Goal: Information Seeking & Learning: Learn about a topic

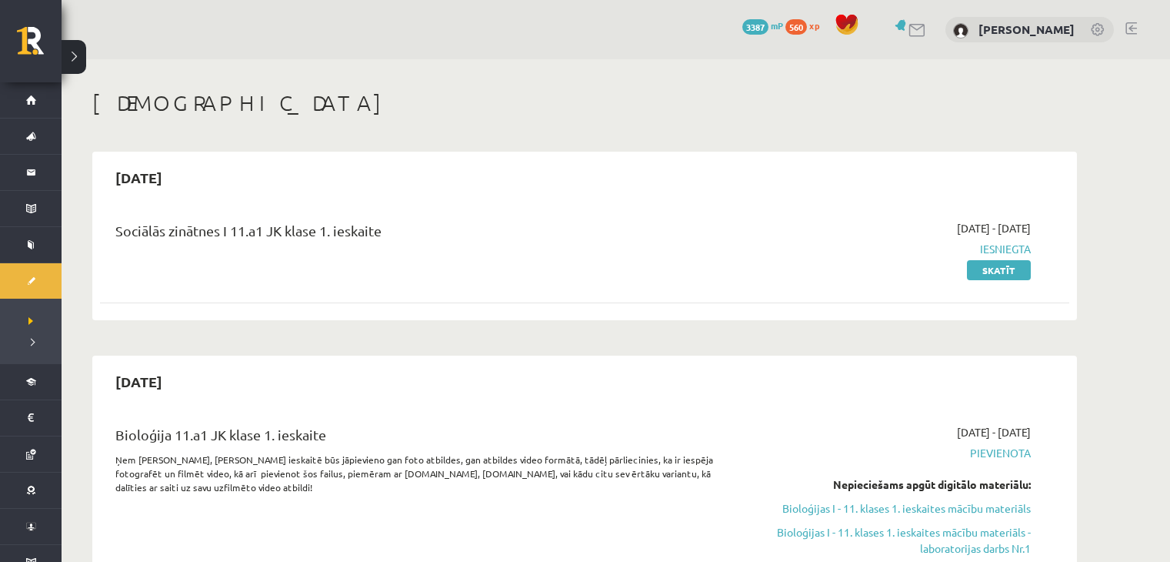
scroll to position [128, 0]
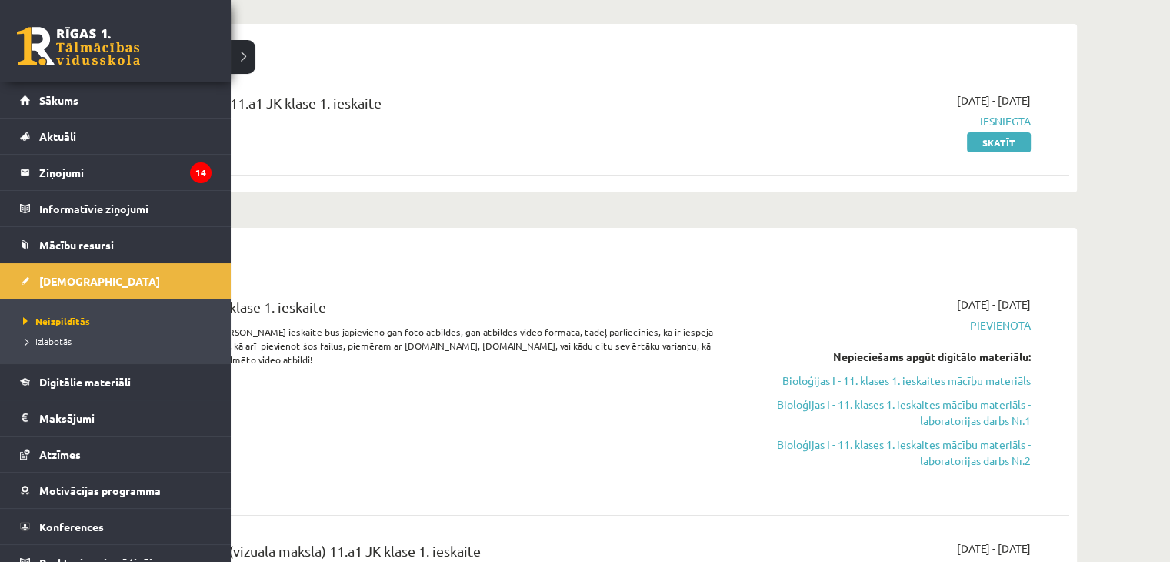
click at [77, 45] on link at bounding box center [78, 46] width 123 height 38
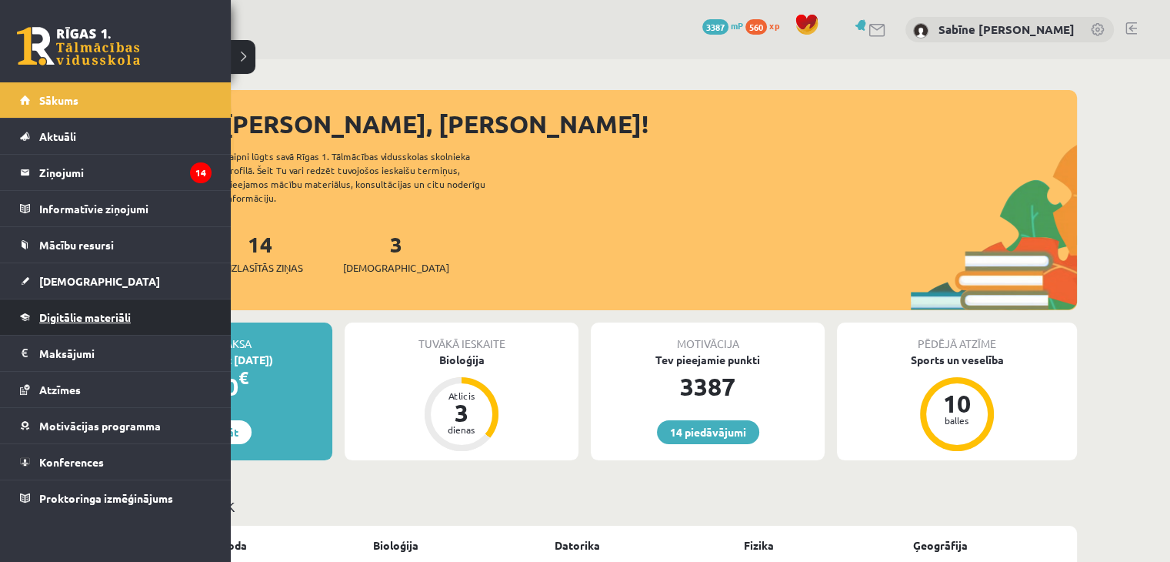
click at [79, 316] on span "Digitālie materiāli" at bounding box center [85, 317] width 92 height 14
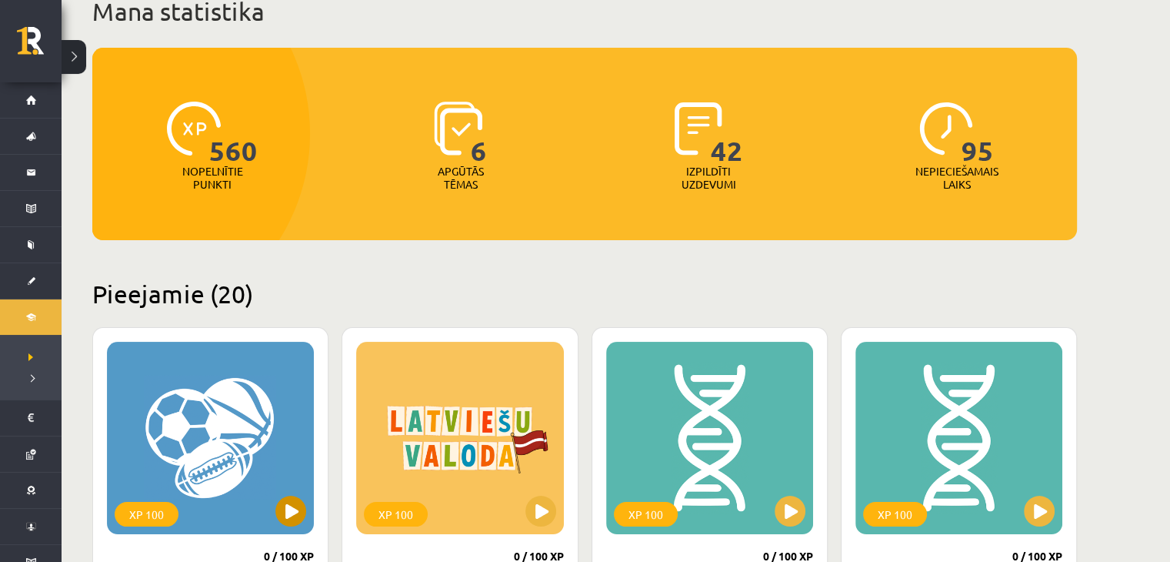
scroll to position [256, 0]
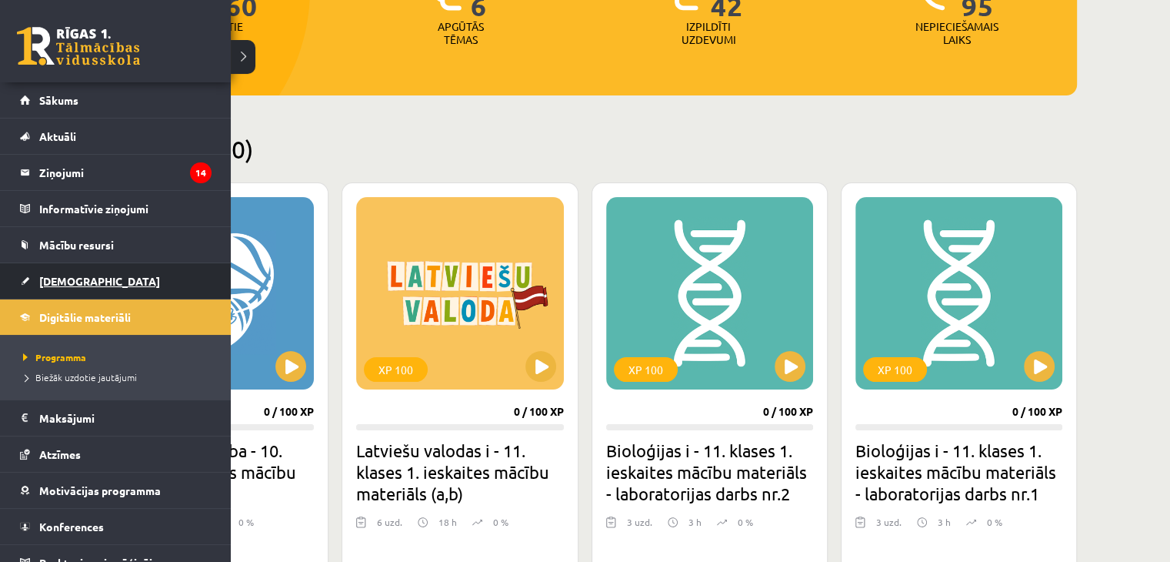
click at [71, 277] on span "[DEMOGRAPHIC_DATA]" at bounding box center [99, 281] width 121 height 14
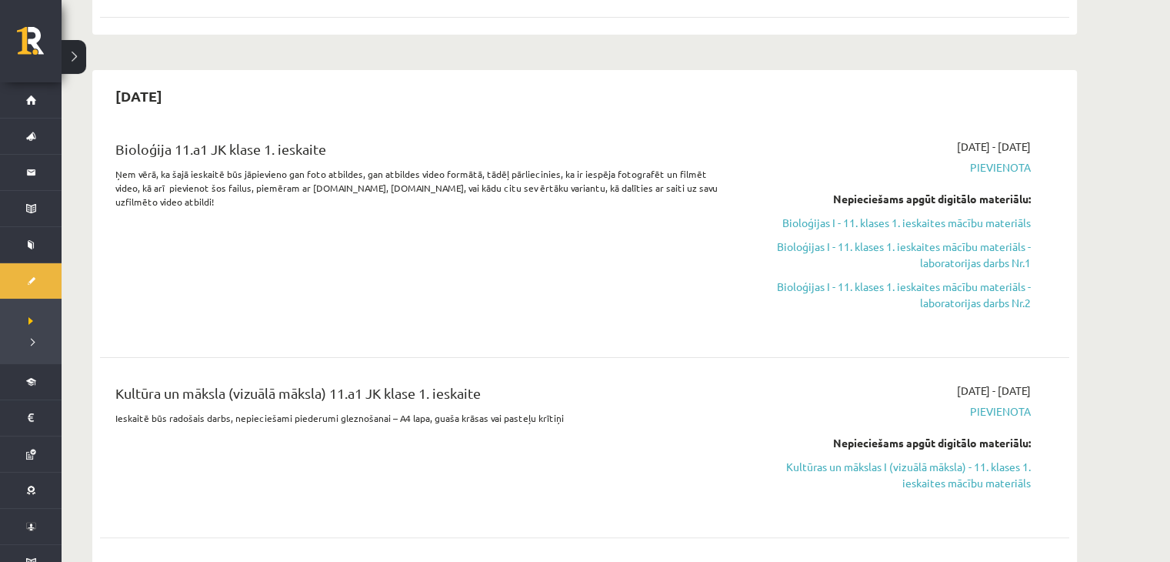
scroll to position [256, 0]
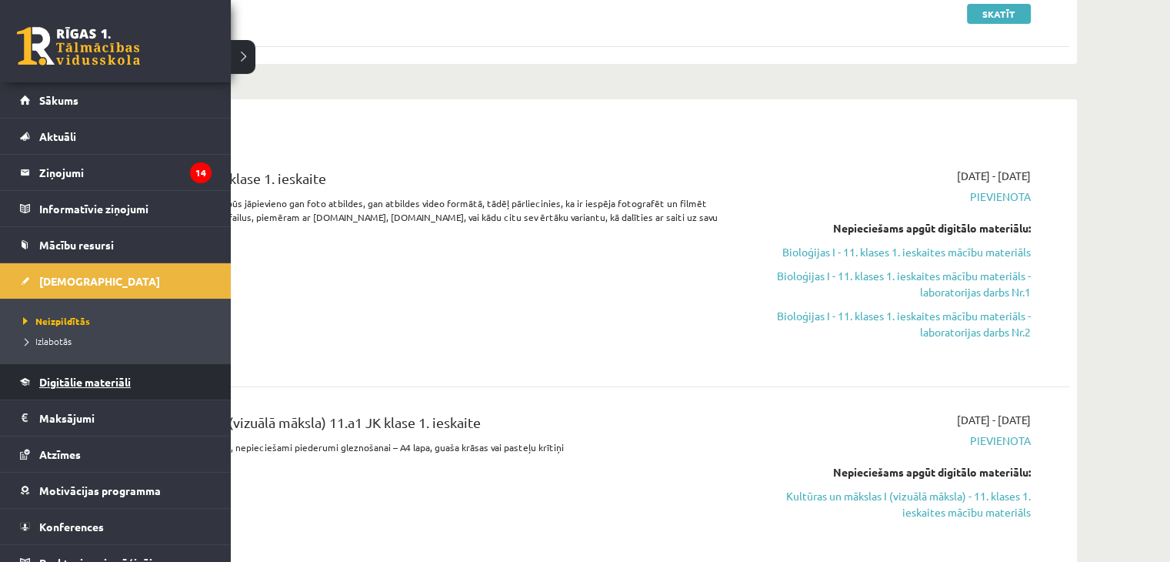
click at [88, 379] on span "Digitālie materiāli" at bounding box center [85, 382] width 92 height 14
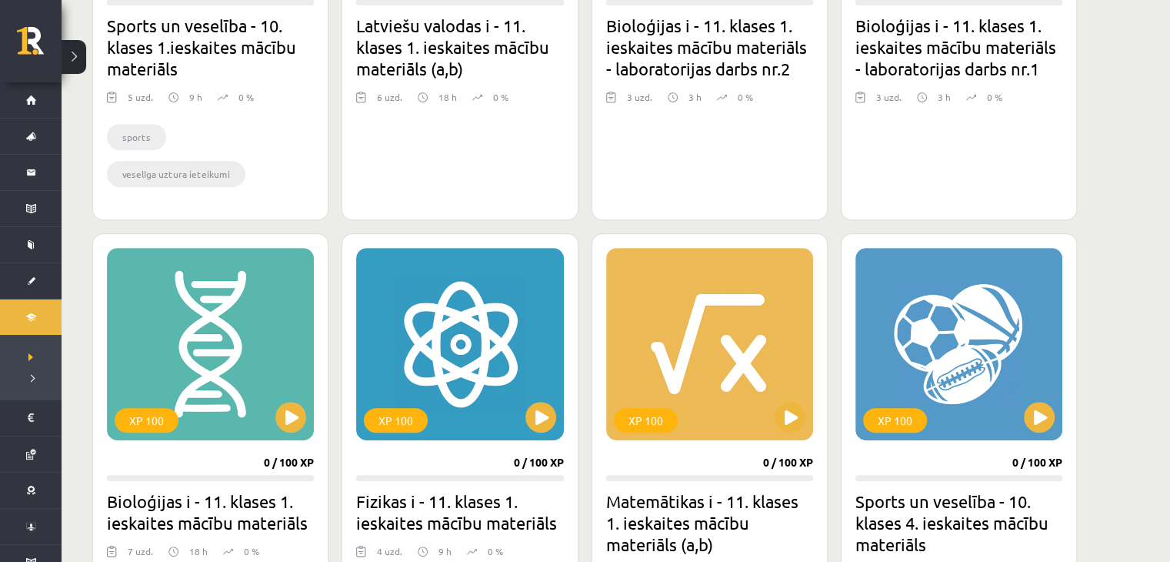
scroll to position [770, 0]
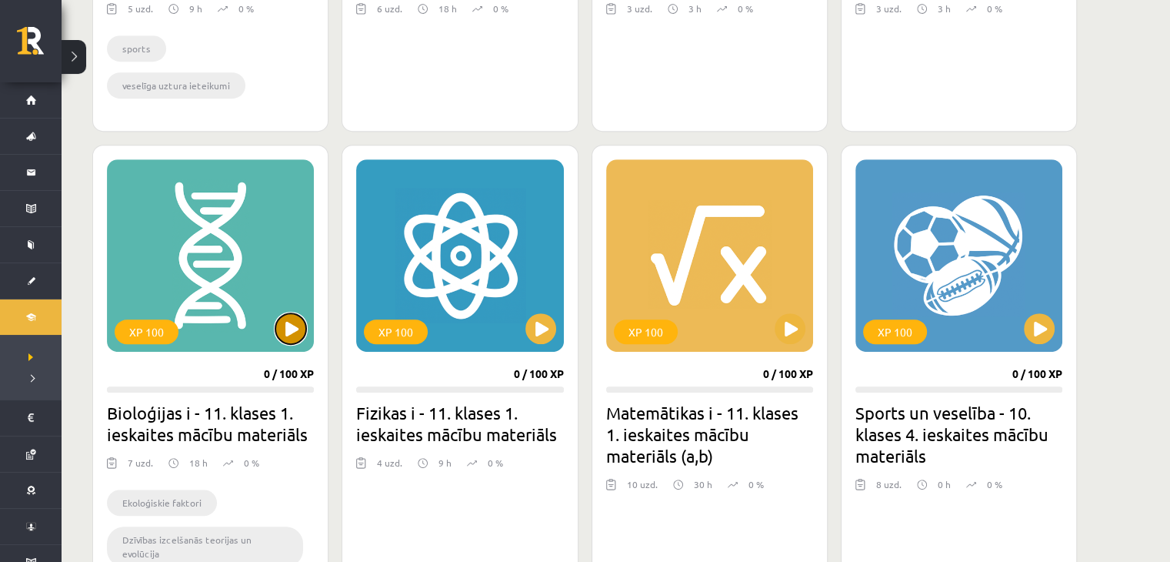
click at [285, 319] on button at bounding box center [290, 328] width 31 height 31
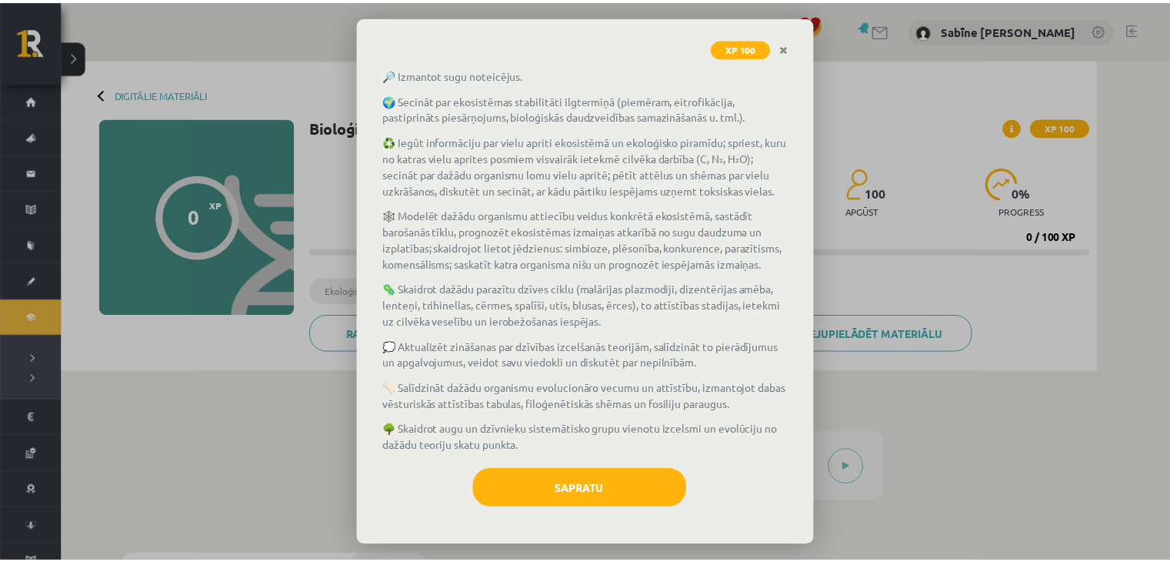
scroll to position [168, 0]
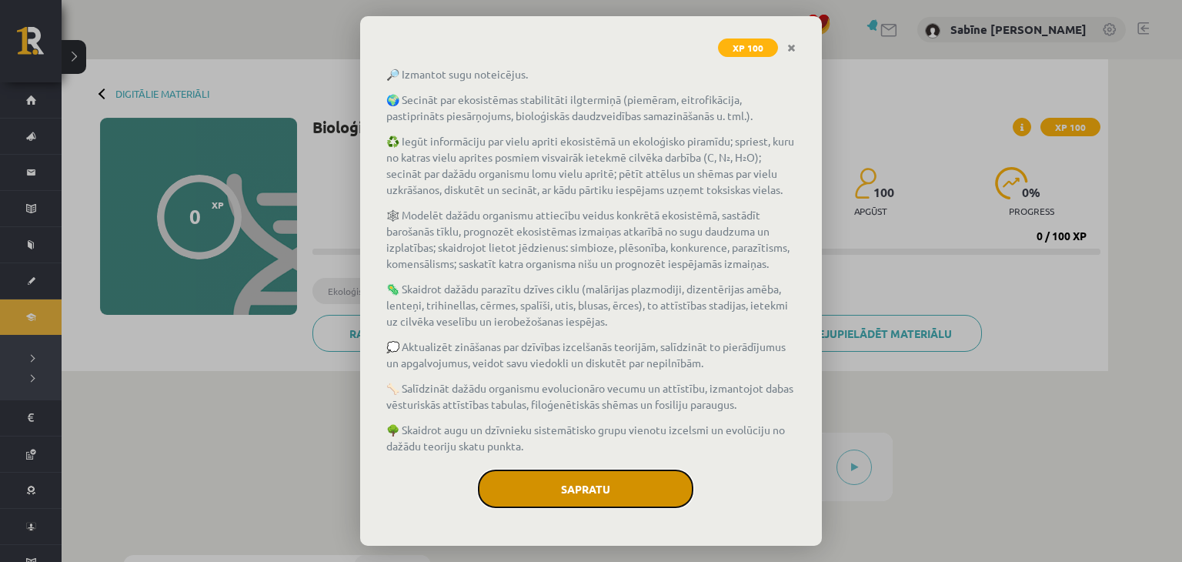
click at [610, 478] on button "Sapratu" at bounding box center [585, 488] width 215 height 38
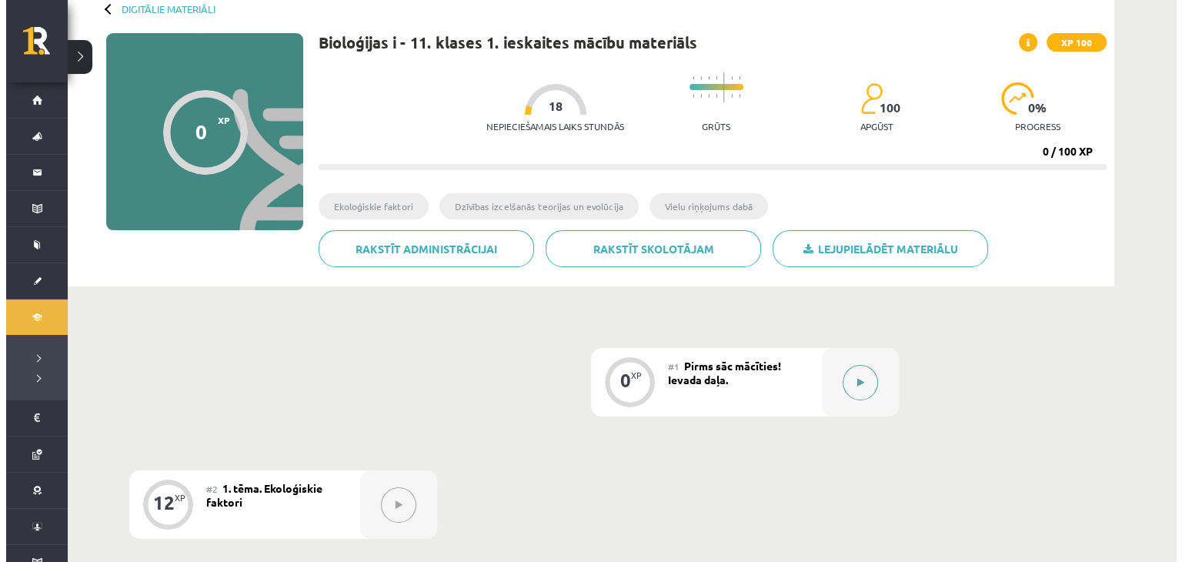
scroll to position [128, 0]
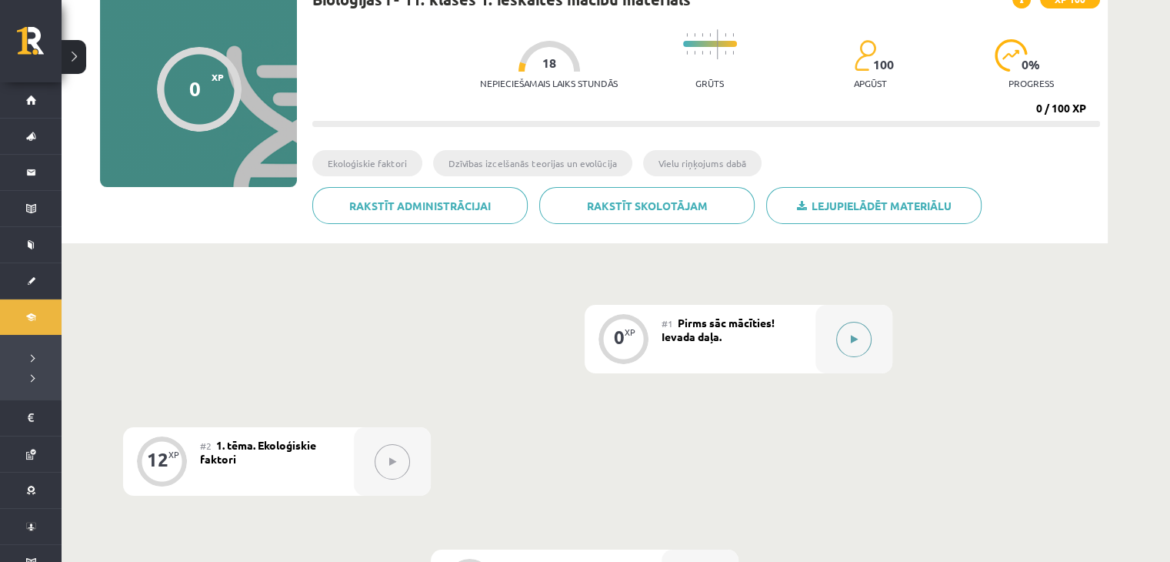
click at [856, 336] on icon at bounding box center [854, 339] width 7 height 9
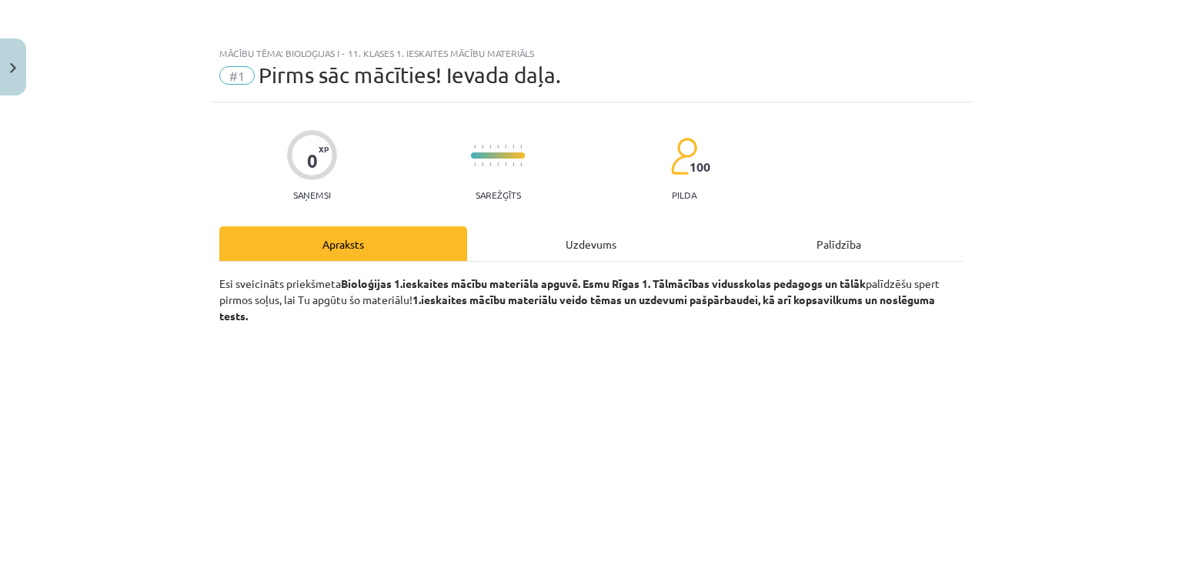
click at [622, 250] on div "Uzdevums" at bounding box center [591, 243] width 248 height 35
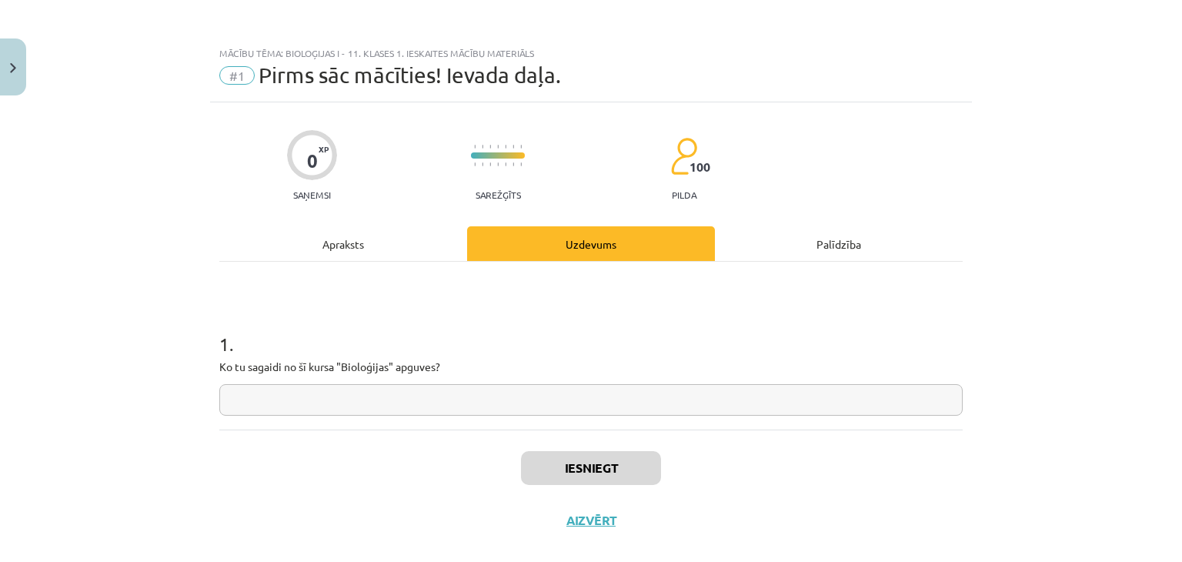
scroll to position [22, 0]
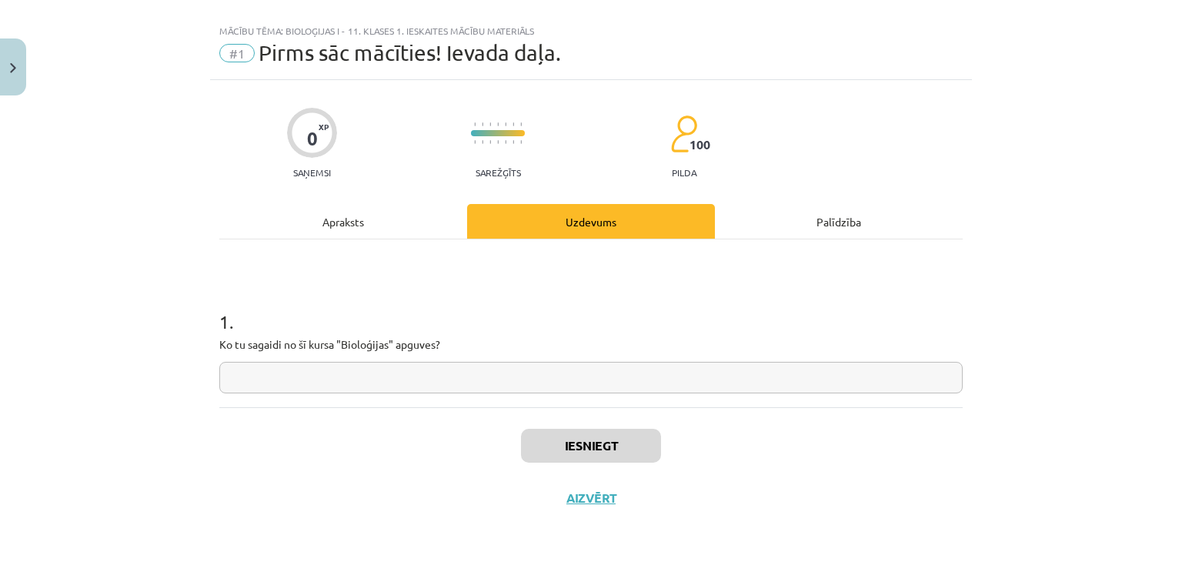
click at [357, 222] on div "Apraksts" at bounding box center [343, 221] width 248 height 35
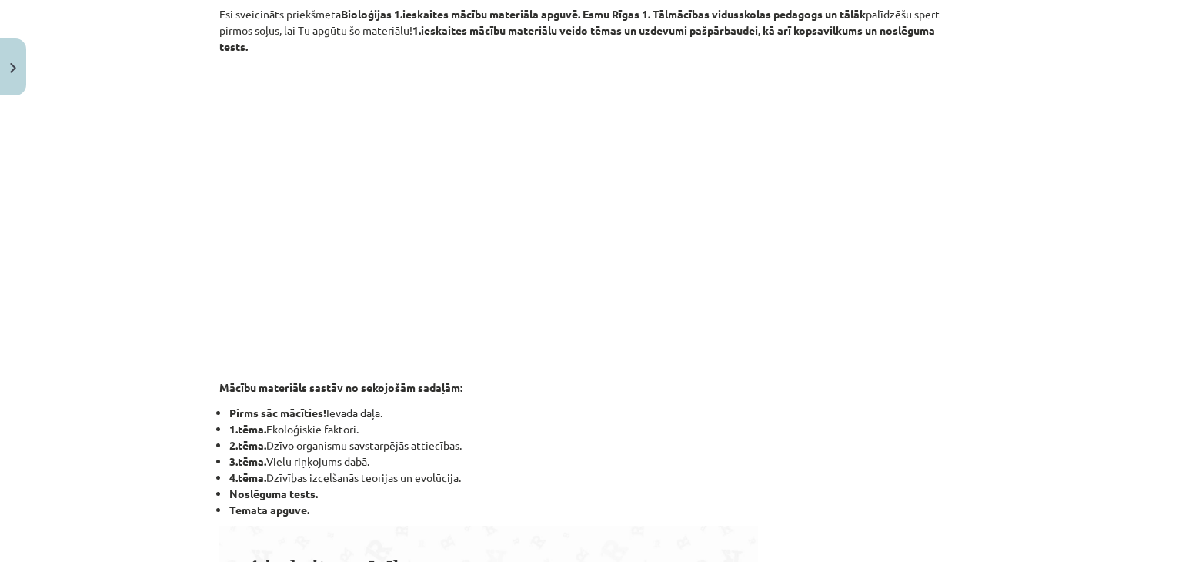
scroll to position [279, 0]
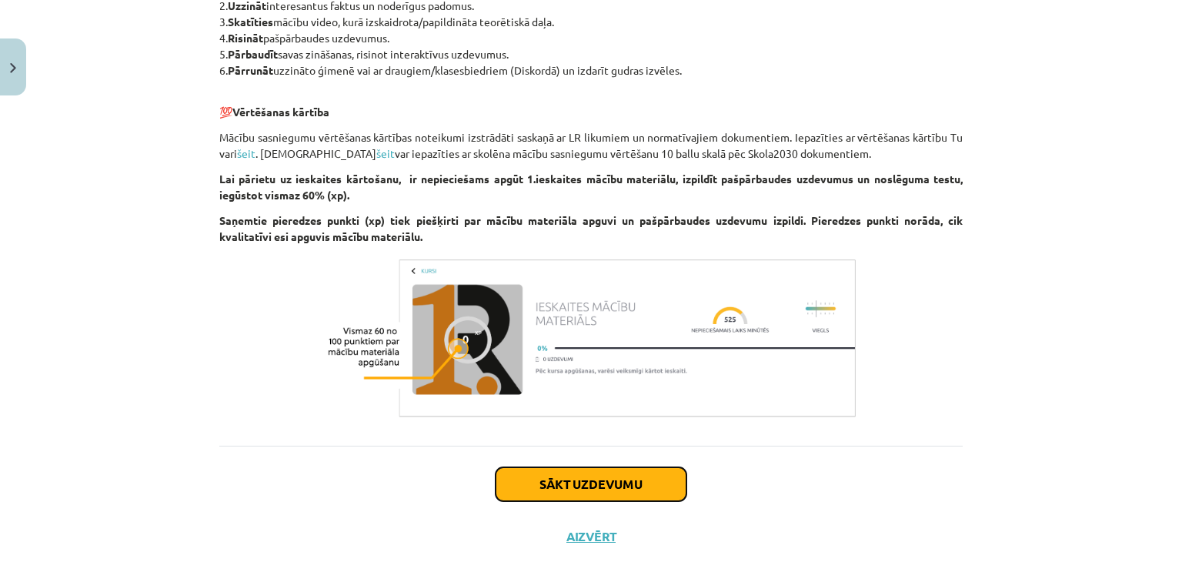
click at [629, 482] on button "Sākt uzdevumu" at bounding box center [591, 484] width 191 height 34
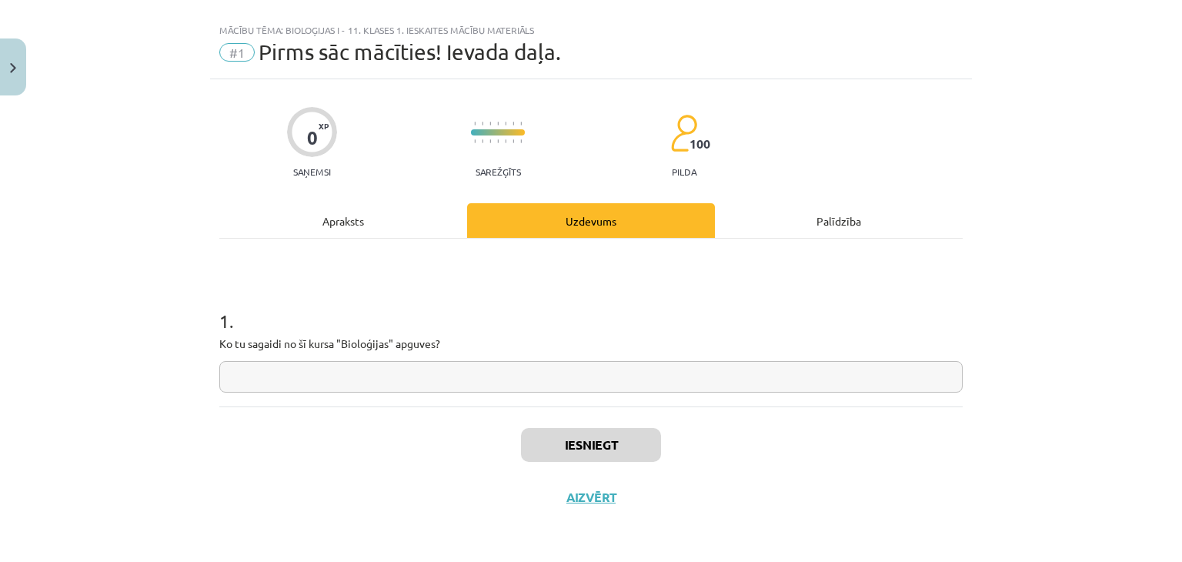
scroll to position [22, 0]
click at [560, 379] on input "text" at bounding box center [590, 378] width 743 height 32
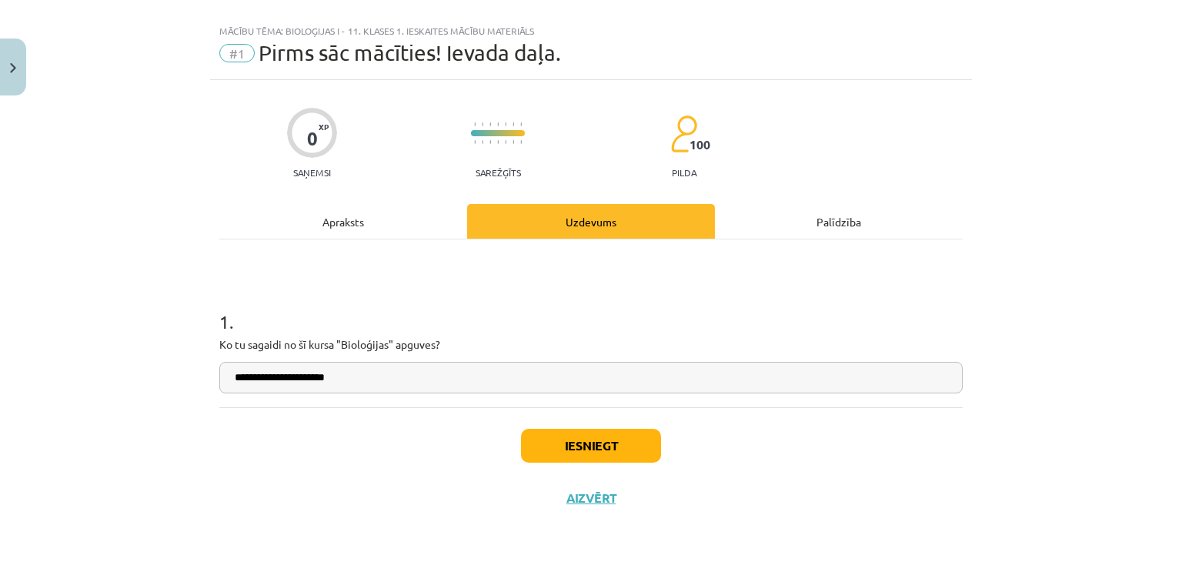
type input "**********"
click at [571, 448] on button "Iesniegt" at bounding box center [591, 446] width 140 height 34
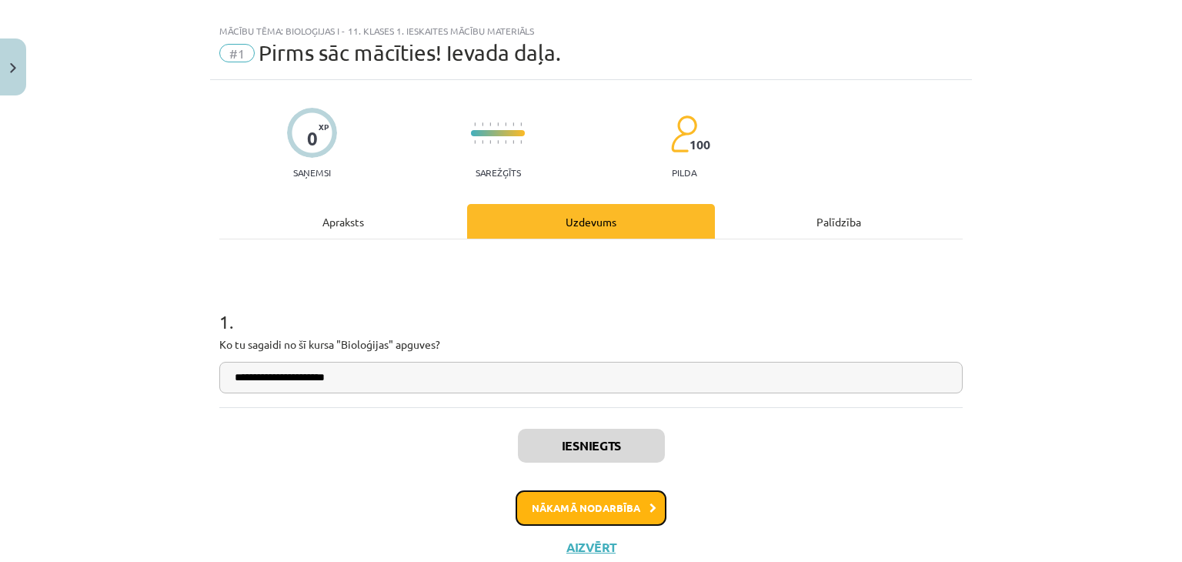
click at [593, 507] on button "Nākamā nodarbība" at bounding box center [591, 507] width 151 height 35
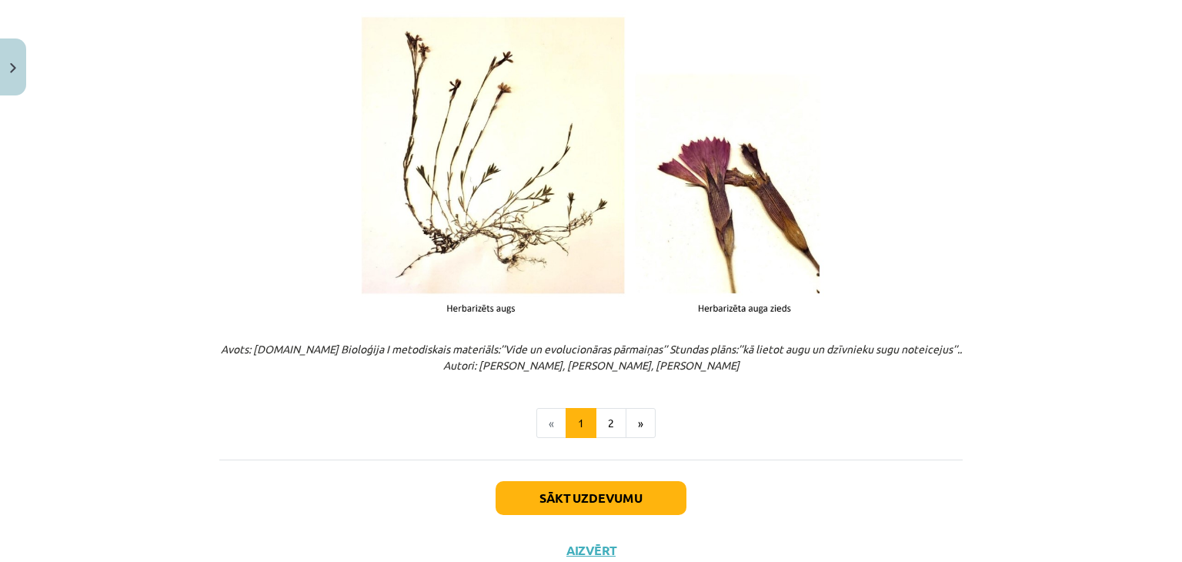
scroll to position [1948, 0]
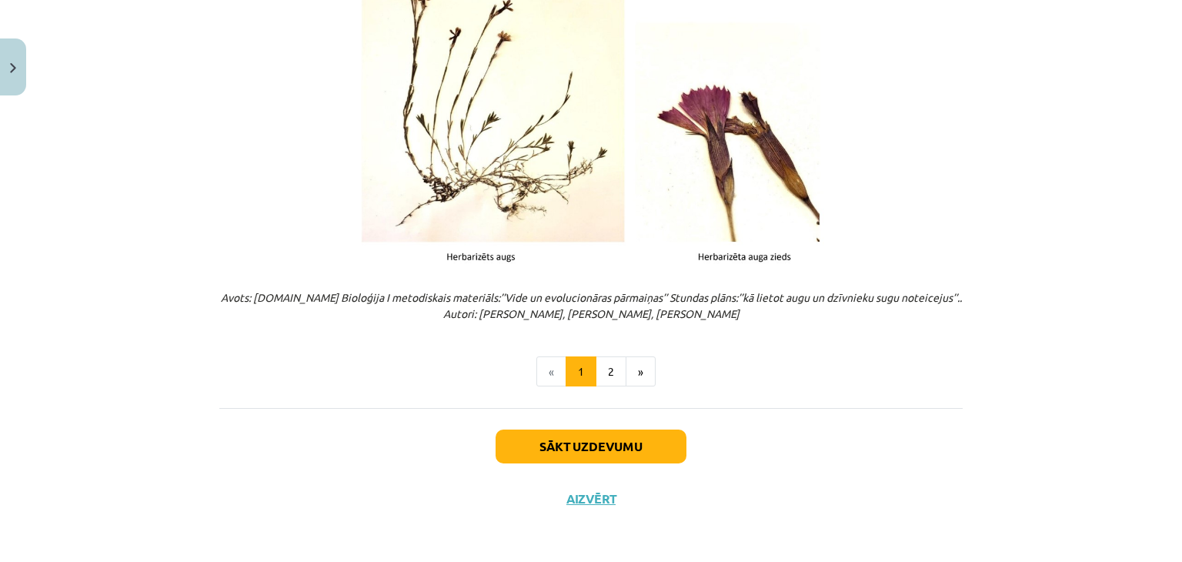
drag, startPoint x: 849, startPoint y: 393, endPoint x: 679, endPoint y: 382, distance: 169.7
click at [680, 382] on ul "« 1 2 »" at bounding box center [590, 371] width 743 height 31
click at [596, 375] on button "2" at bounding box center [611, 371] width 31 height 31
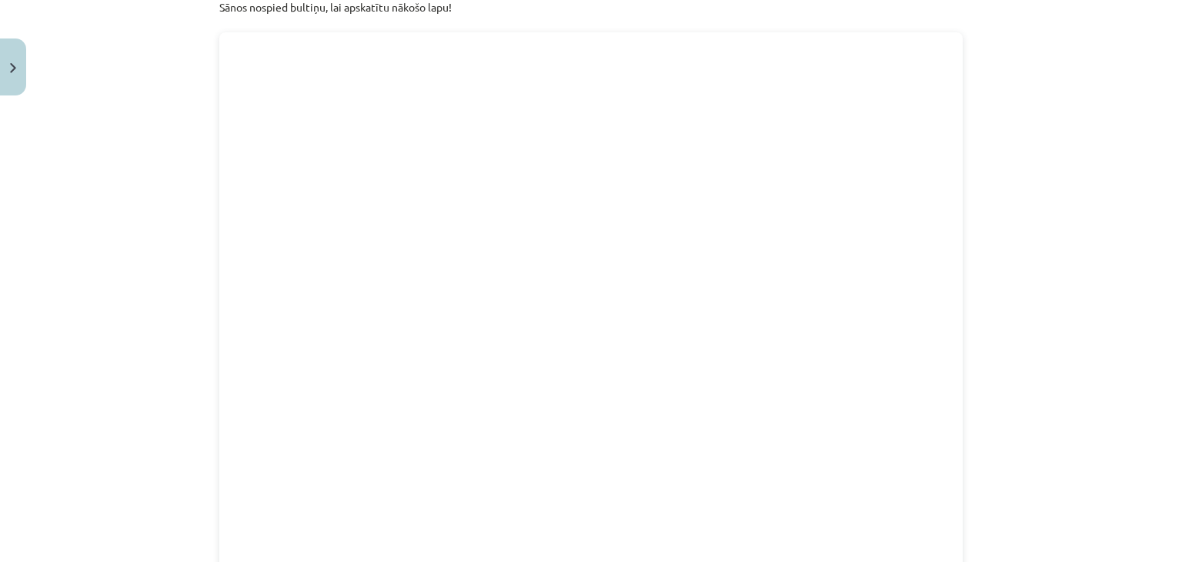
scroll to position [0, 0]
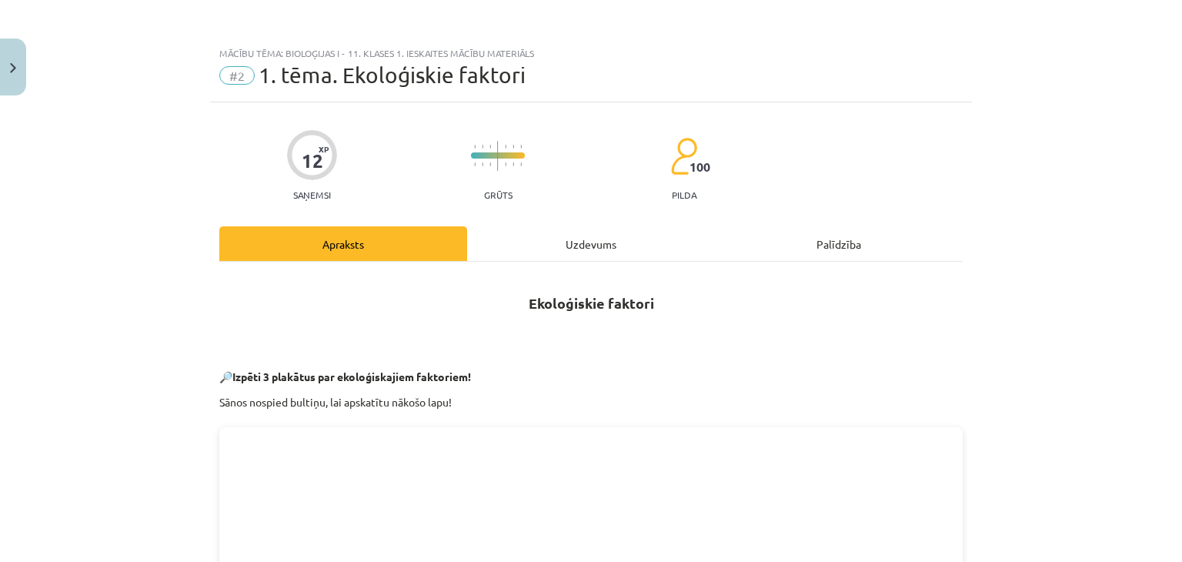
click at [603, 245] on div "Uzdevums" at bounding box center [591, 243] width 248 height 35
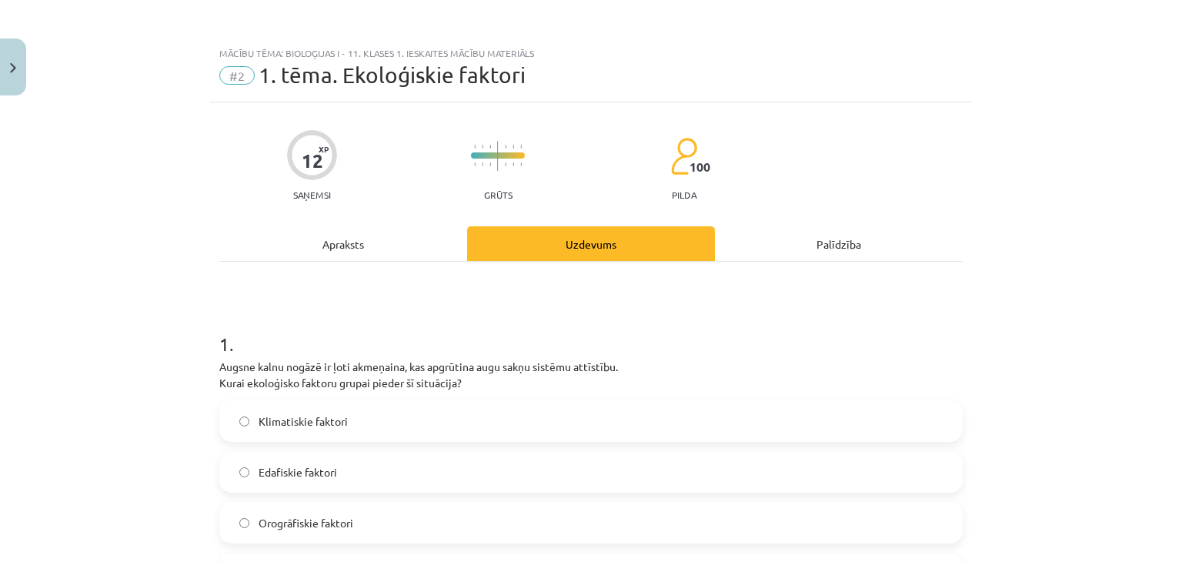
click at [302, 239] on div "Apraksts" at bounding box center [343, 243] width 248 height 35
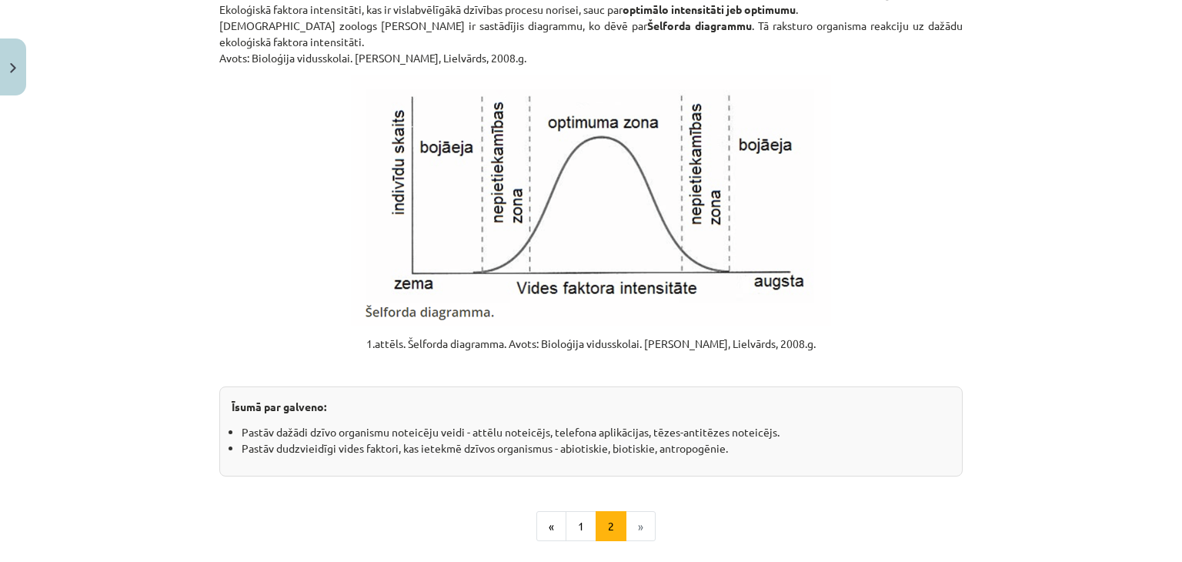
scroll to position [1934, 0]
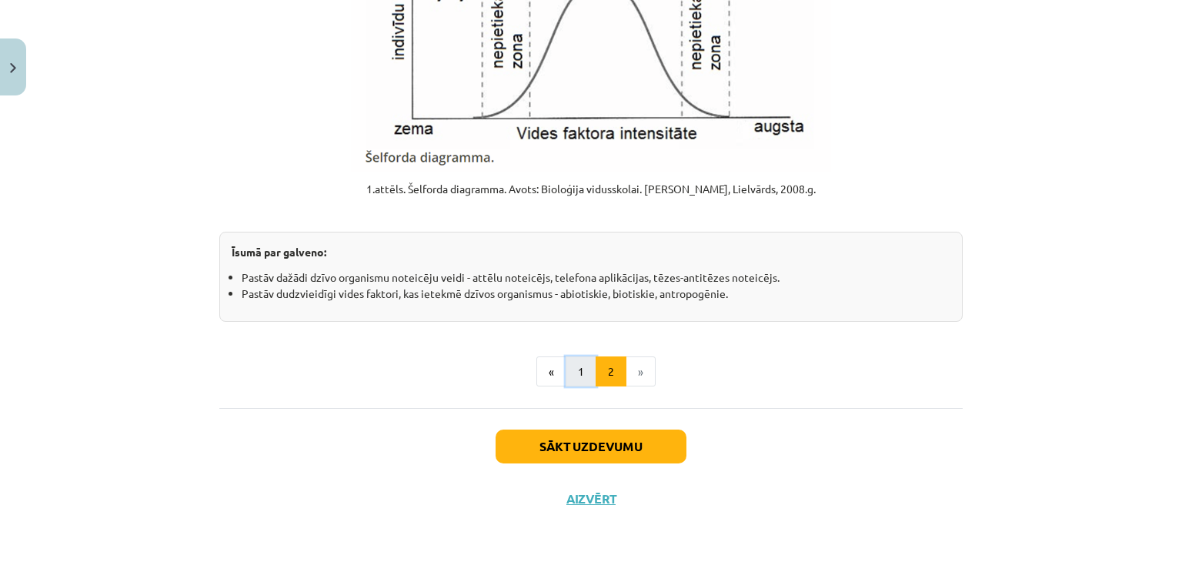
click at [569, 375] on button "1" at bounding box center [581, 371] width 31 height 31
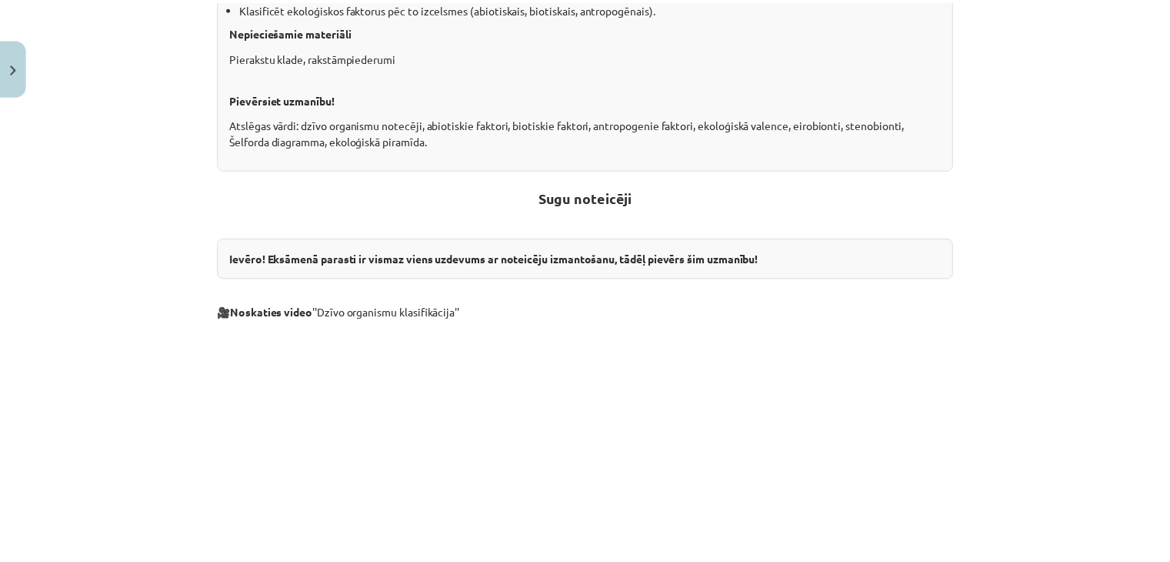
scroll to position [532, 0]
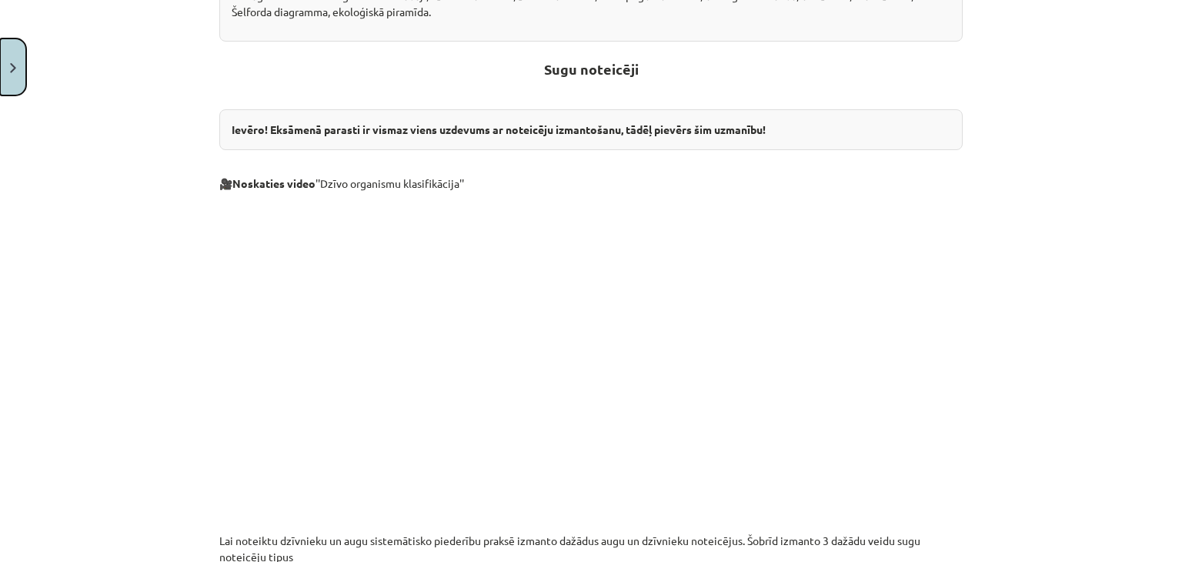
click at [5, 65] on button "Close" at bounding box center [13, 66] width 26 height 57
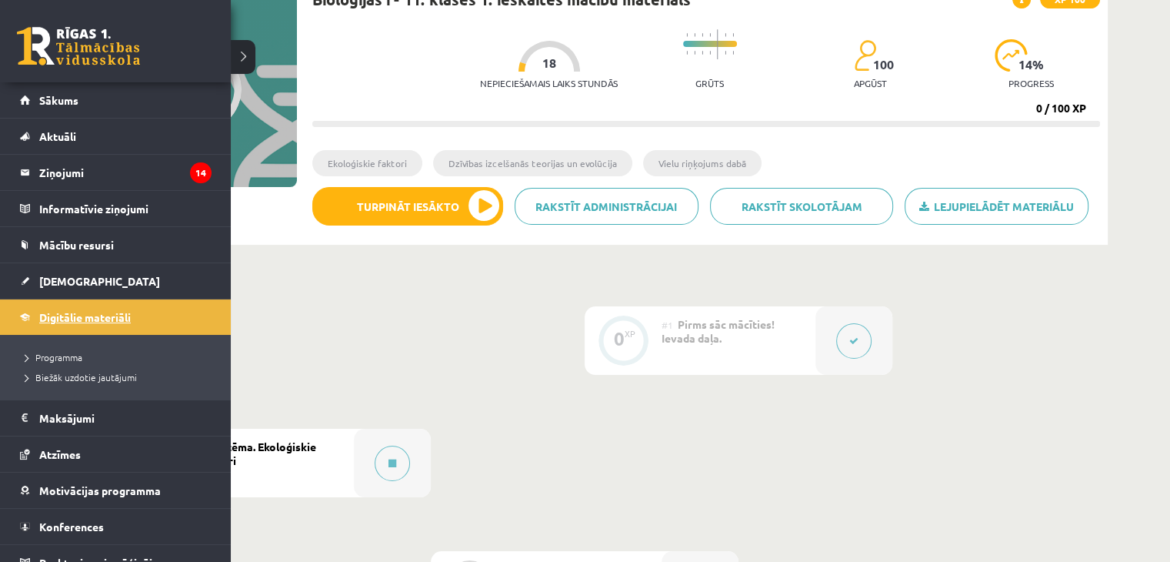
click at [72, 323] on link "Digitālie materiāli" at bounding box center [116, 316] width 192 height 35
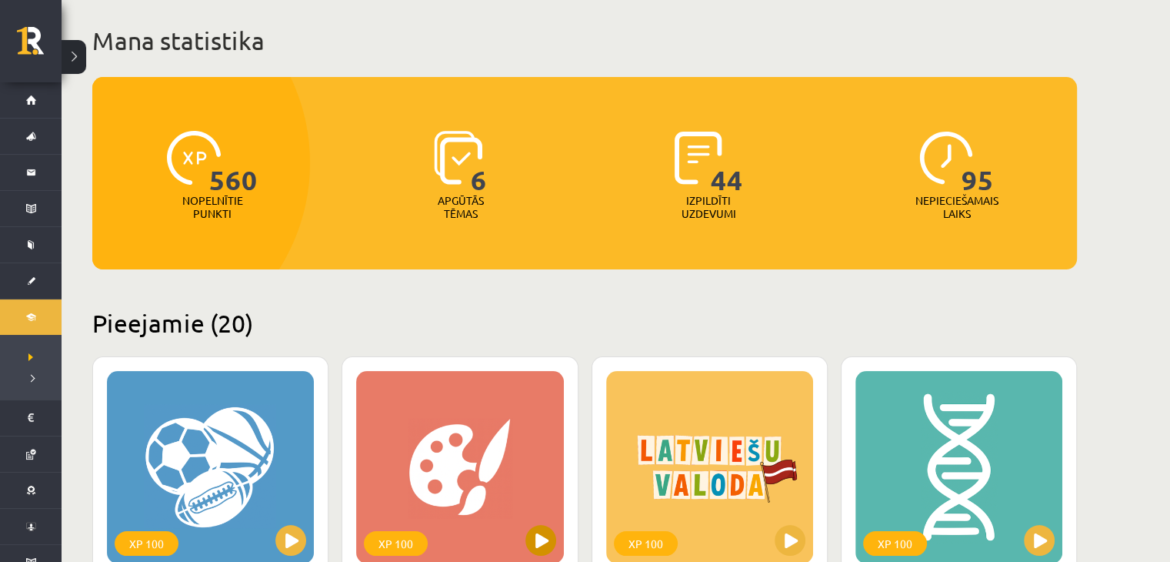
scroll to position [385, 0]
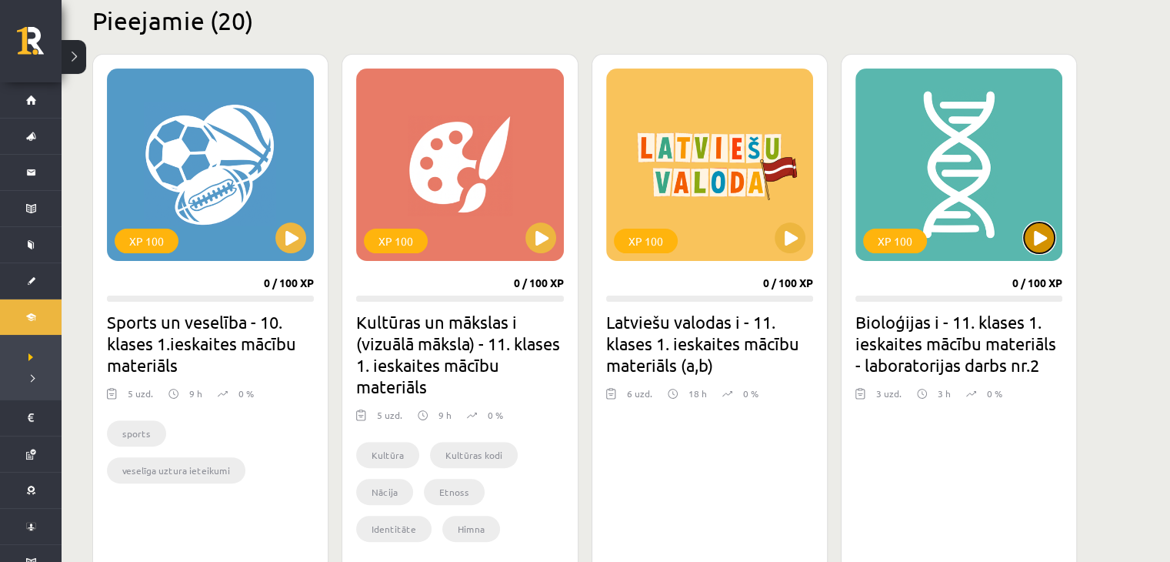
click at [1033, 240] on button at bounding box center [1039, 237] width 31 height 31
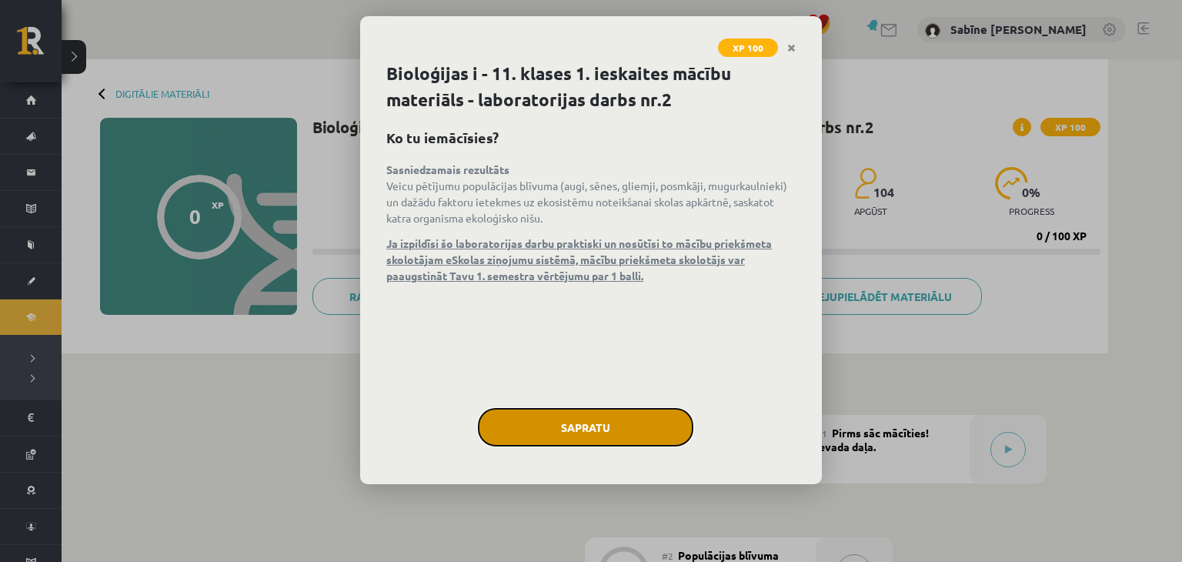
click at [550, 416] on button "Sapratu" at bounding box center [585, 427] width 215 height 38
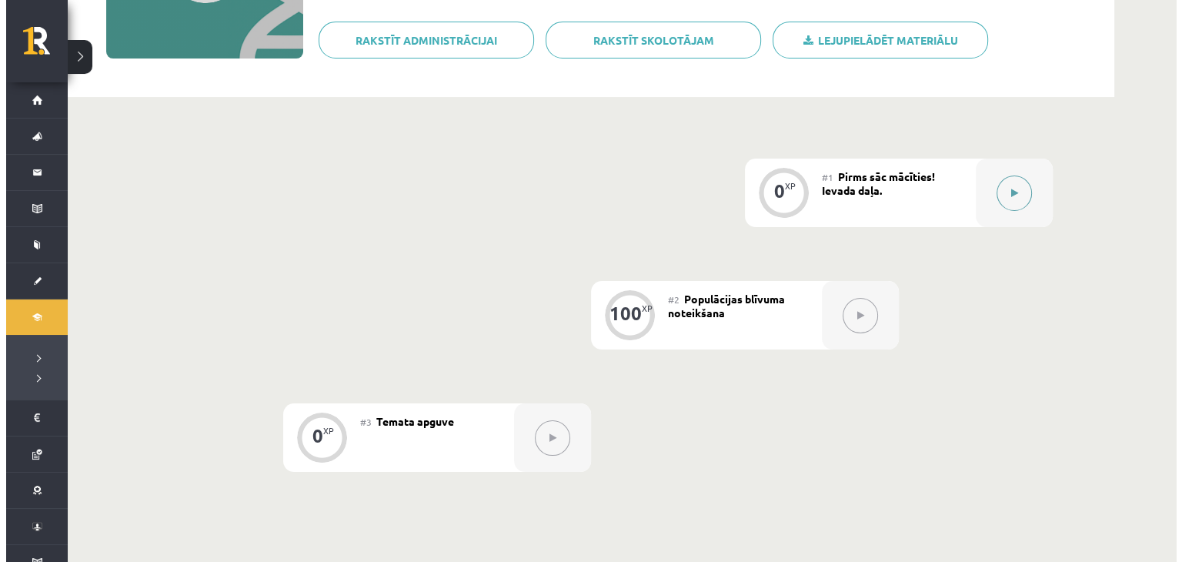
scroll to position [128, 0]
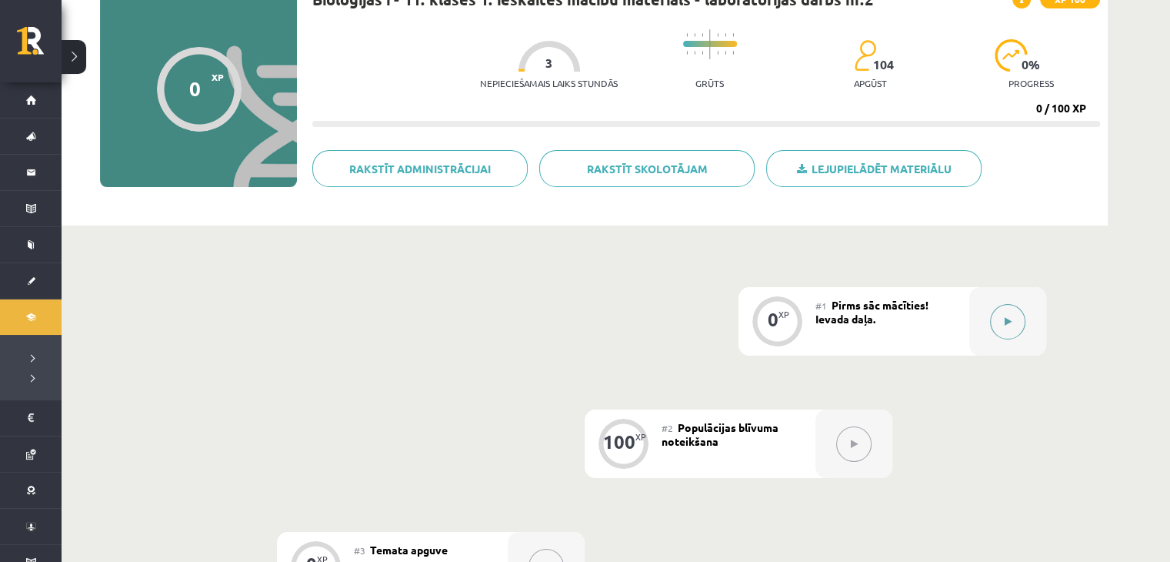
click at [1003, 327] on button at bounding box center [1007, 321] width 35 height 35
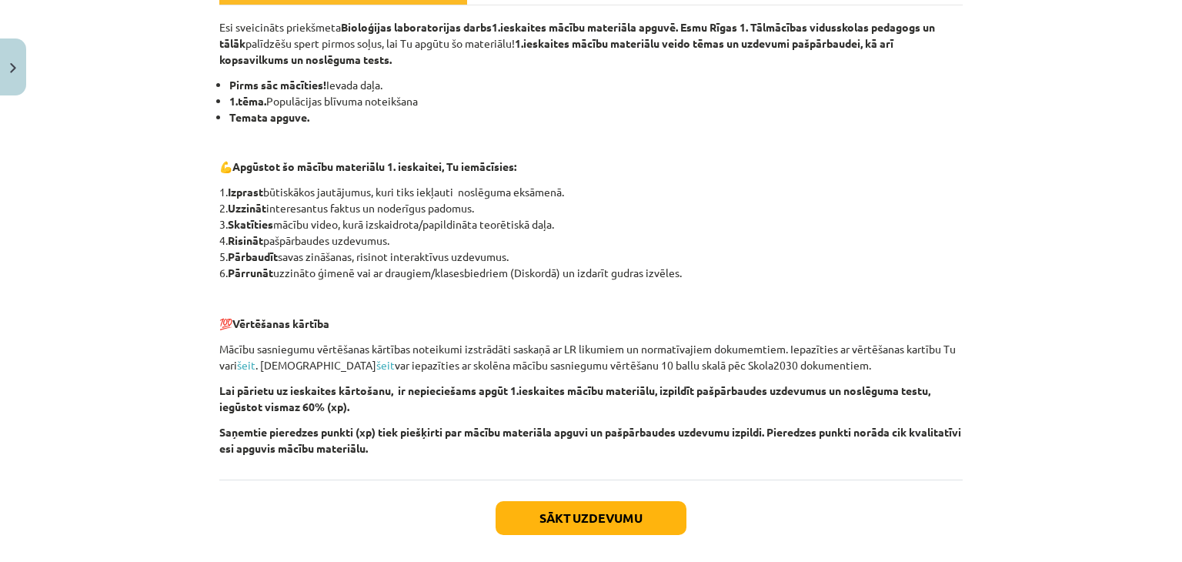
scroll to position [329, 0]
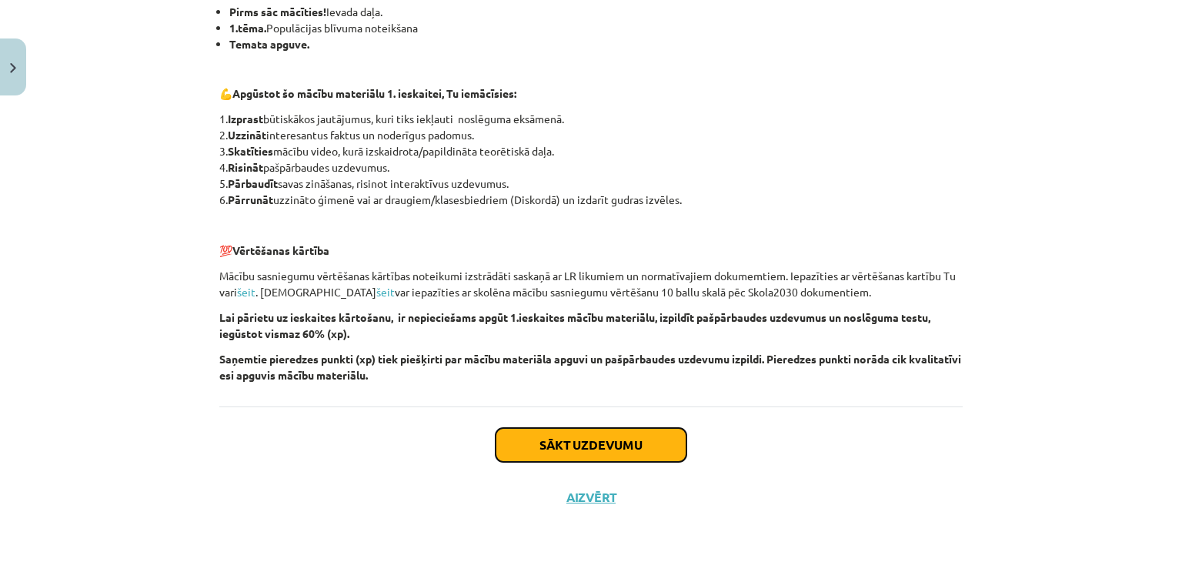
click at [668, 435] on button "Sākt uzdevumu" at bounding box center [591, 445] width 191 height 34
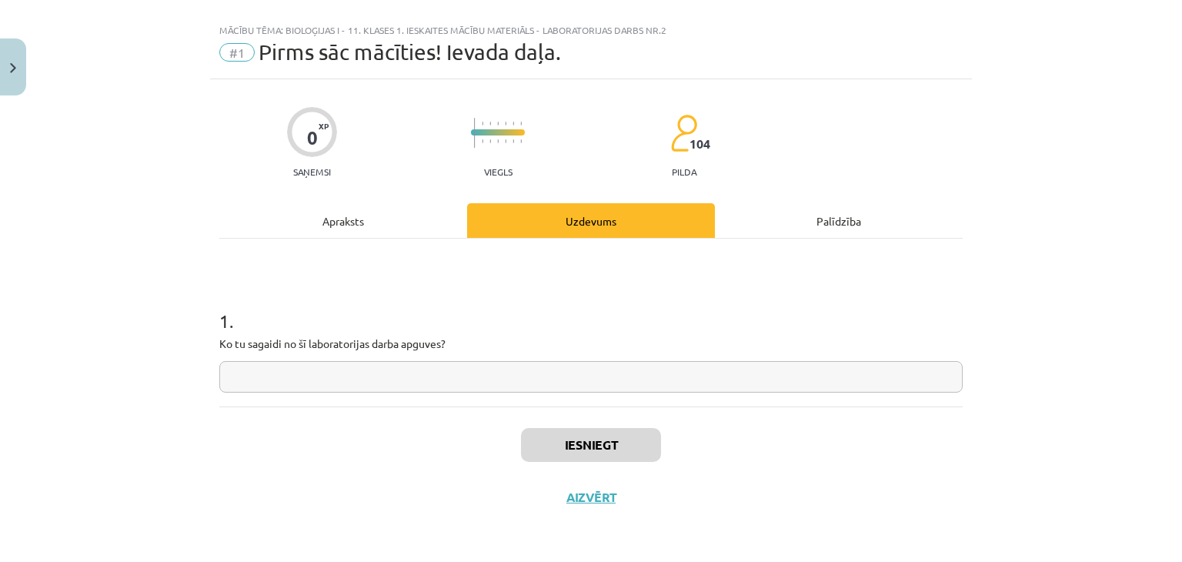
scroll to position [22, 0]
click at [382, 379] on input "text" at bounding box center [590, 378] width 743 height 32
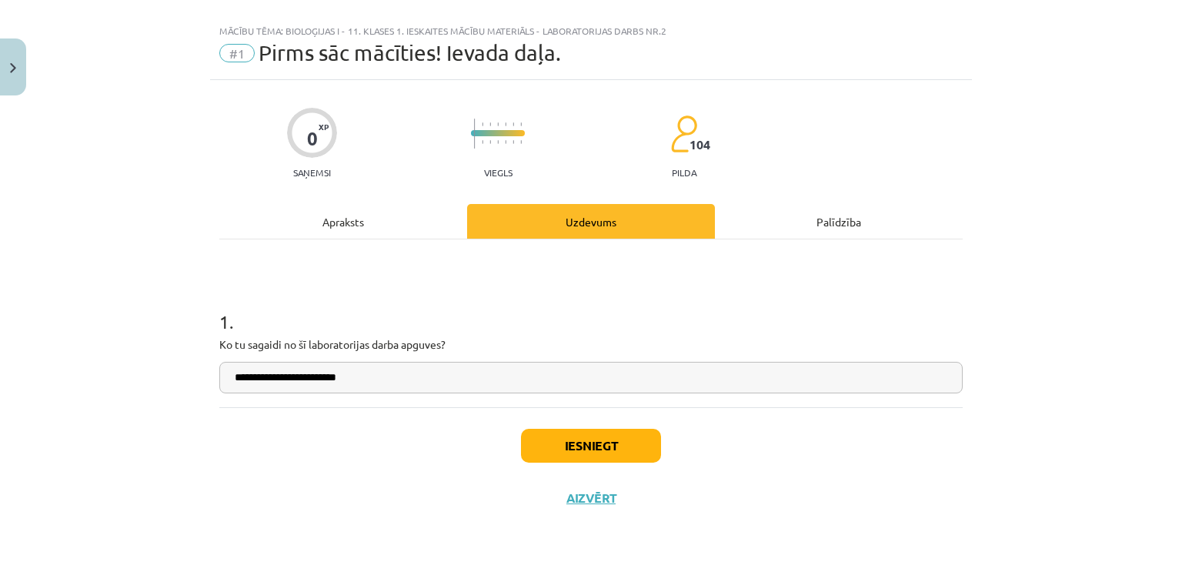
type input "**********"
click at [551, 438] on button "Iesniegt" at bounding box center [591, 446] width 140 height 34
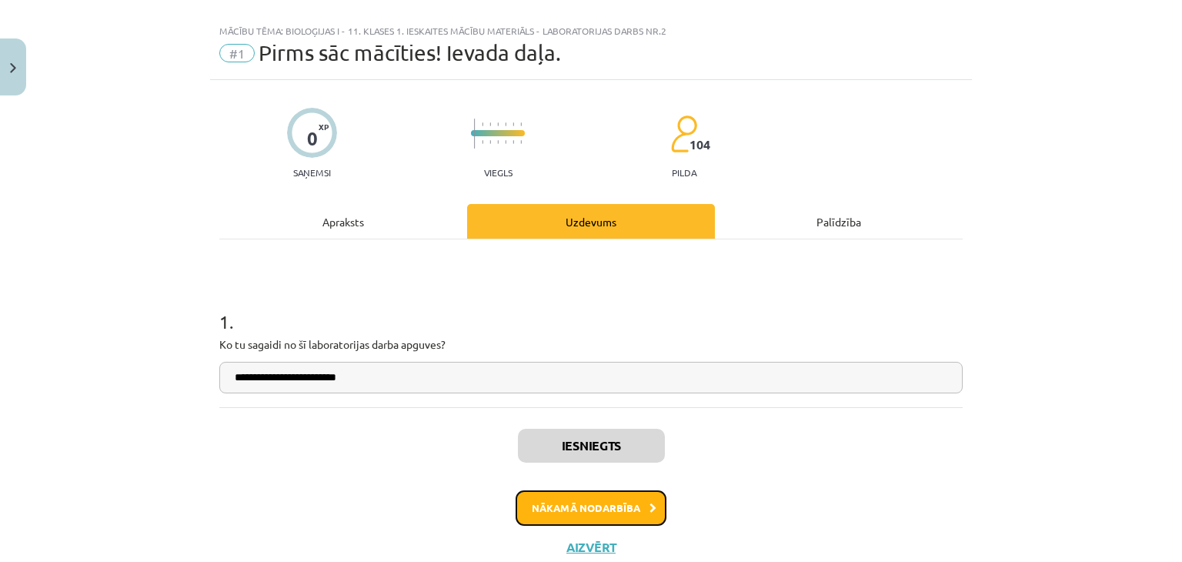
click at [600, 508] on button "Nākamā nodarbība" at bounding box center [591, 507] width 151 height 35
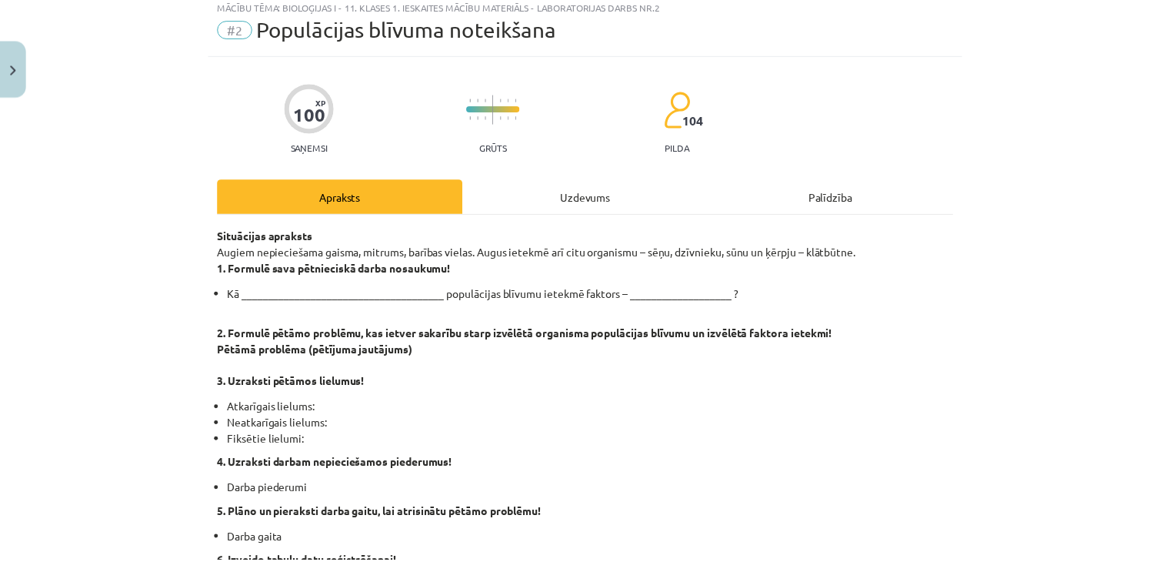
scroll to position [0, 0]
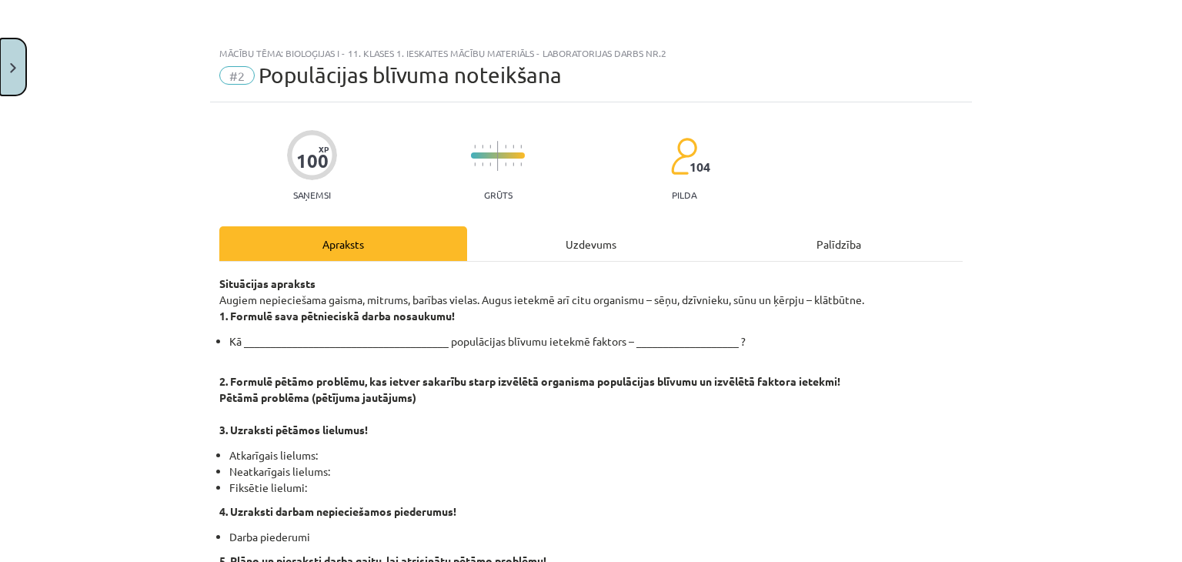
click at [12, 85] on button "Close" at bounding box center [13, 66] width 26 height 57
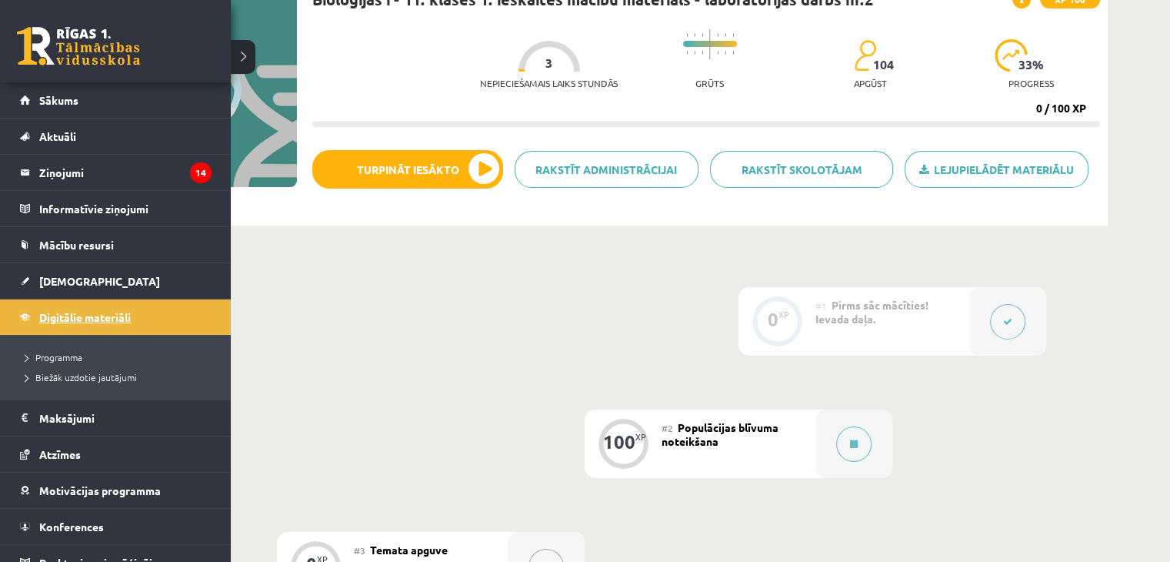
click at [29, 315] on link "Digitālie materiāli" at bounding box center [116, 316] width 192 height 35
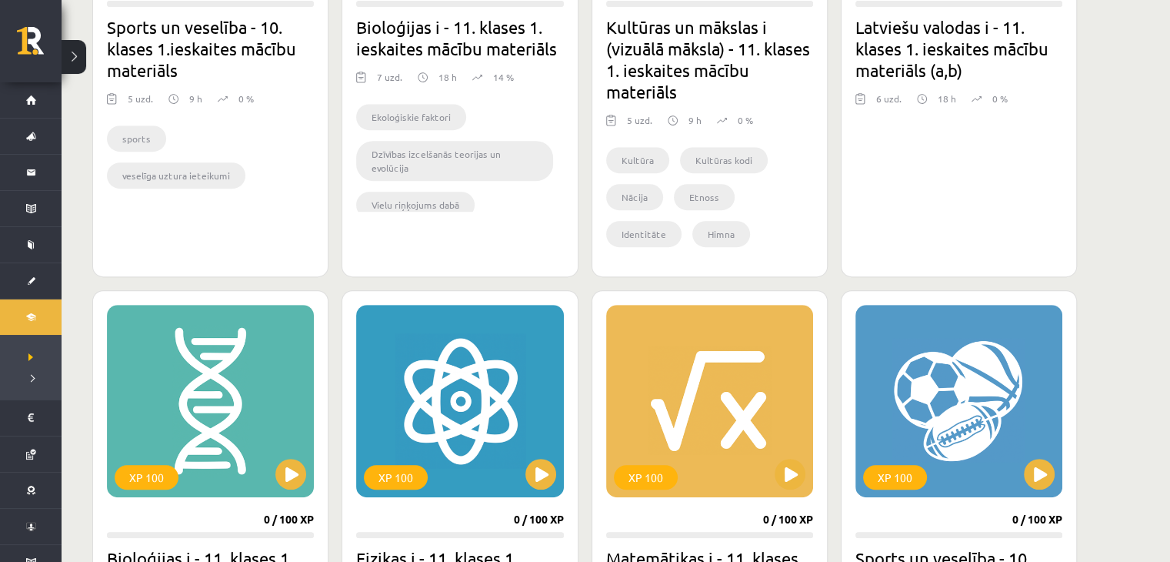
scroll to position [770, 0]
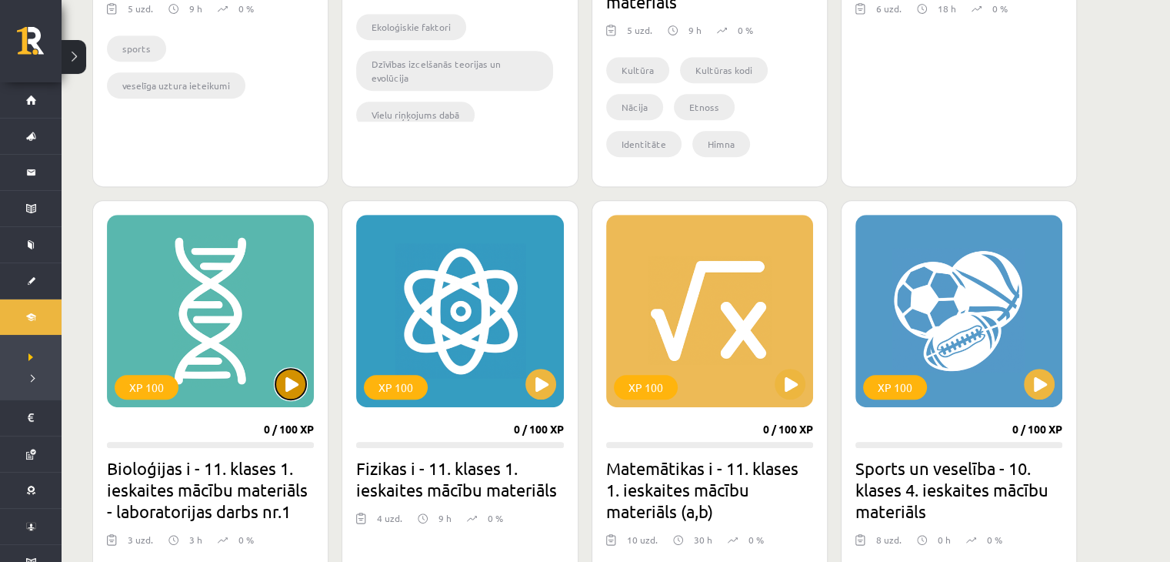
click at [296, 377] on button at bounding box center [290, 384] width 31 height 31
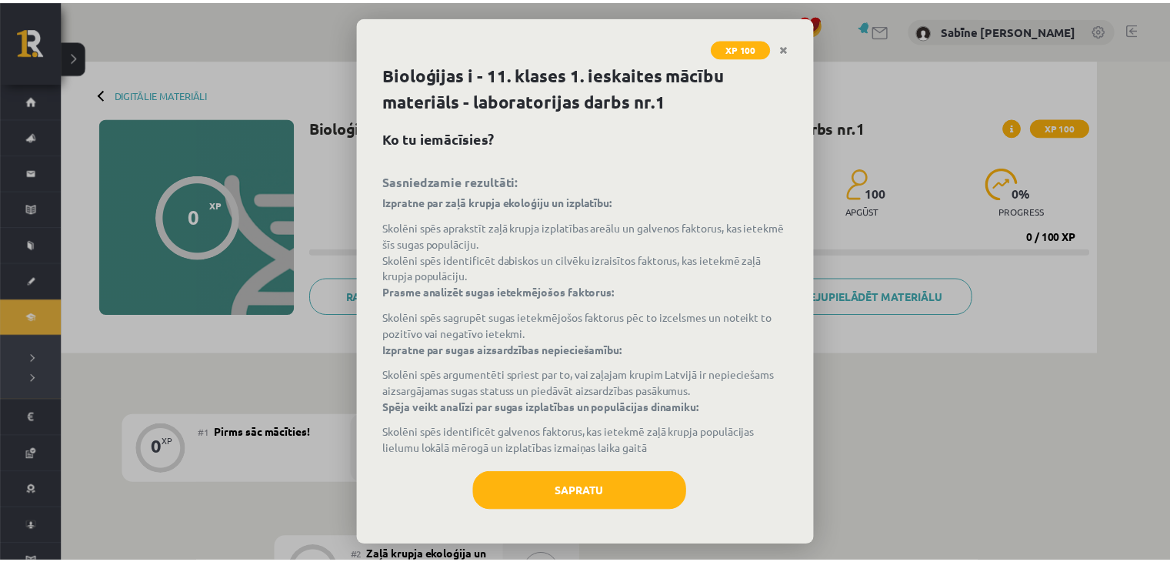
scroll to position [2, 0]
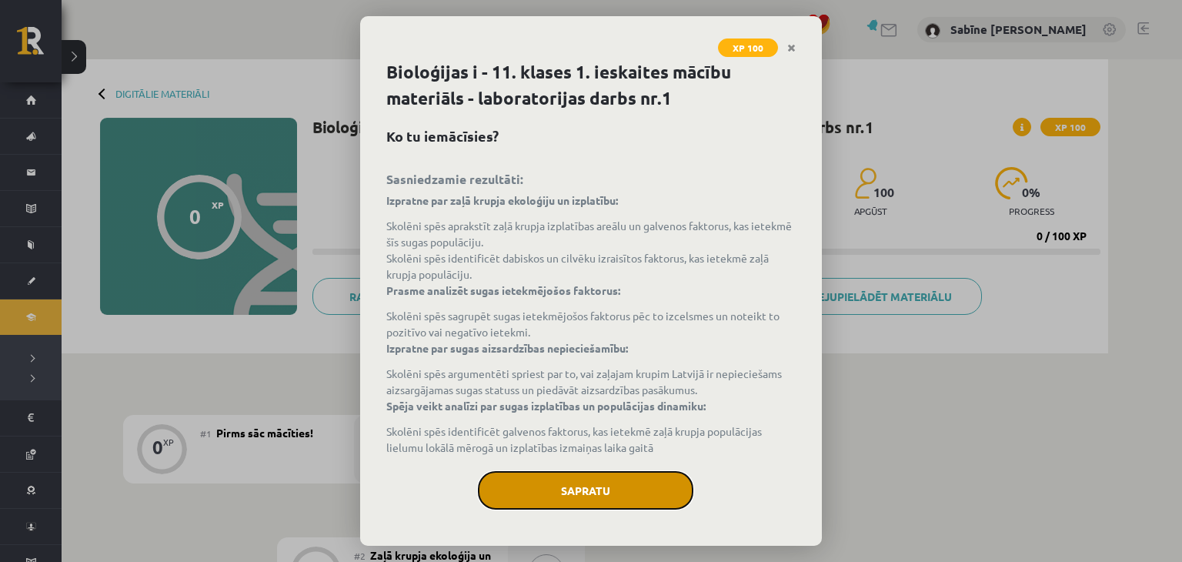
click at [590, 499] on button "Sapratu" at bounding box center [585, 490] width 215 height 38
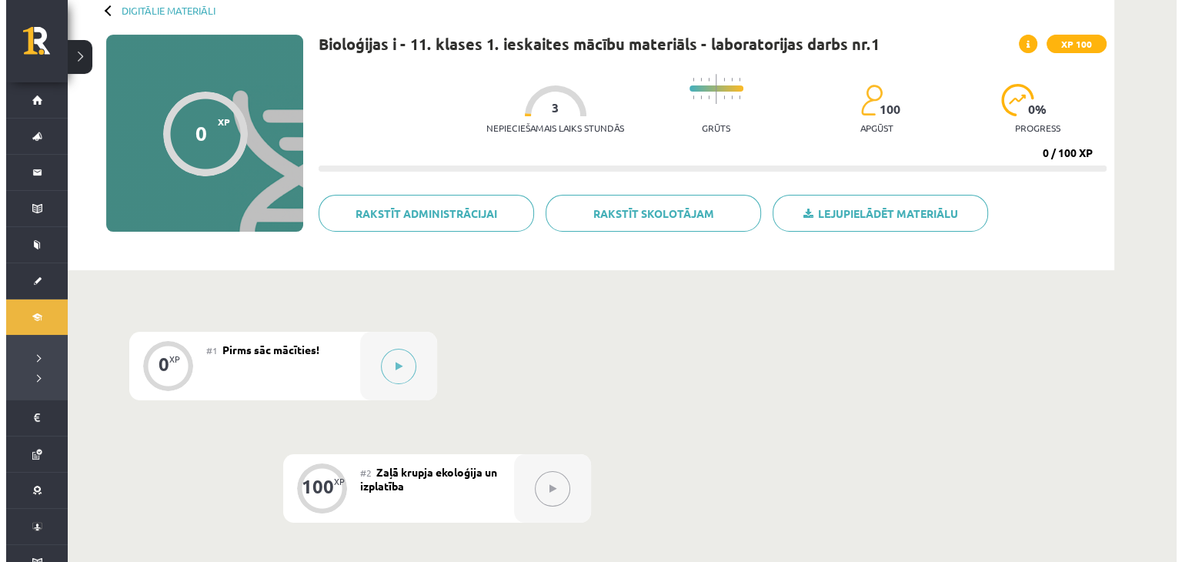
scroll to position [128, 0]
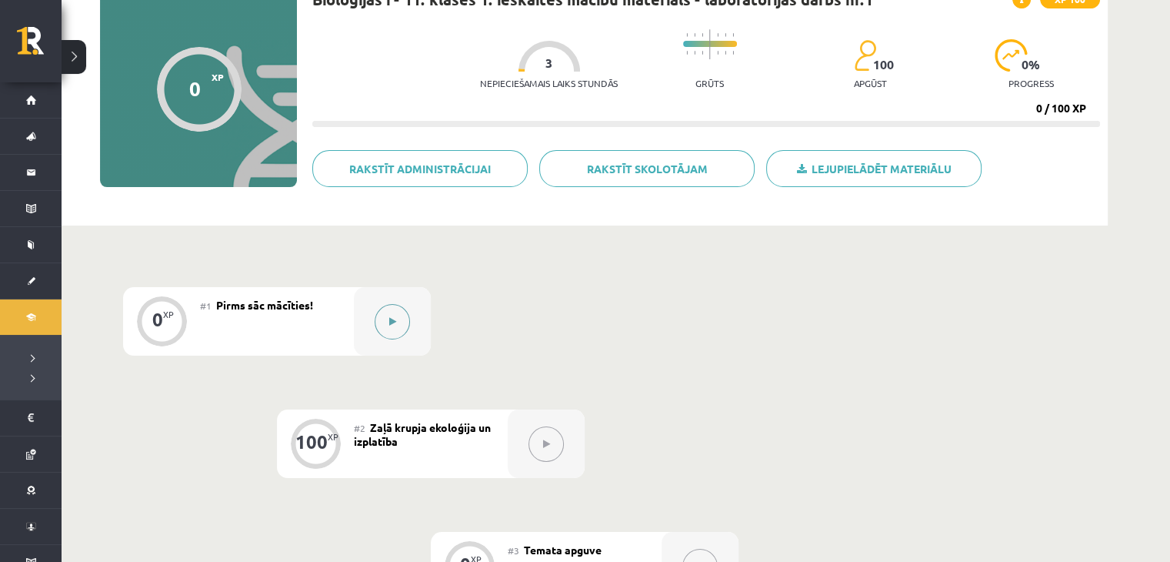
click at [398, 329] on button at bounding box center [392, 321] width 35 height 35
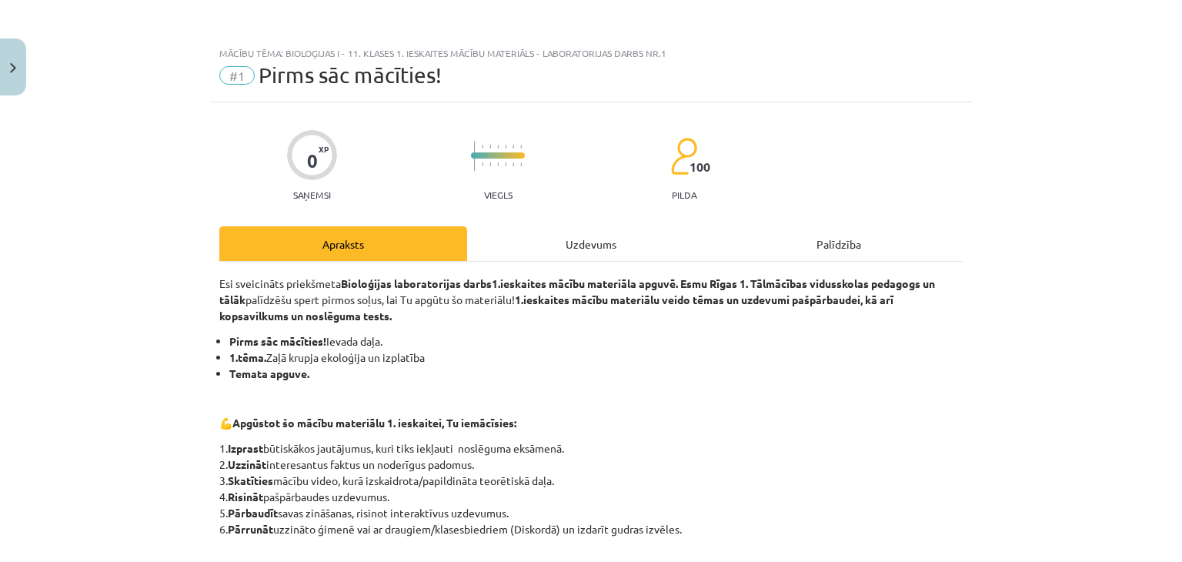
click at [570, 248] on div "Uzdevums" at bounding box center [591, 243] width 248 height 35
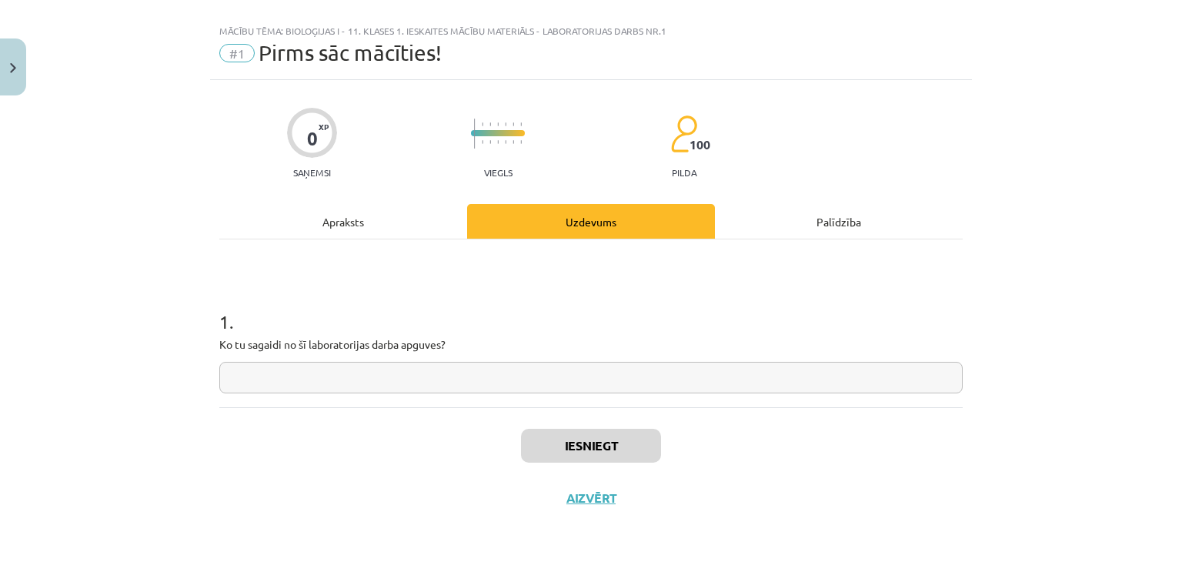
click at [406, 374] on input "text" at bounding box center [590, 378] width 743 height 32
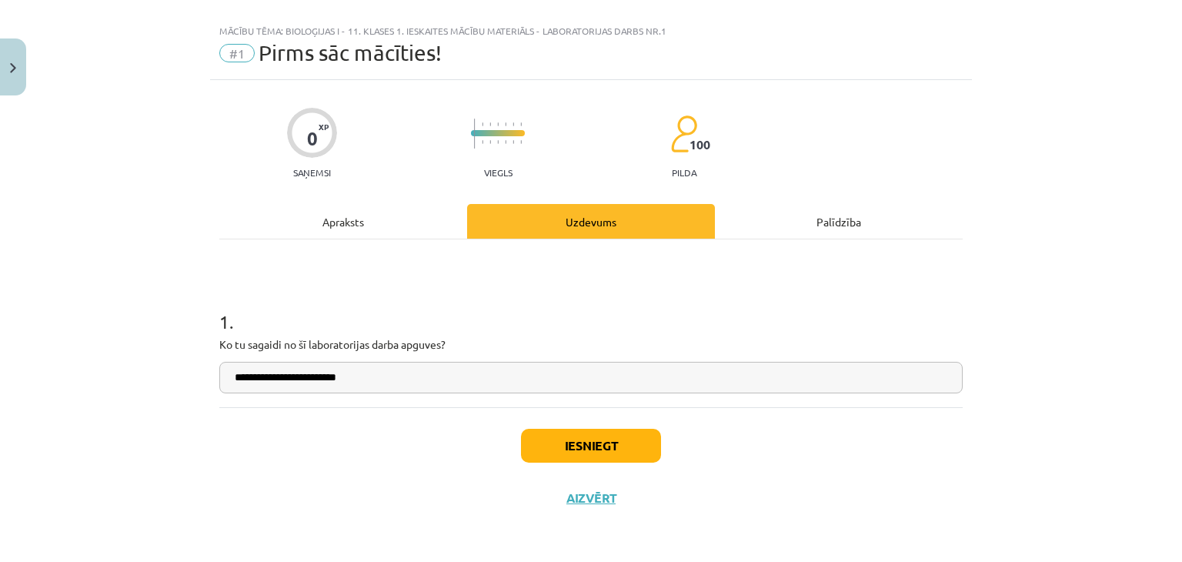
type input "**********"
click at [536, 436] on button "Iesniegt" at bounding box center [591, 446] width 140 height 34
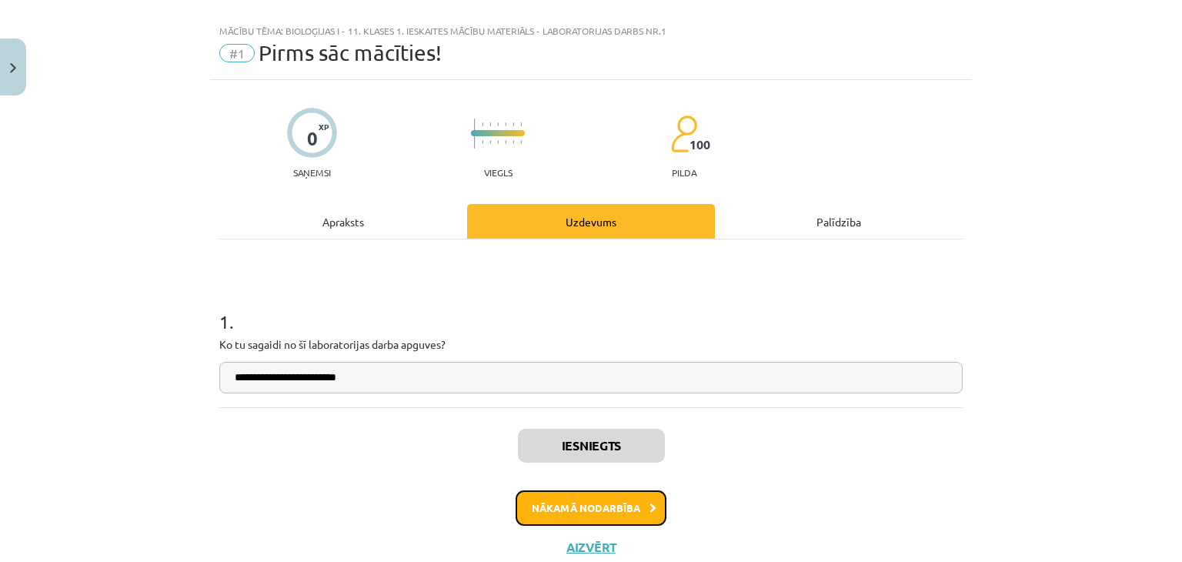
click at [539, 499] on button "Nākamā nodarbība" at bounding box center [591, 507] width 151 height 35
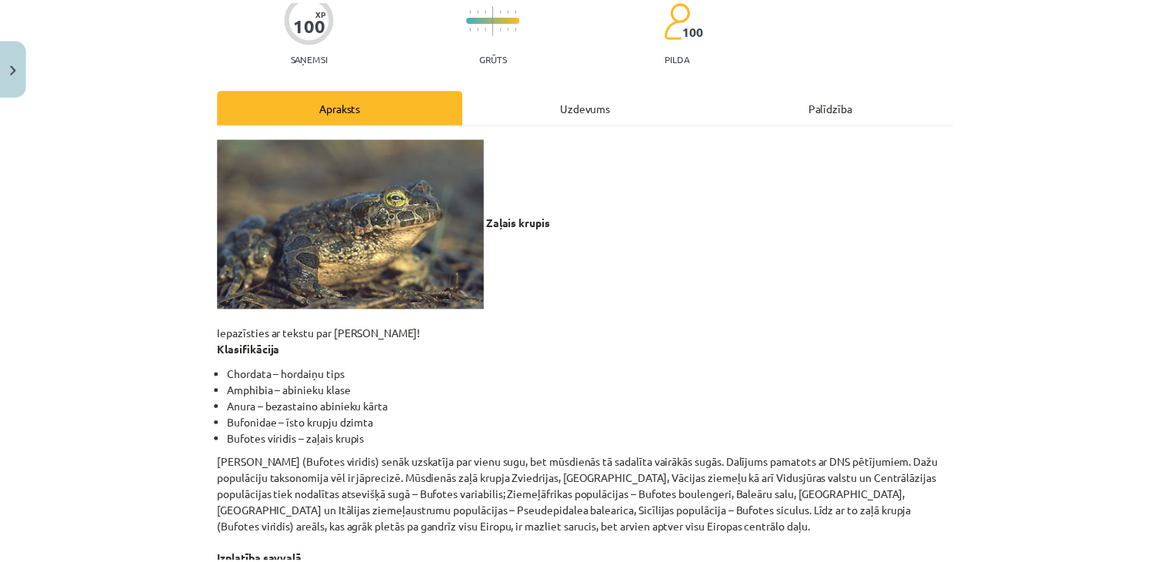
scroll to position [0, 0]
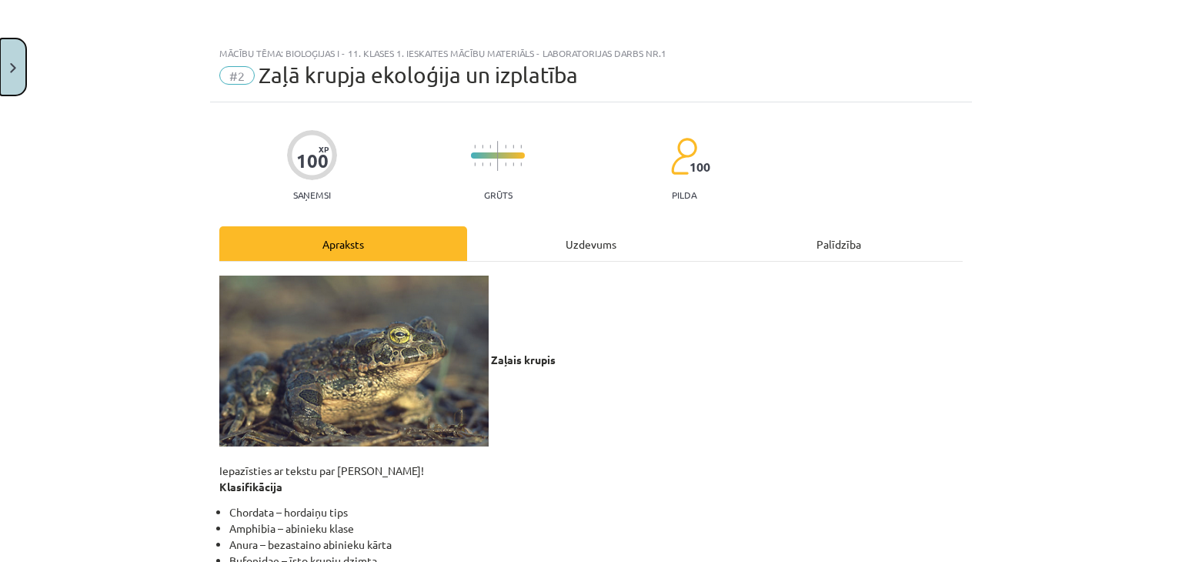
click at [6, 68] on button "Close" at bounding box center [13, 66] width 26 height 57
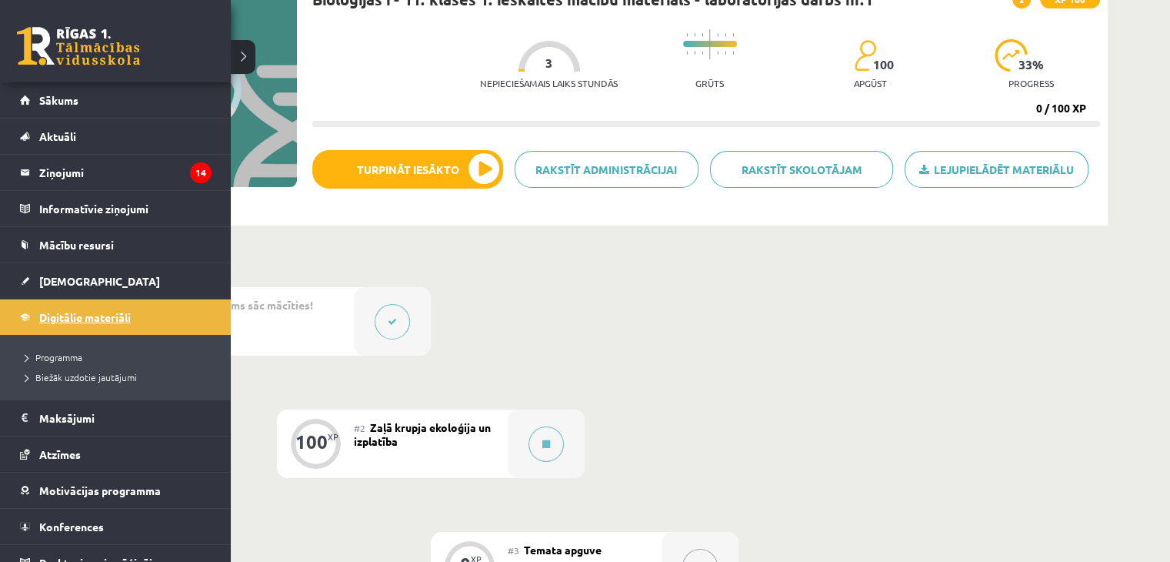
click at [100, 310] on span "Digitālie materiāli" at bounding box center [85, 317] width 92 height 14
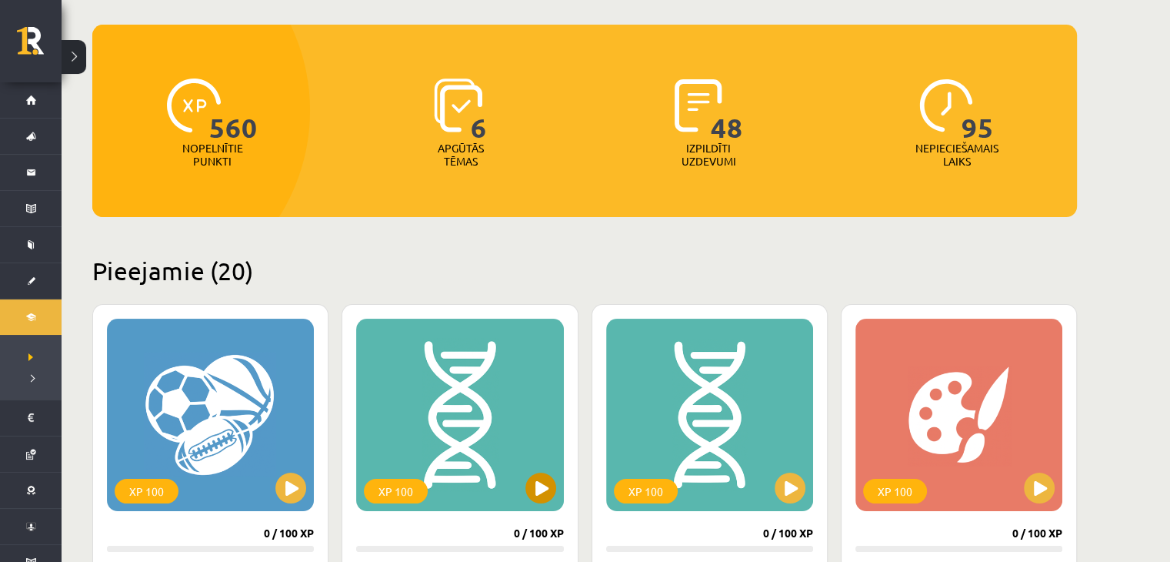
scroll to position [256, 0]
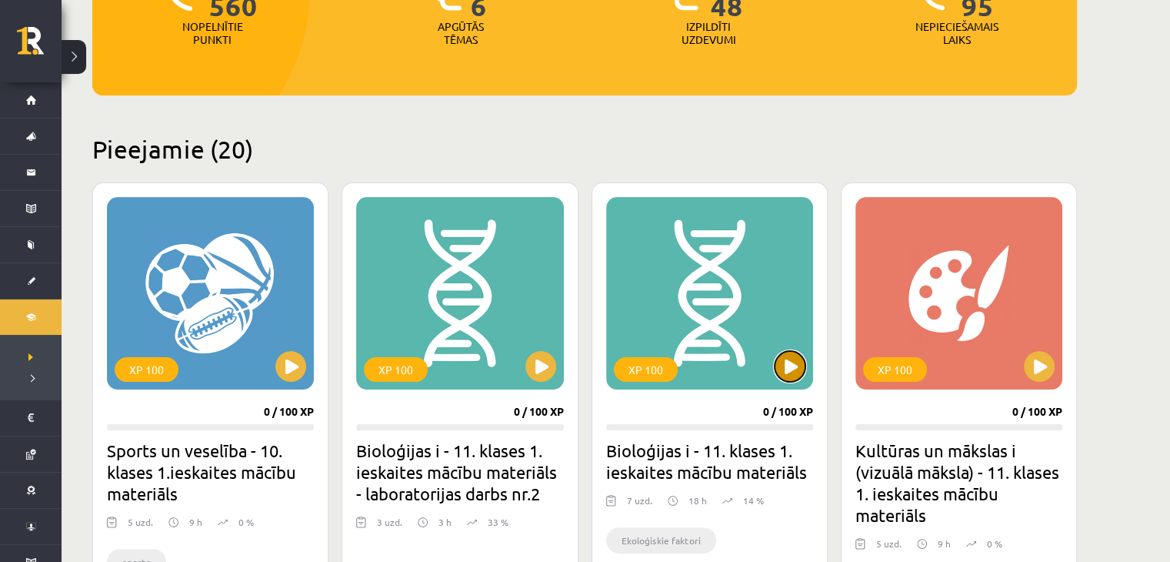
click at [791, 363] on button at bounding box center [790, 366] width 31 height 31
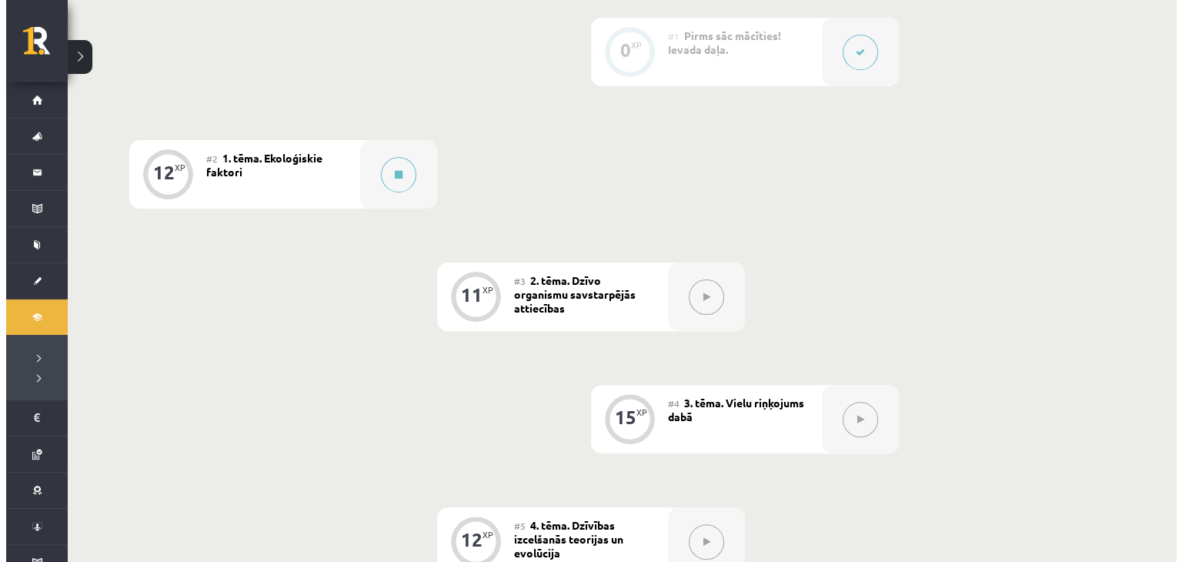
scroll to position [385, 0]
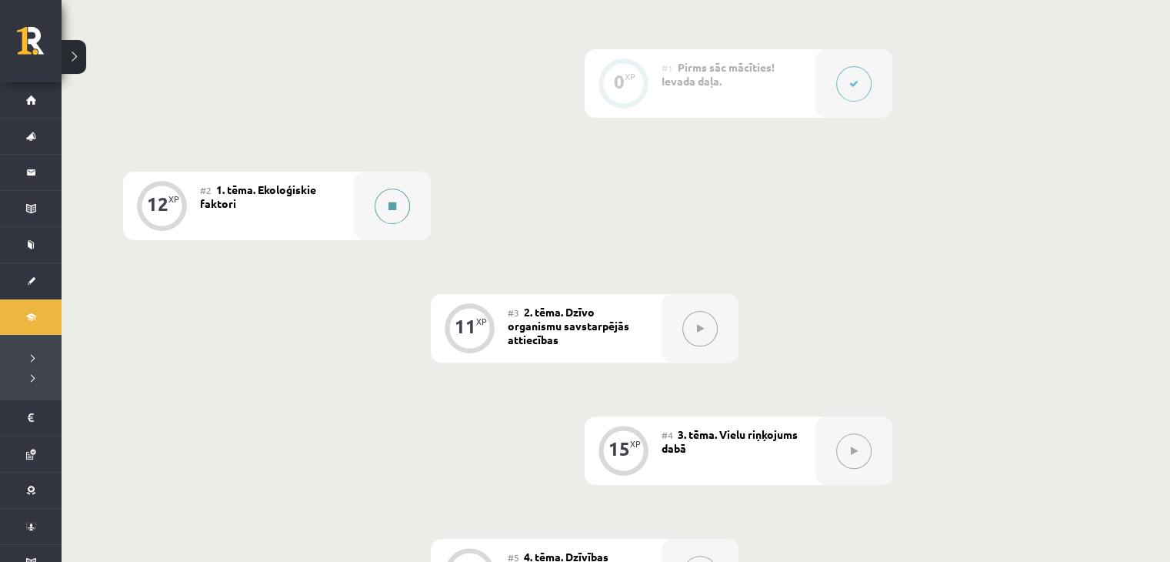
click at [401, 213] on button at bounding box center [392, 206] width 35 height 35
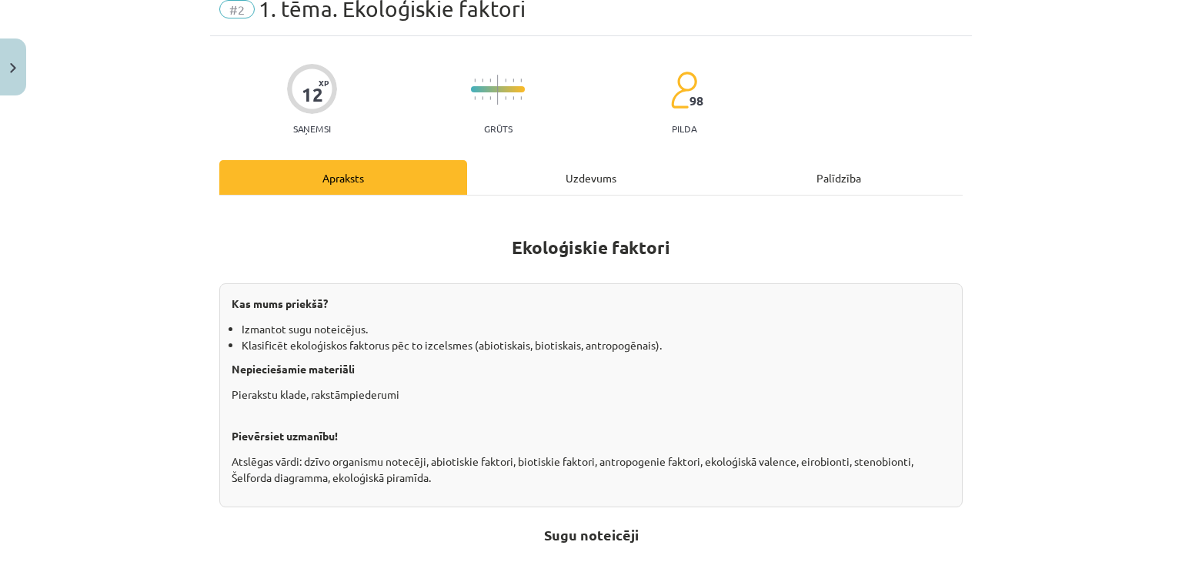
scroll to position [0, 0]
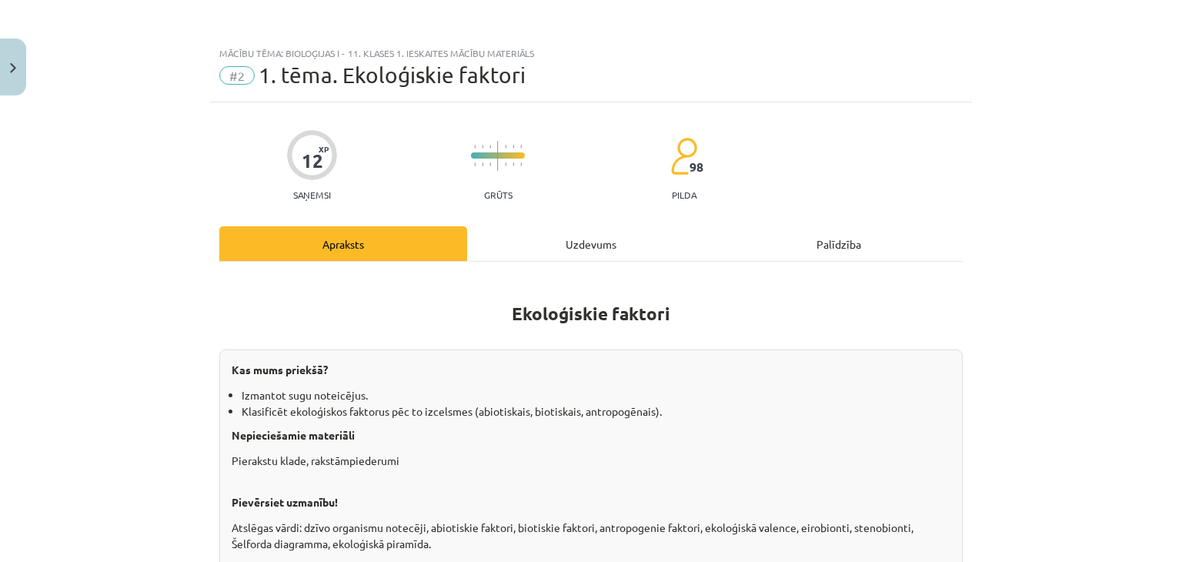
click at [539, 240] on div "Uzdevums" at bounding box center [591, 243] width 248 height 35
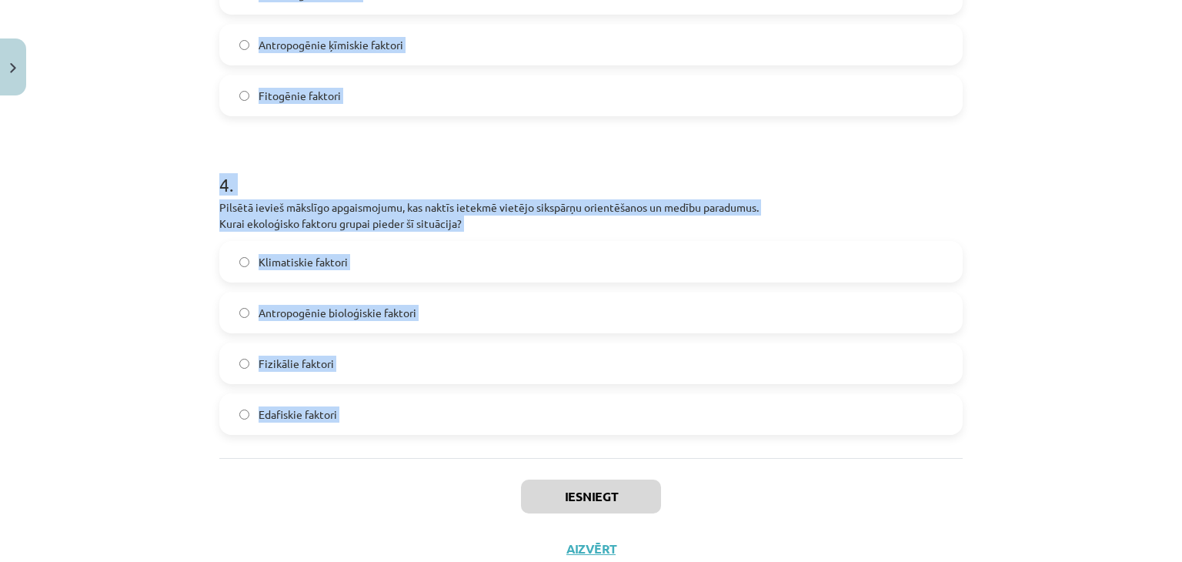
scroll to position [1167, 0]
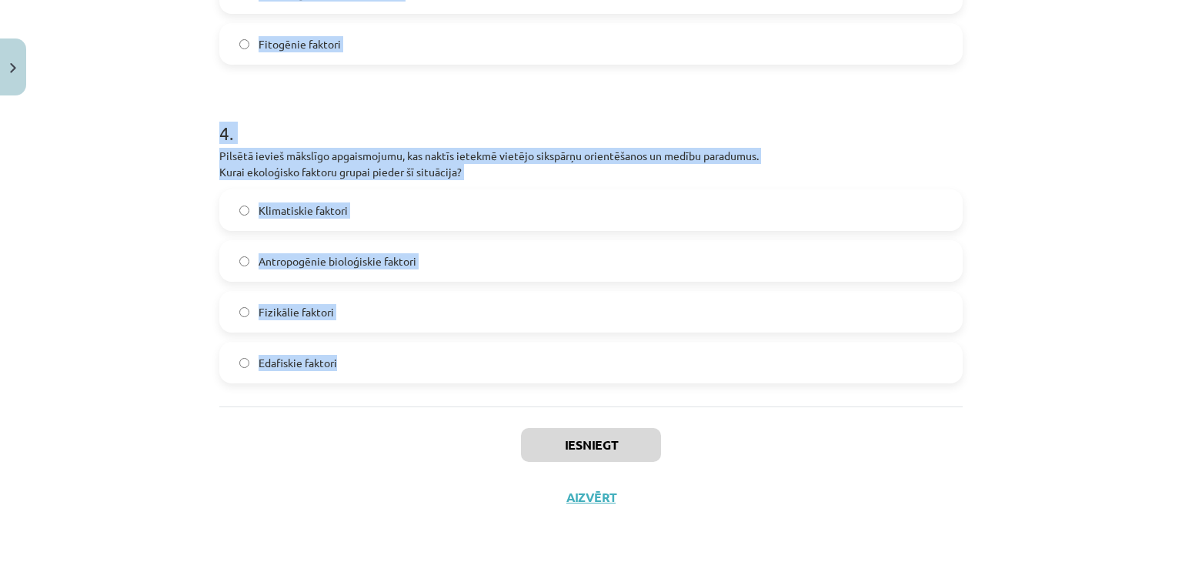
drag, startPoint x: 203, startPoint y: 295, endPoint x: 537, endPoint y: 379, distance: 344.4
click at [539, 393] on div "Mācību tēma: Bioloģijas i - 11. klases 1. ieskaites mācību materiāls #2 1. tēma…" at bounding box center [591, 281] width 1182 height 562
copy form "1 . Augsne kalnu nogāzē ir ļoti akmeņaina, kas apgrūtina augu sakņu sistēmu att…"
click at [445, 133] on h1 "4 ." at bounding box center [590, 119] width 743 height 48
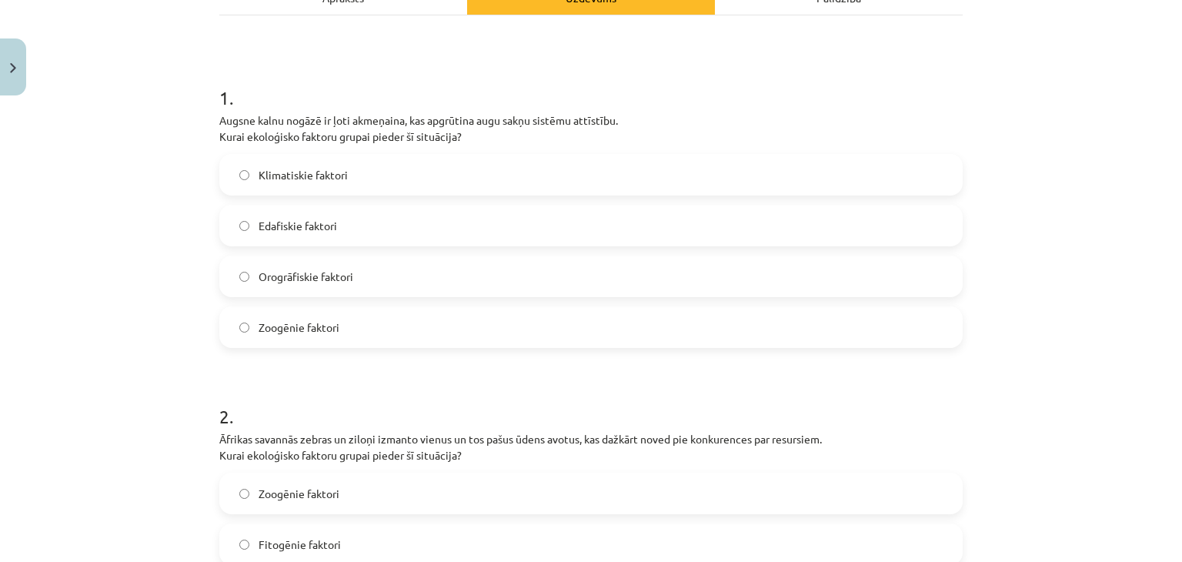
scroll to position [256, 0]
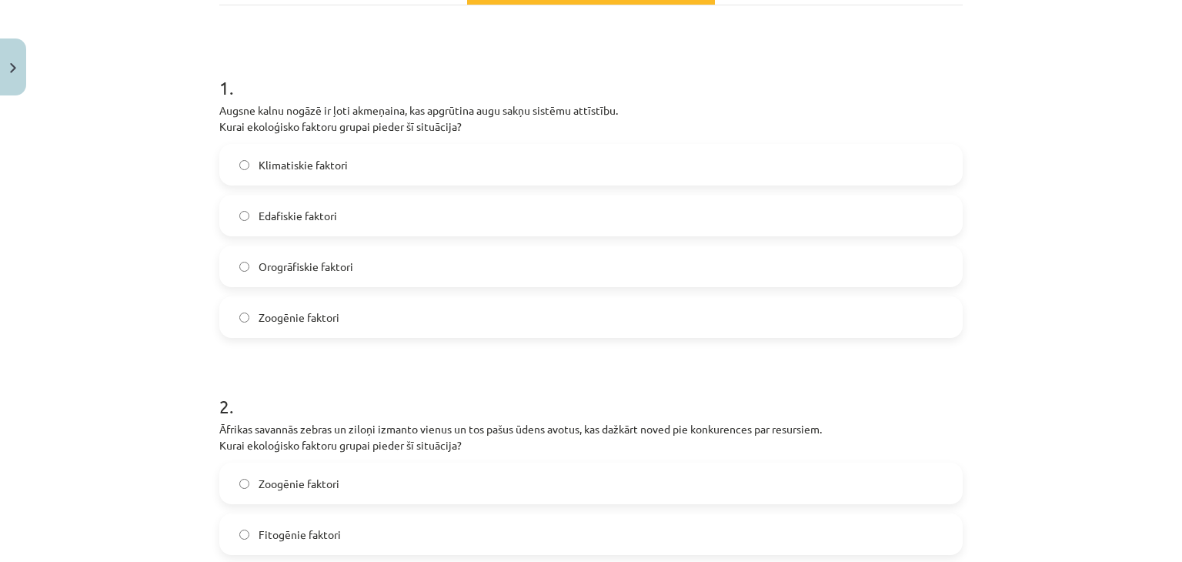
click at [423, 216] on label "Edafiskie faktori" at bounding box center [591, 215] width 740 height 38
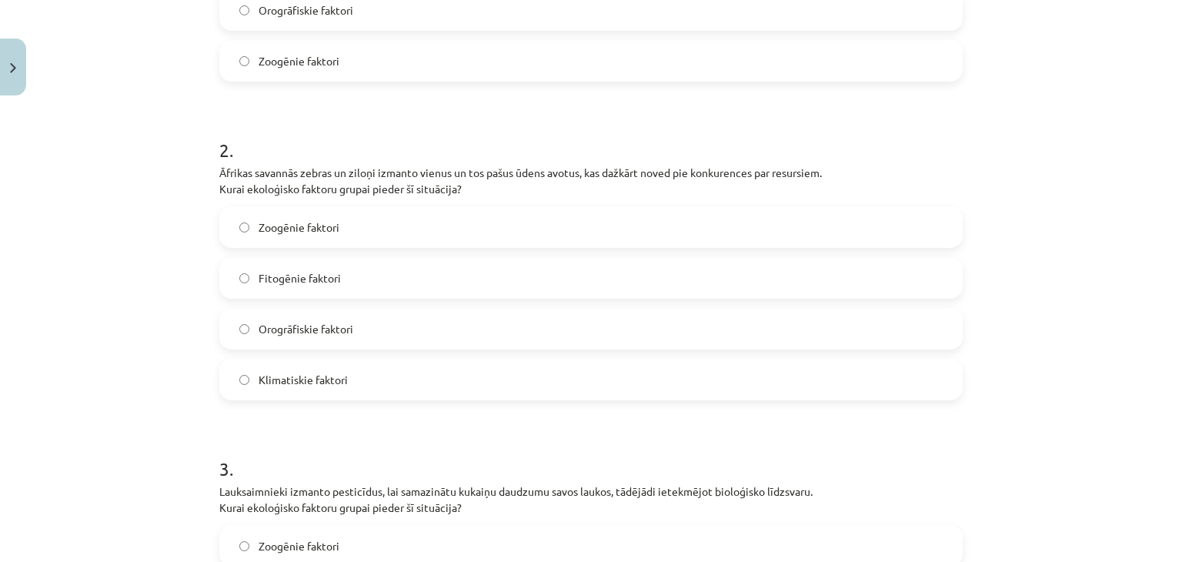
click at [357, 227] on label "Zoogēnie faktori" at bounding box center [591, 227] width 740 height 38
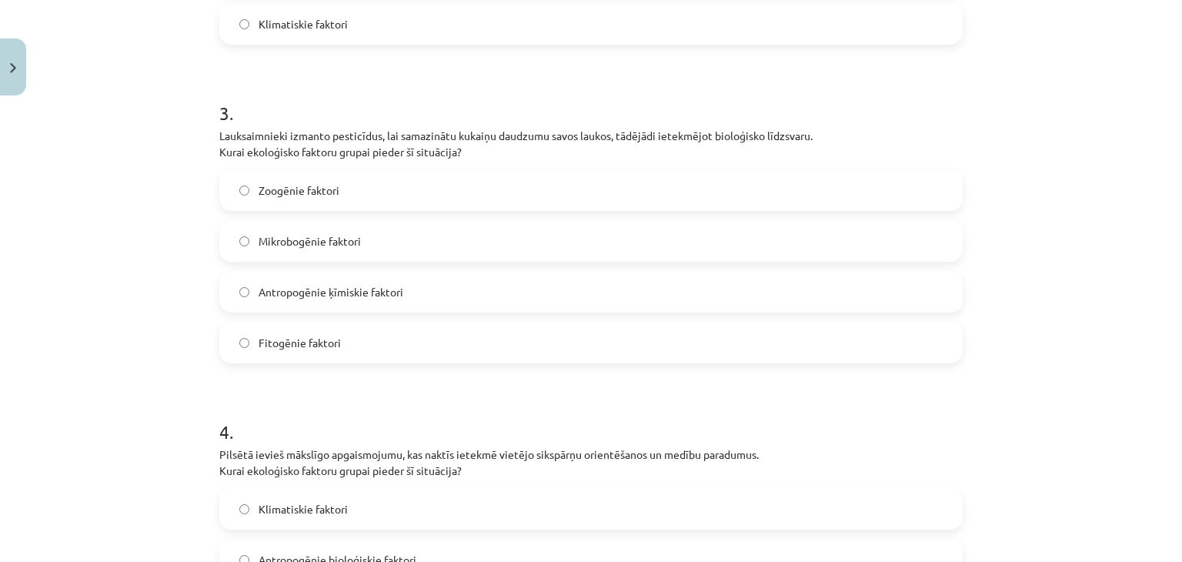
scroll to position [897, 0]
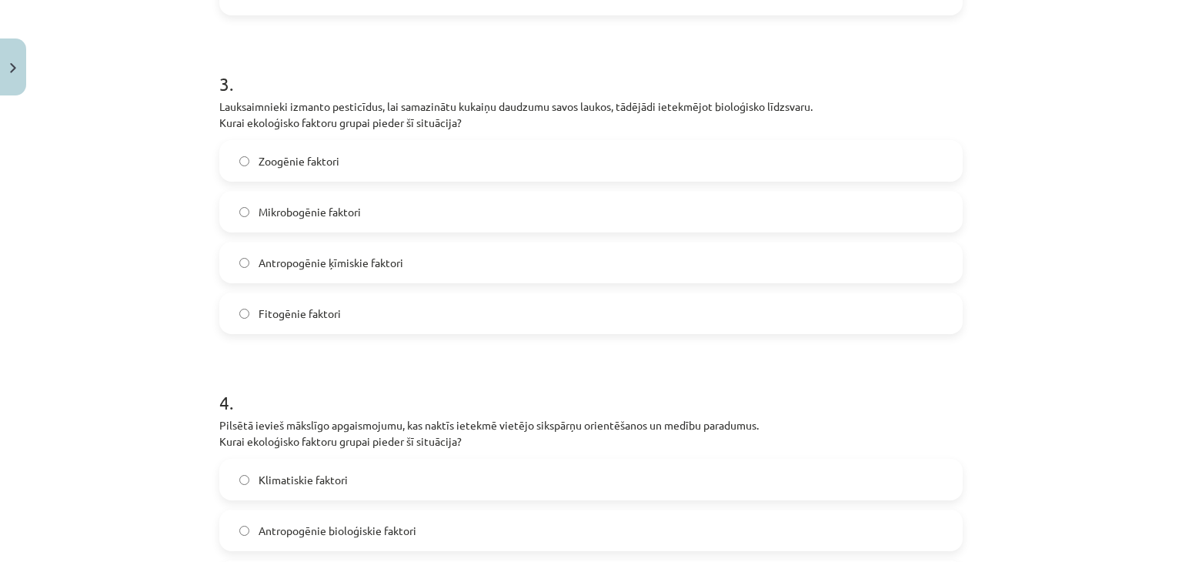
click at [356, 263] on span "Antropogēnie ķīmiskie faktori" at bounding box center [331, 263] width 145 height 16
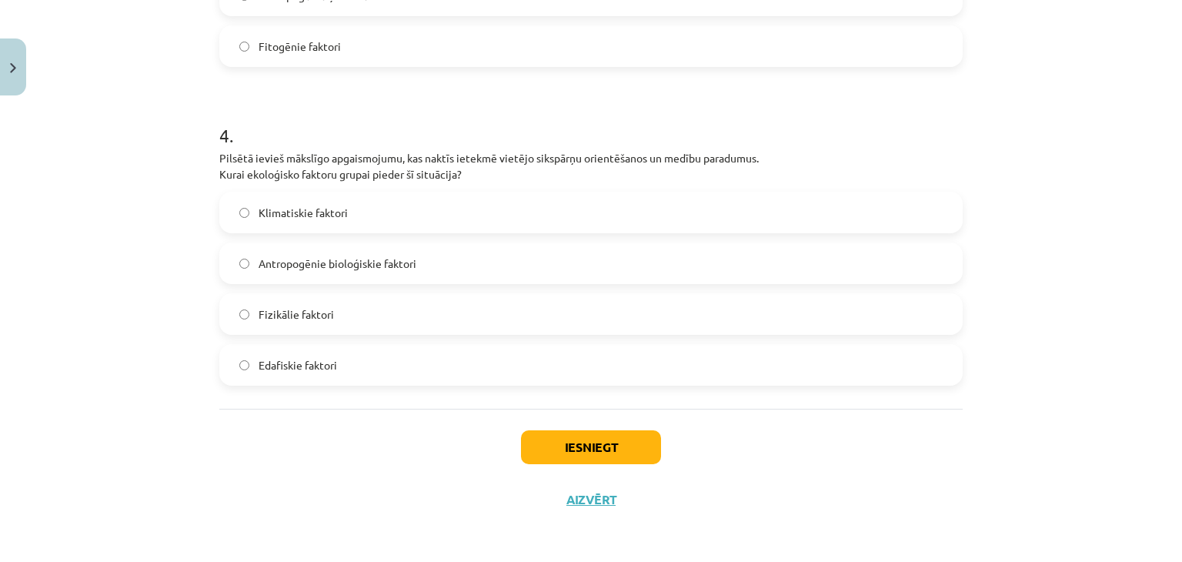
scroll to position [1167, 0]
click at [342, 257] on span "Antropogēnie bioloģiskie faktori" at bounding box center [338, 261] width 158 height 16
click at [532, 436] on button "Iesniegt" at bounding box center [591, 445] width 140 height 34
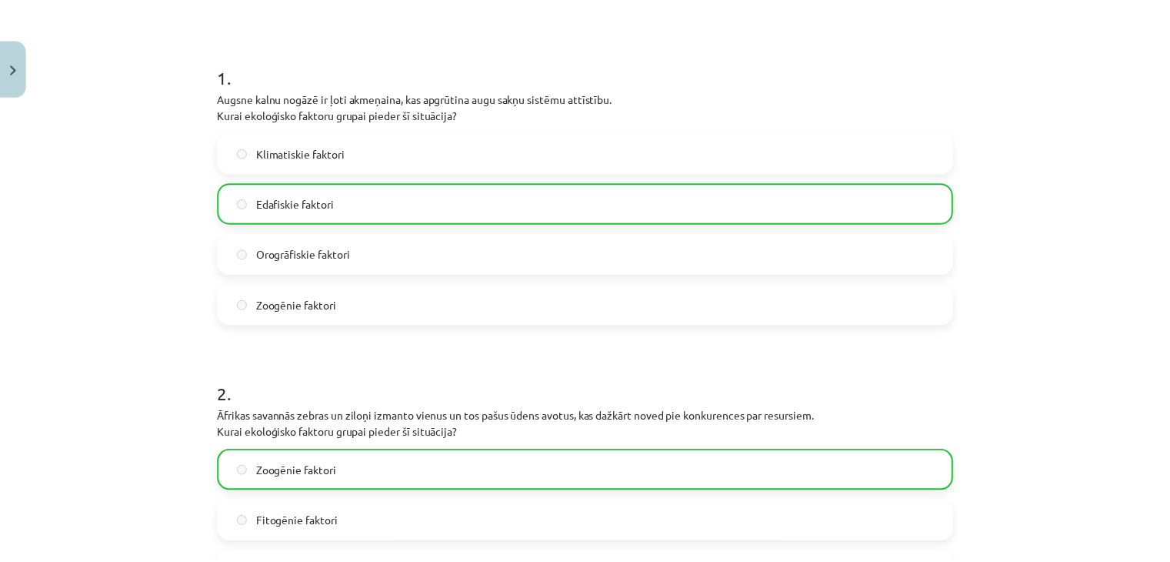
scroll to position [140, 0]
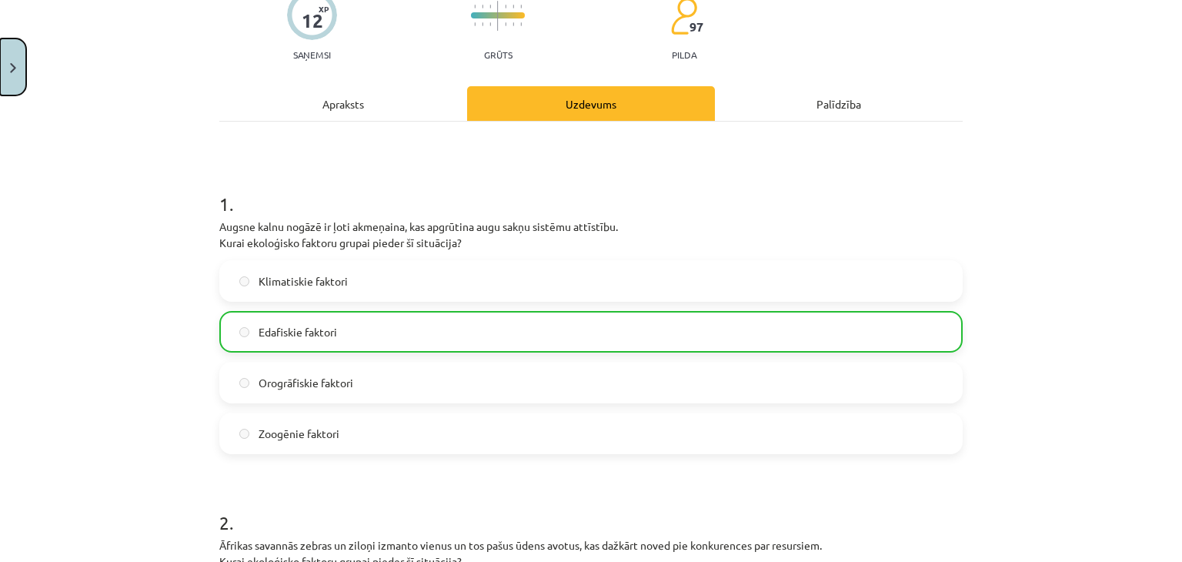
click at [3, 66] on button "Close" at bounding box center [13, 66] width 26 height 57
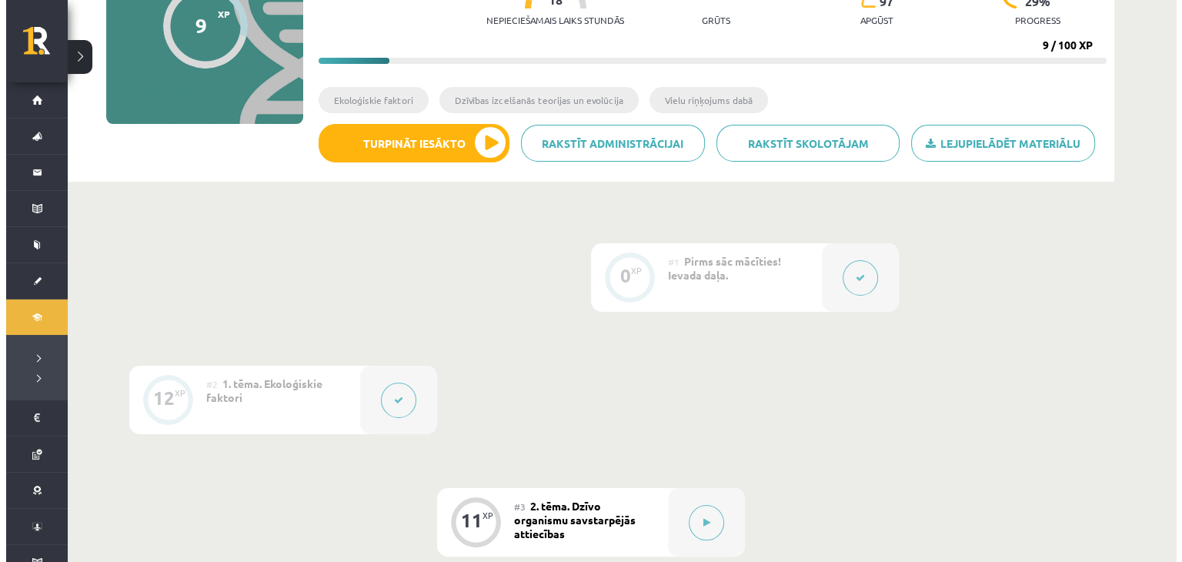
scroll to position [256, 0]
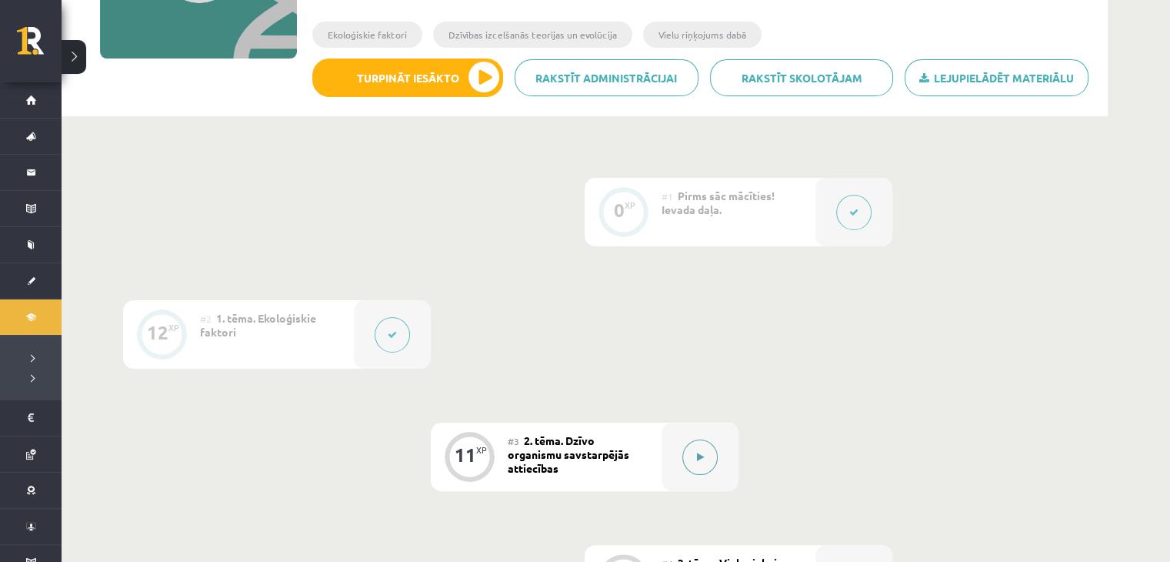
click at [699, 466] on button at bounding box center [700, 456] width 35 height 35
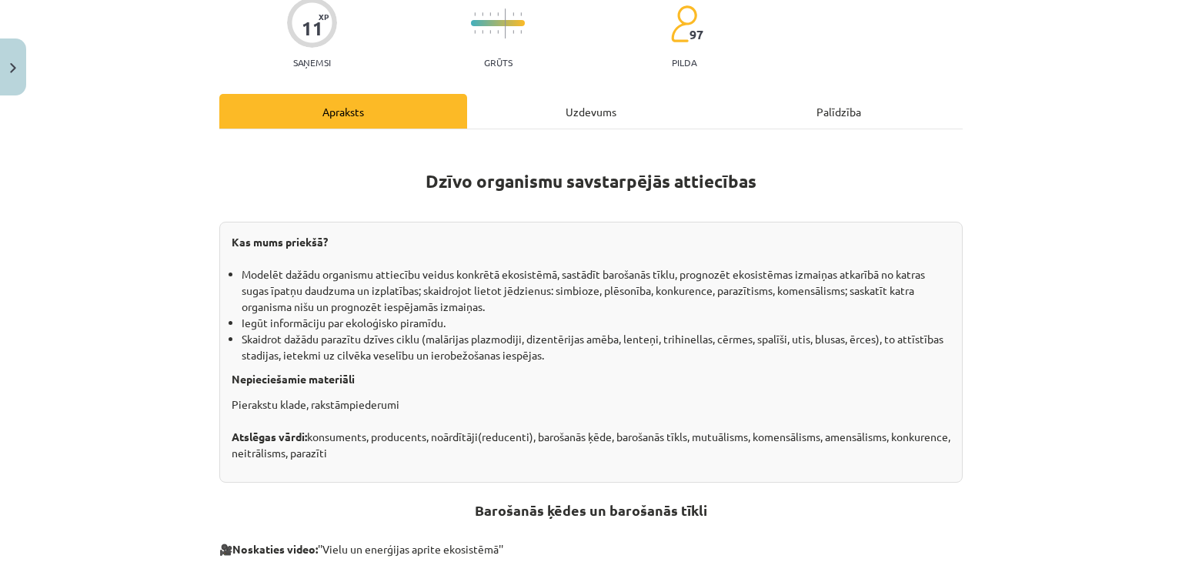
scroll to position [0, 0]
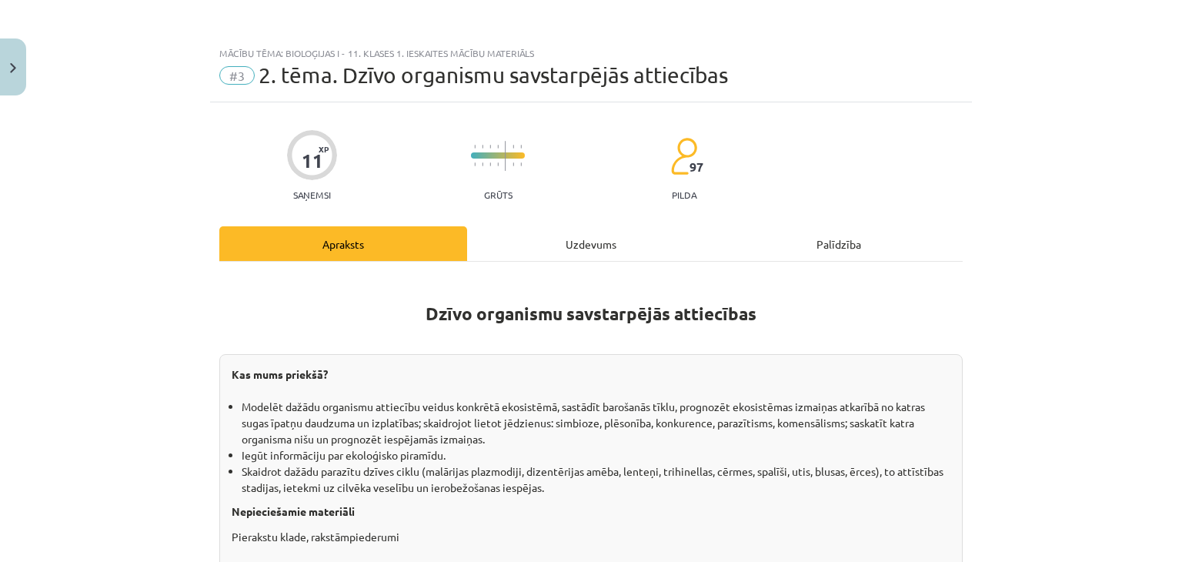
click at [582, 240] on div "Uzdevums" at bounding box center [591, 243] width 248 height 35
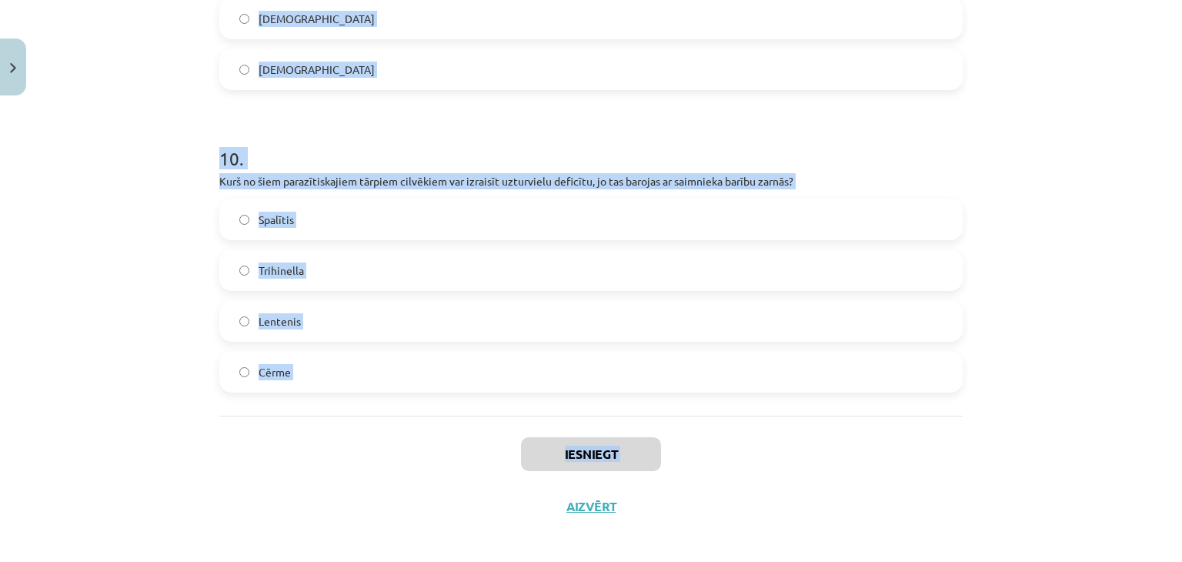
scroll to position [2916, 0]
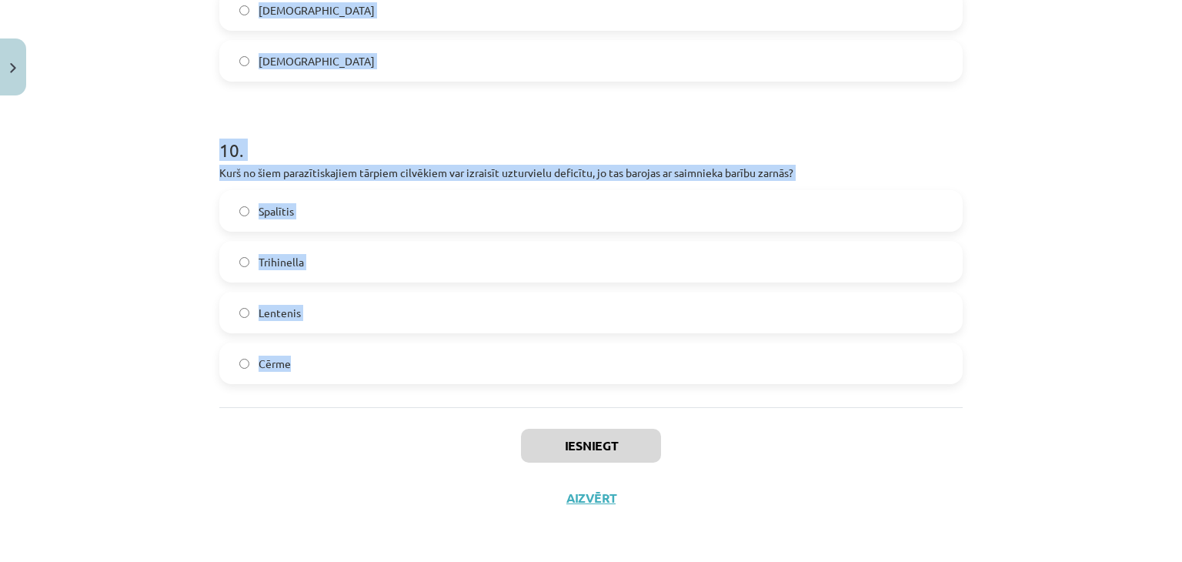
drag, startPoint x: 206, startPoint y: 337, endPoint x: 416, endPoint y: 364, distance: 211.8
copy form "1 . Kā sauc situāciju, kurā viens organisms neitralizē vai nomāc citu organismu…"
click at [511, 150] on h1 "10 ." at bounding box center [590, 136] width 743 height 48
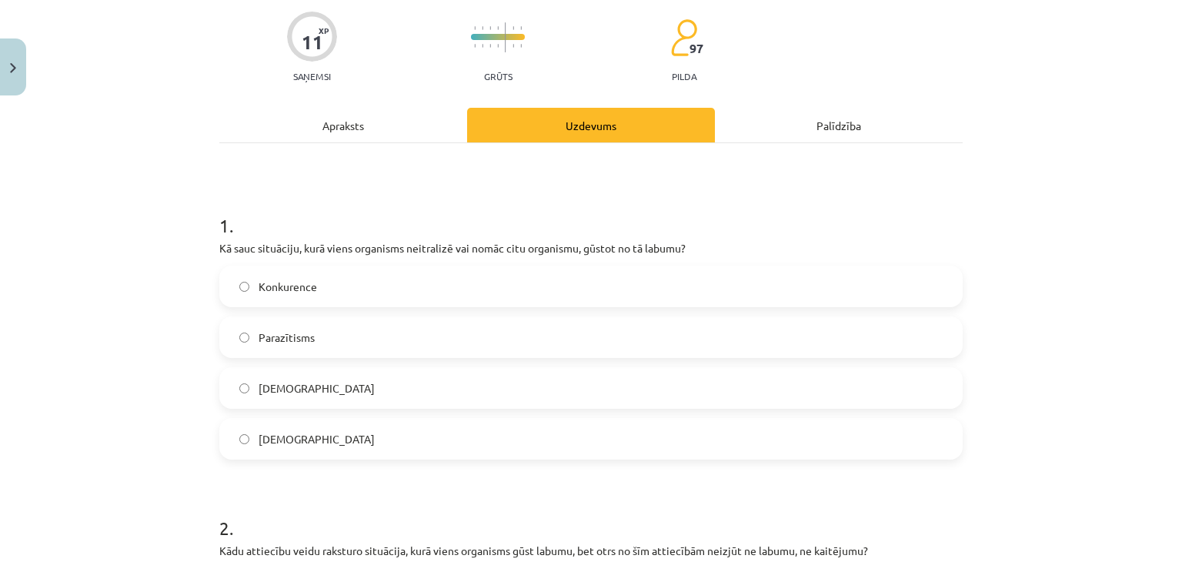
scroll to position [95, 0]
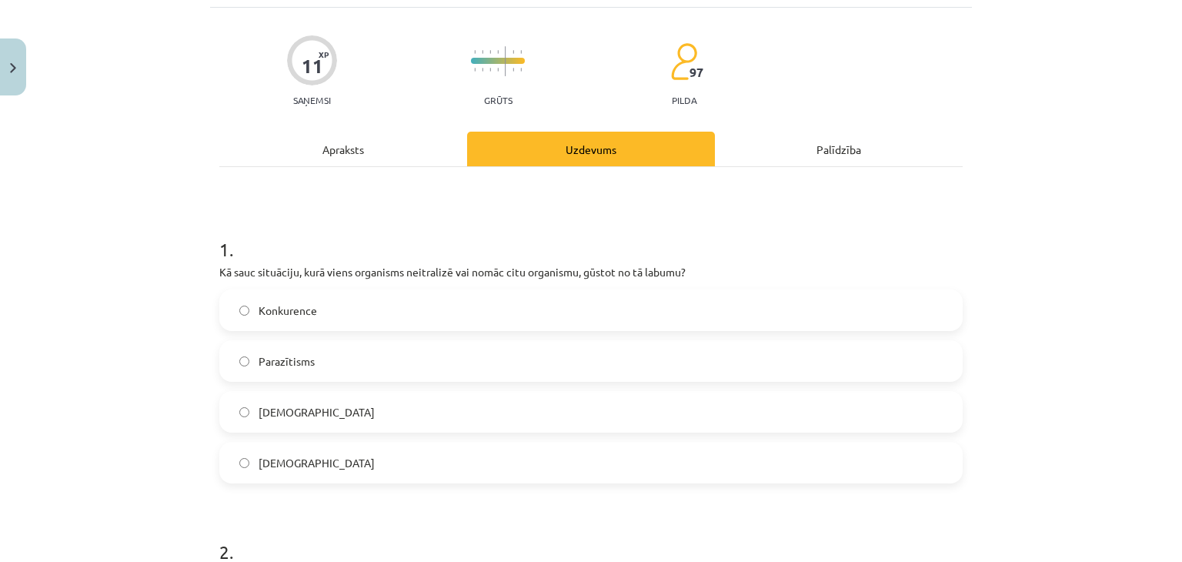
click at [329, 464] on label "Amensālisms" at bounding box center [591, 462] width 740 height 38
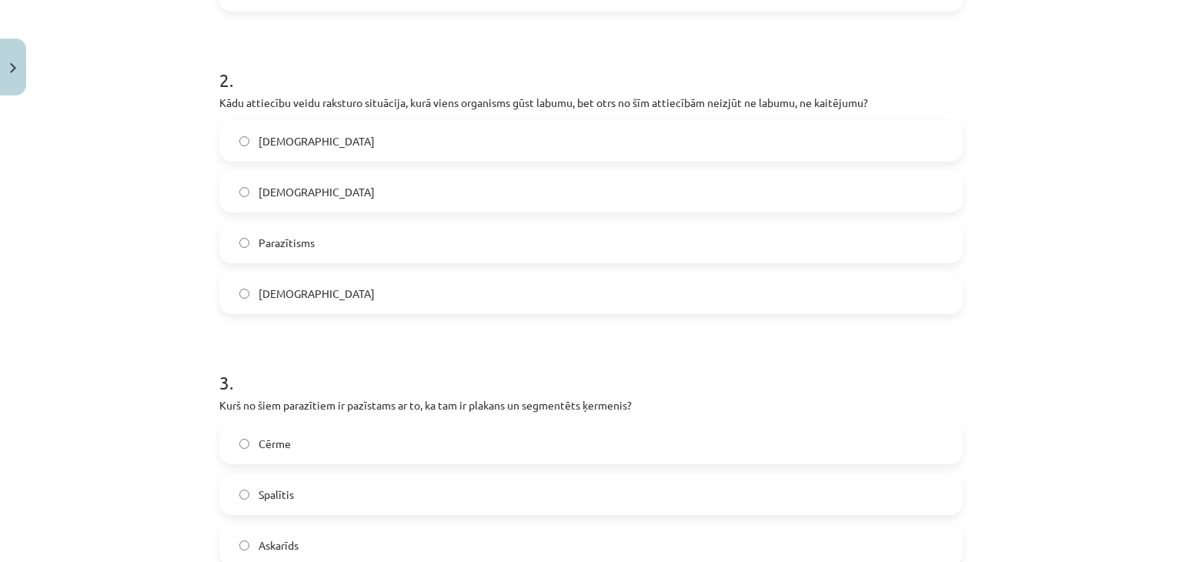
scroll to position [607, 0]
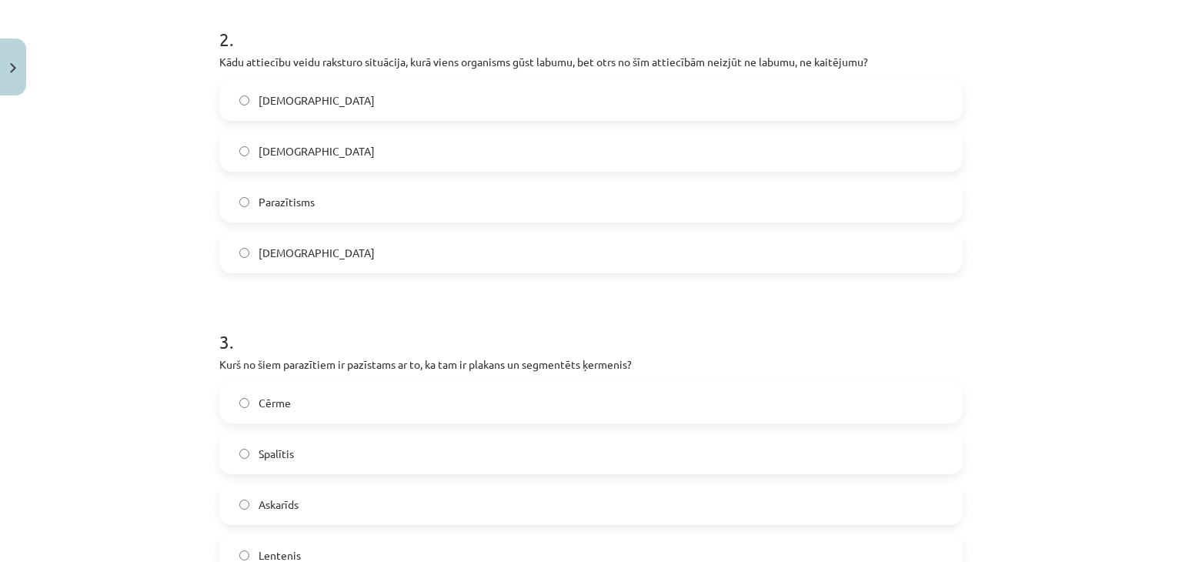
click at [375, 269] on label "Komensālisms" at bounding box center [591, 252] width 740 height 38
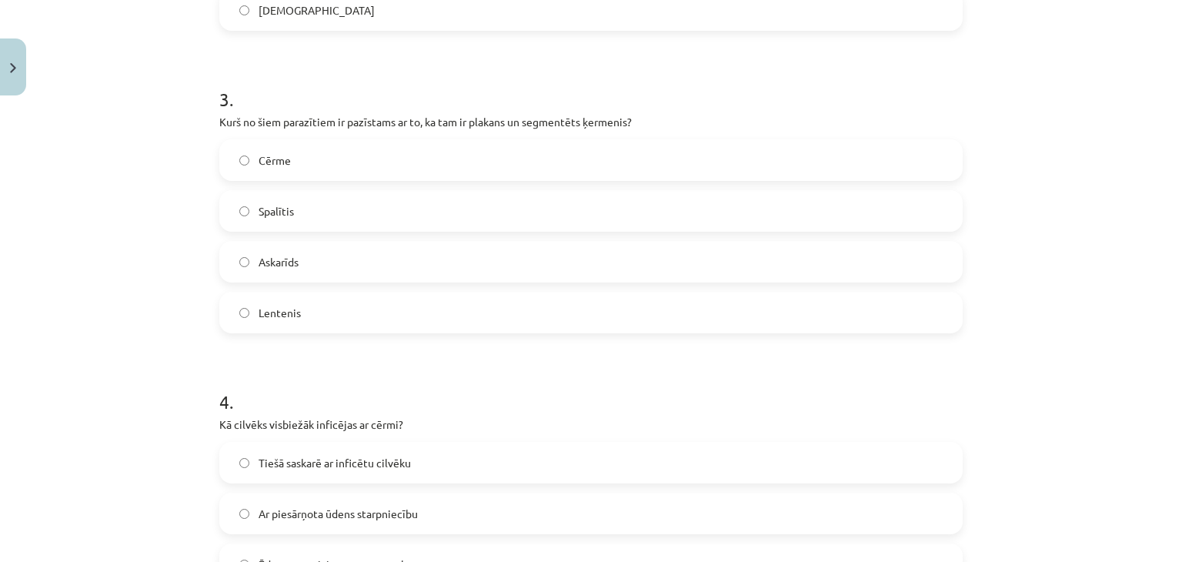
scroll to position [864, 0]
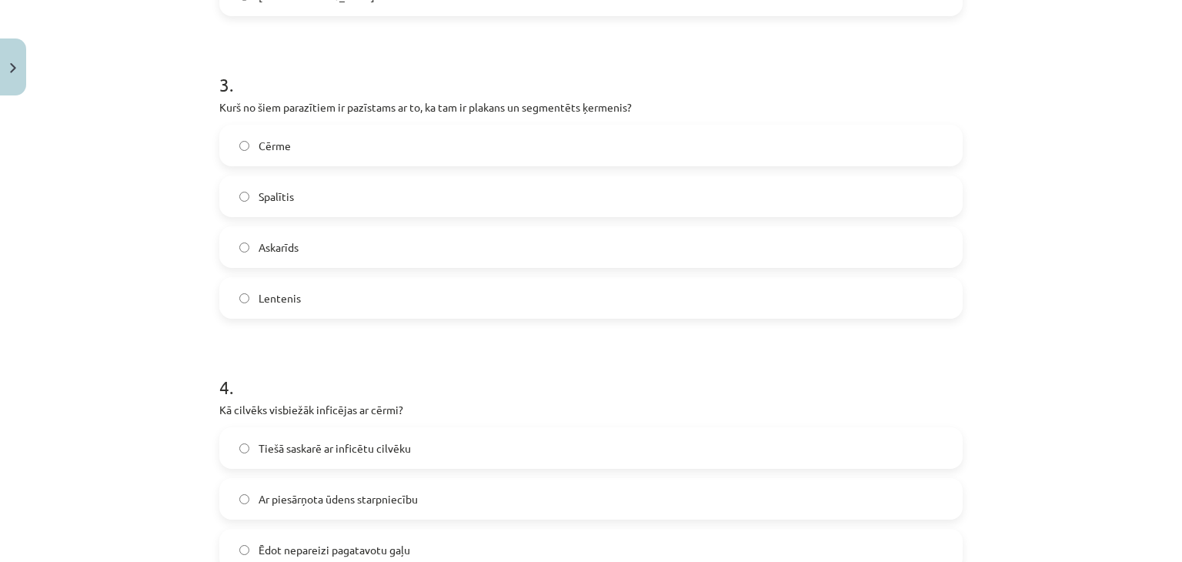
click at [316, 294] on label "Lentenis" at bounding box center [591, 298] width 740 height 38
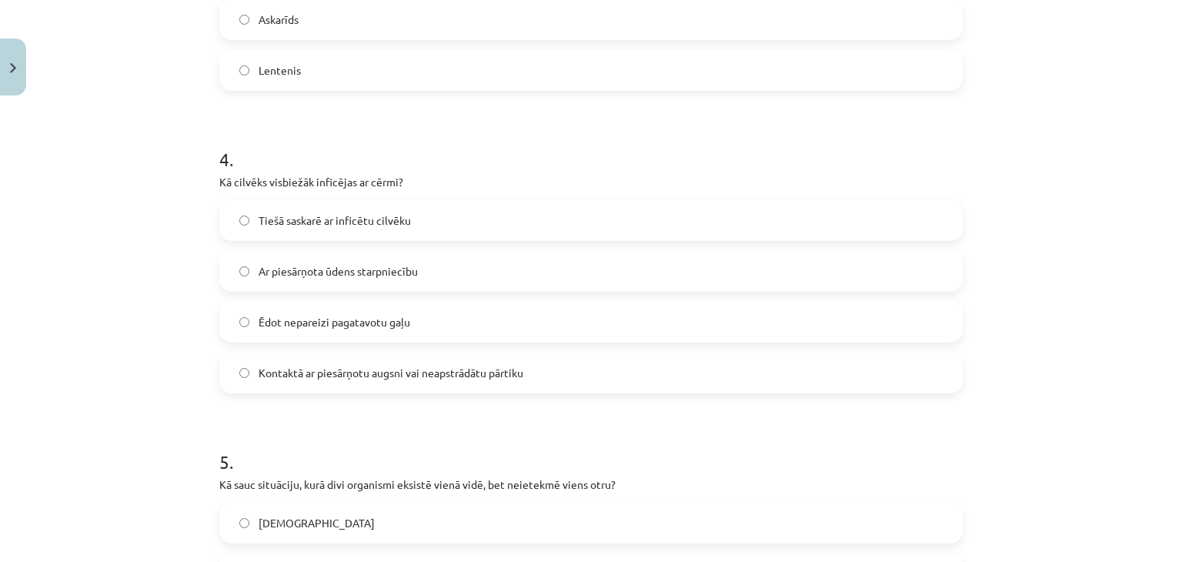
scroll to position [1120, 0]
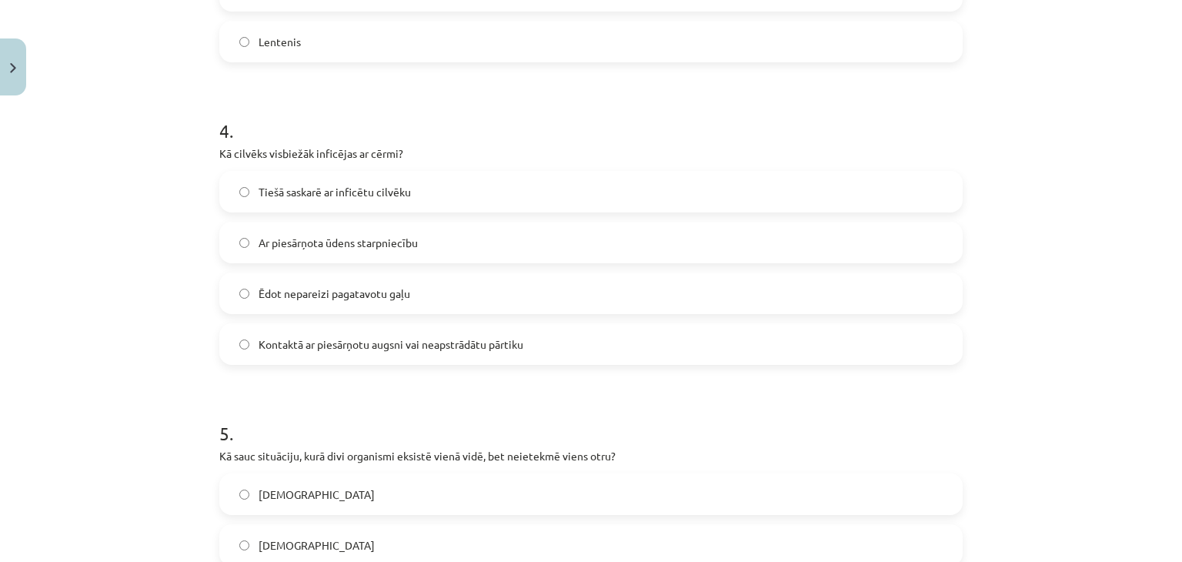
click at [388, 359] on label "Kontaktā ar piesārņotu augsni vai neapstrādātu pārtiku" at bounding box center [591, 344] width 740 height 38
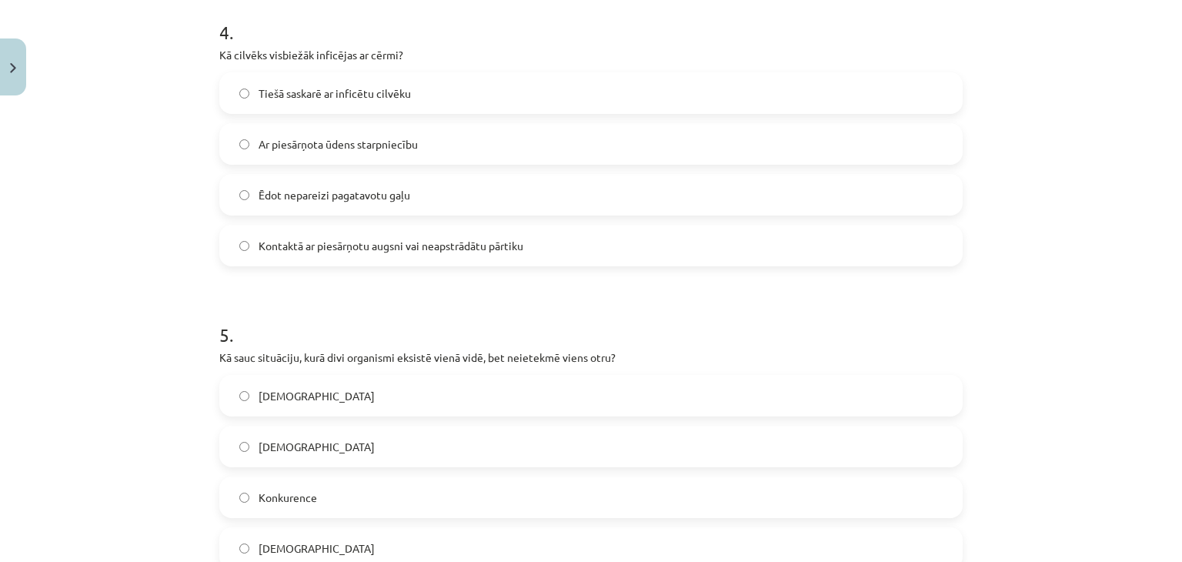
scroll to position [1505, 0]
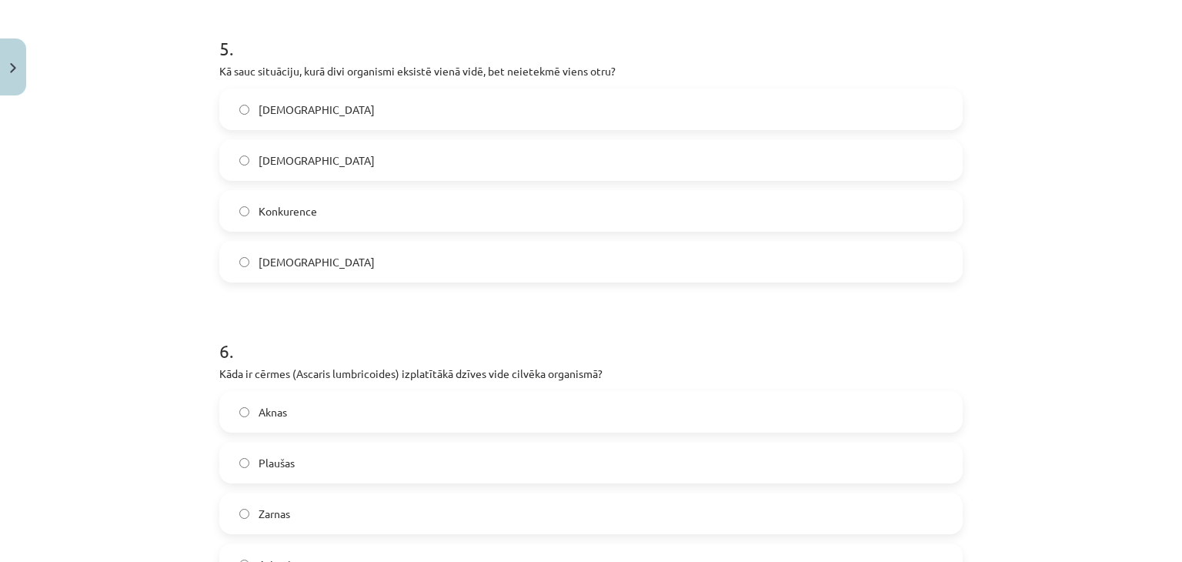
drag, startPoint x: 352, startPoint y: 156, endPoint x: 359, endPoint y: 189, distance: 32.9
click at [350, 156] on label "Neitrālisms" at bounding box center [591, 160] width 740 height 38
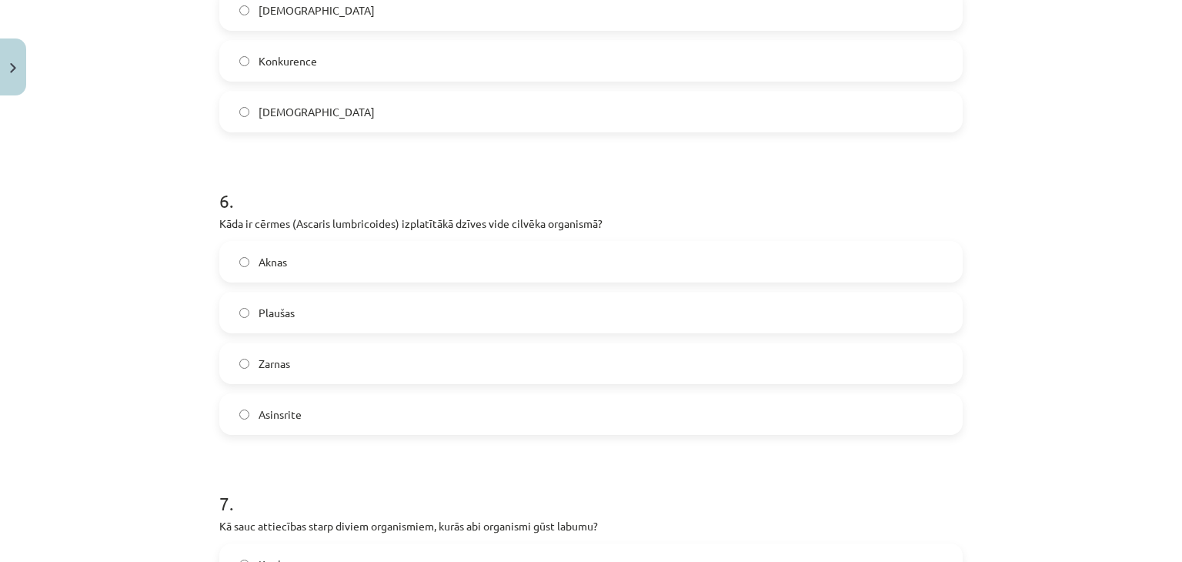
scroll to position [1761, 0]
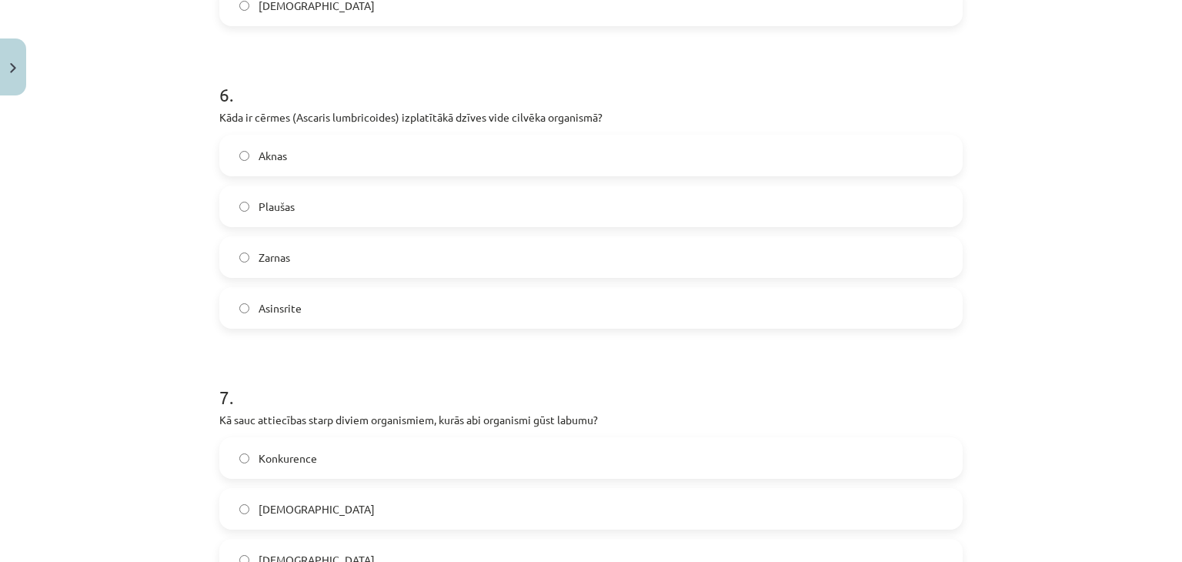
click at [339, 262] on label "Zarnas" at bounding box center [591, 257] width 740 height 38
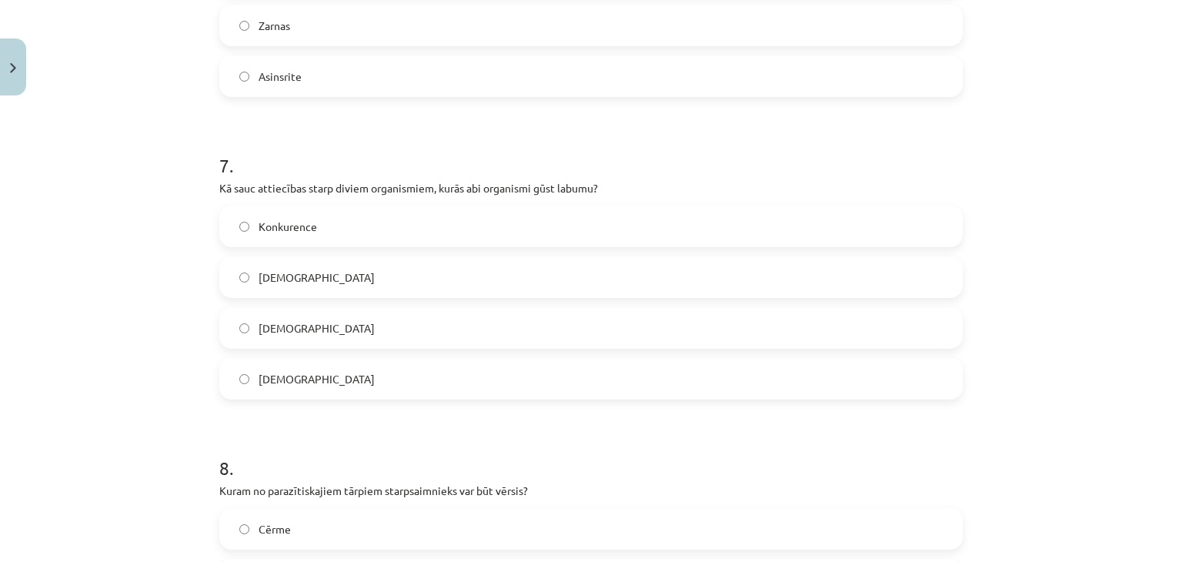
scroll to position [2018, 0]
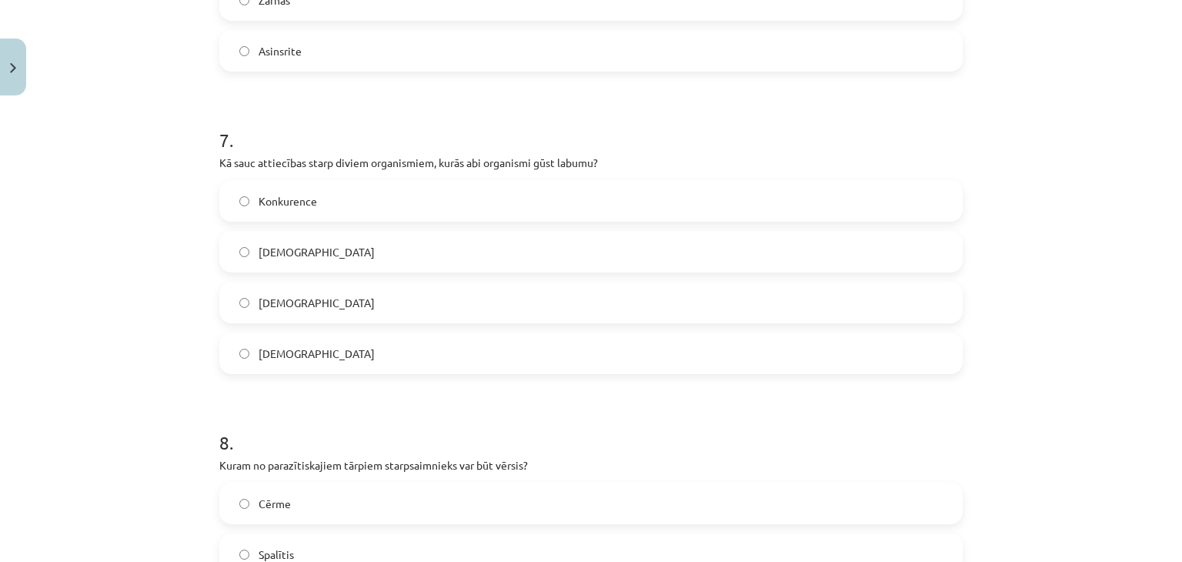
click at [367, 256] on label "Mutuālisms" at bounding box center [591, 251] width 740 height 38
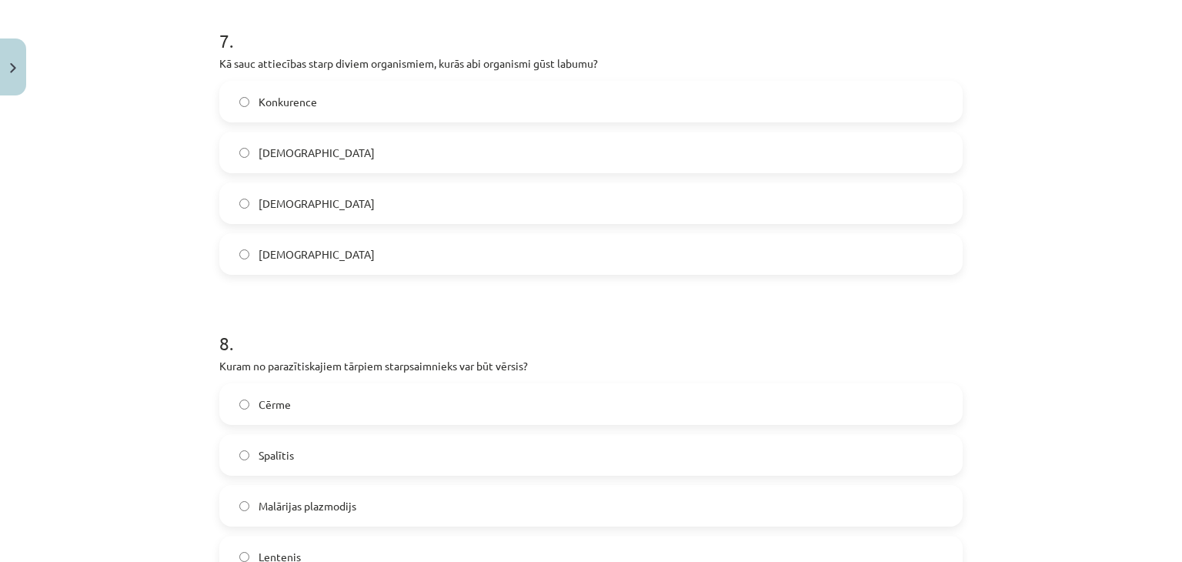
scroll to position [2275, 0]
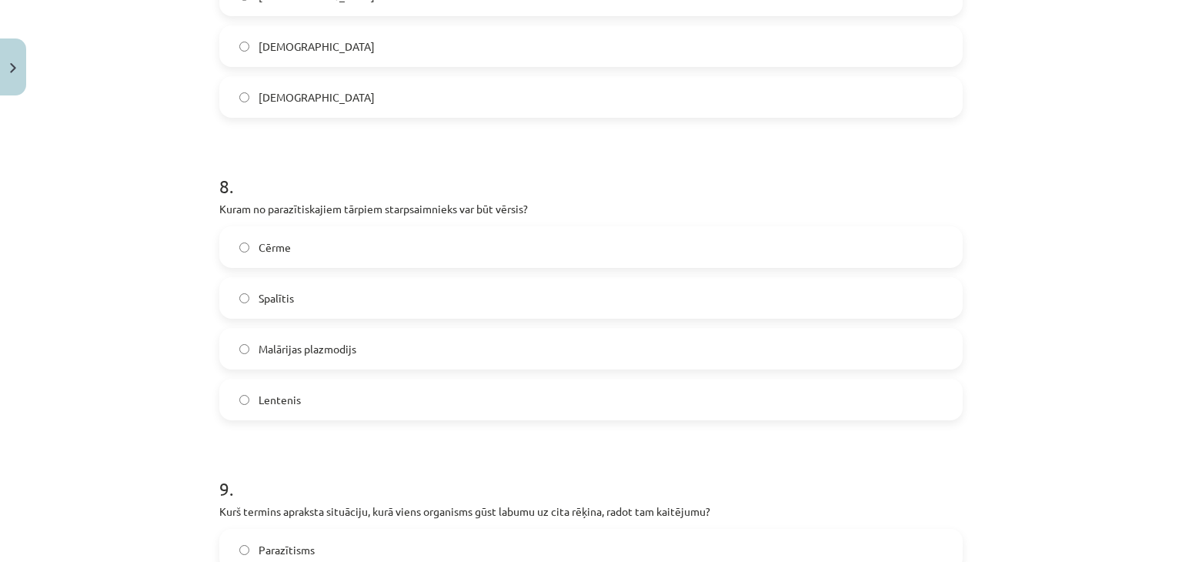
click at [313, 400] on label "Lentenis" at bounding box center [591, 399] width 740 height 38
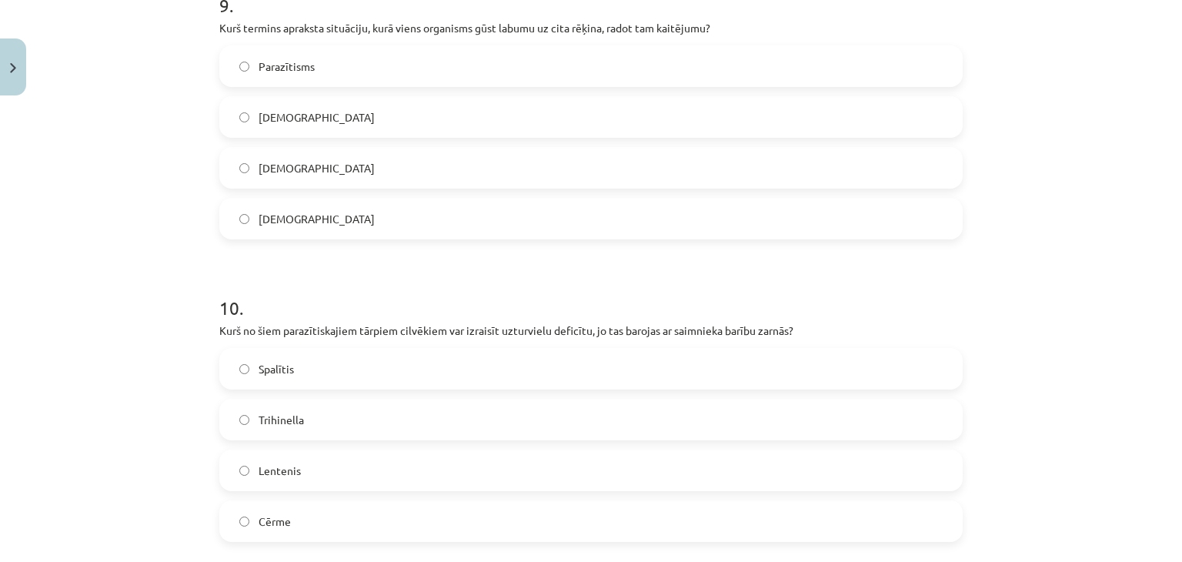
scroll to position [2788, 0]
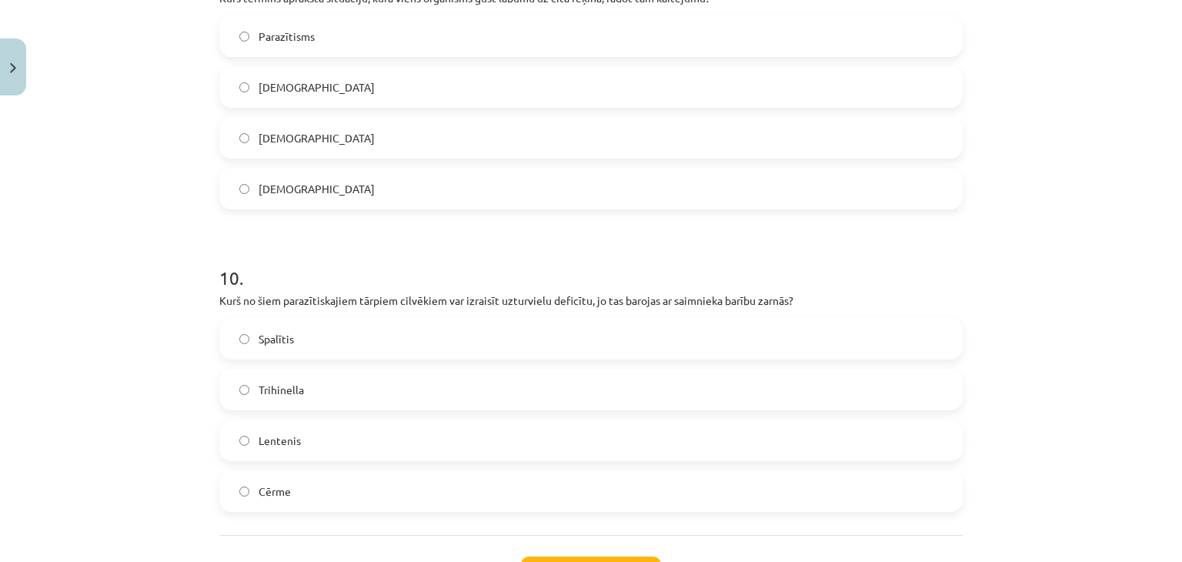
click at [339, 35] on label "Parazītisms" at bounding box center [591, 36] width 740 height 38
click at [317, 436] on label "Lentenis" at bounding box center [591, 440] width 740 height 38
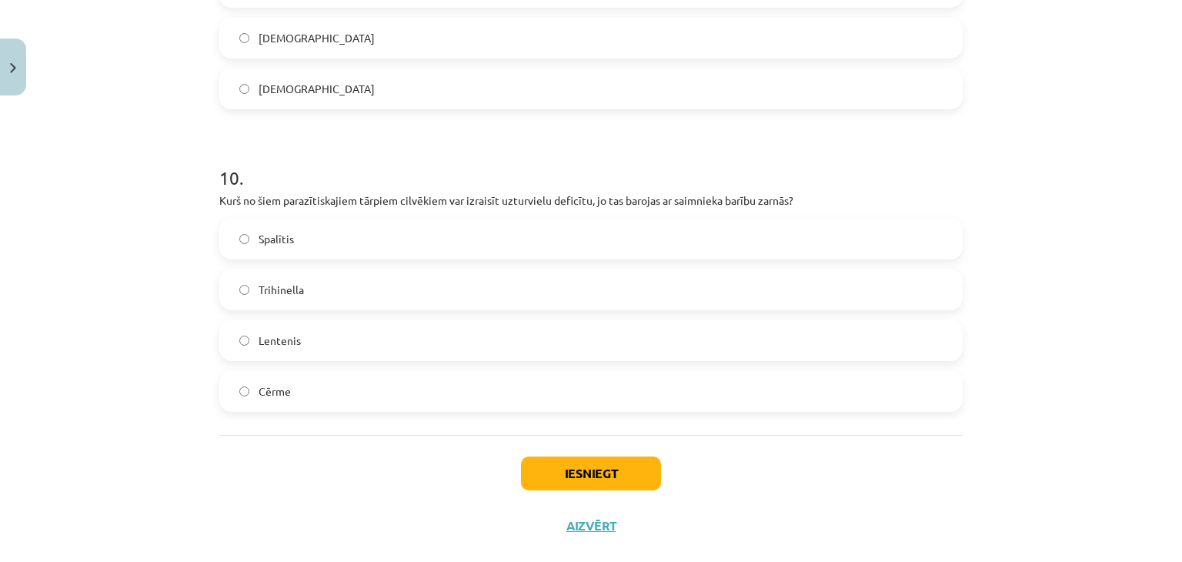
scroll to position [2916, 0]
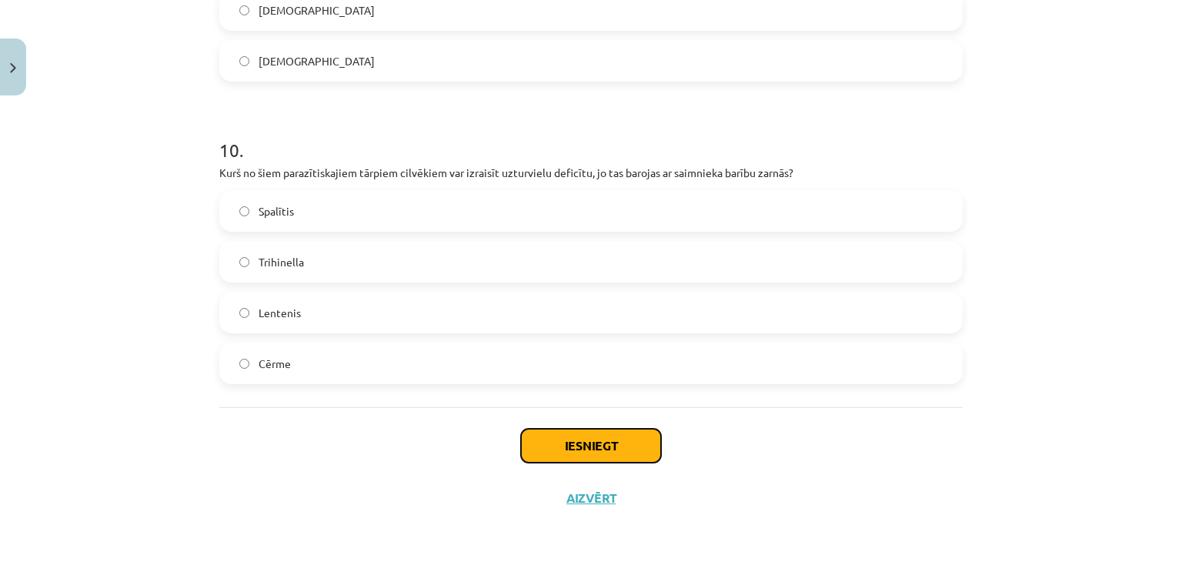
click at [554, 439] on button "Iesniegt" at bounding box center [591, 446] width 140 height 34
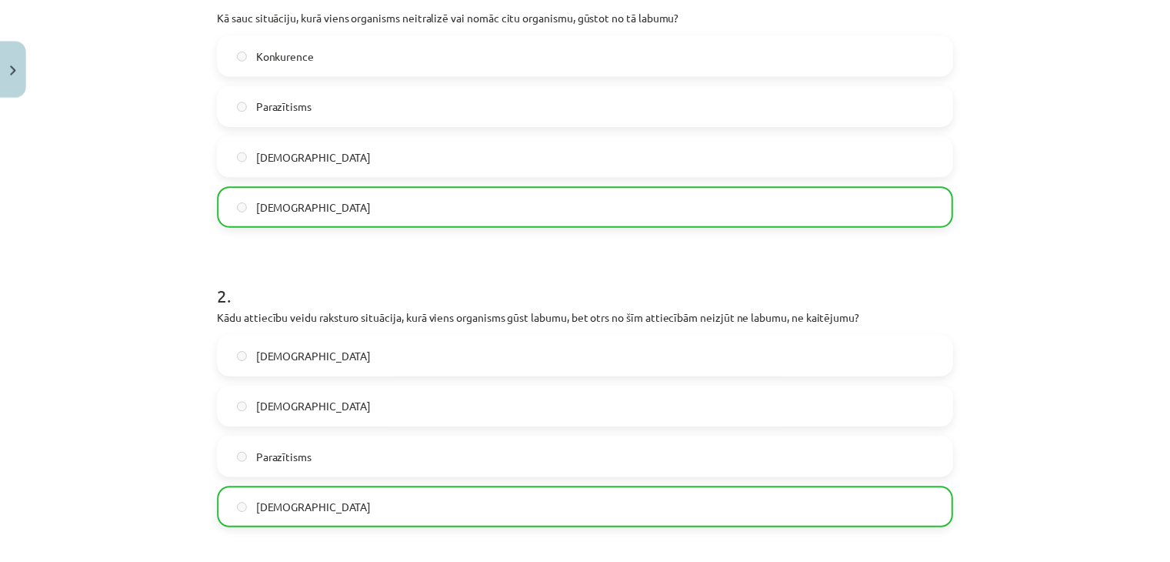
scroll to position [95, 0]
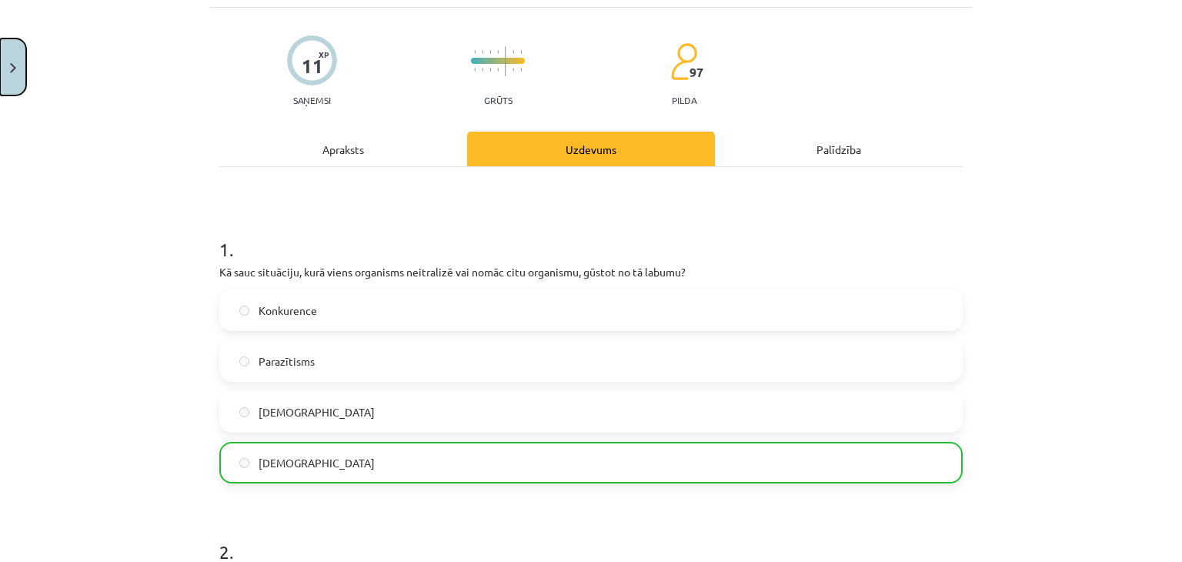
click at [8, 71] on button "Close" at bounding box center [13, 66] width 26 height 57
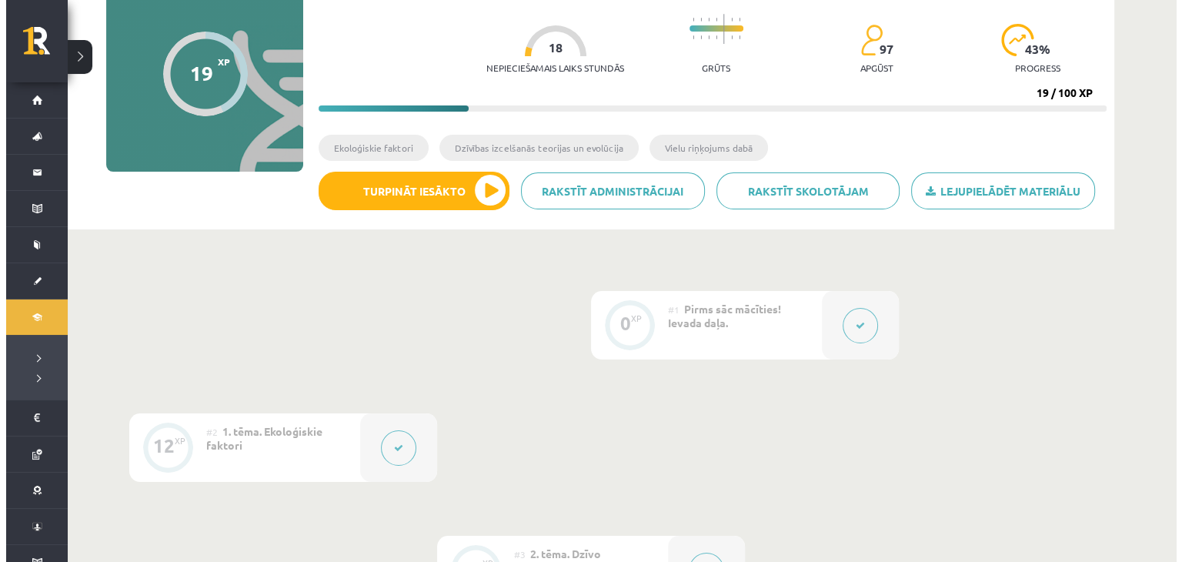
scroll to position [256, 0]
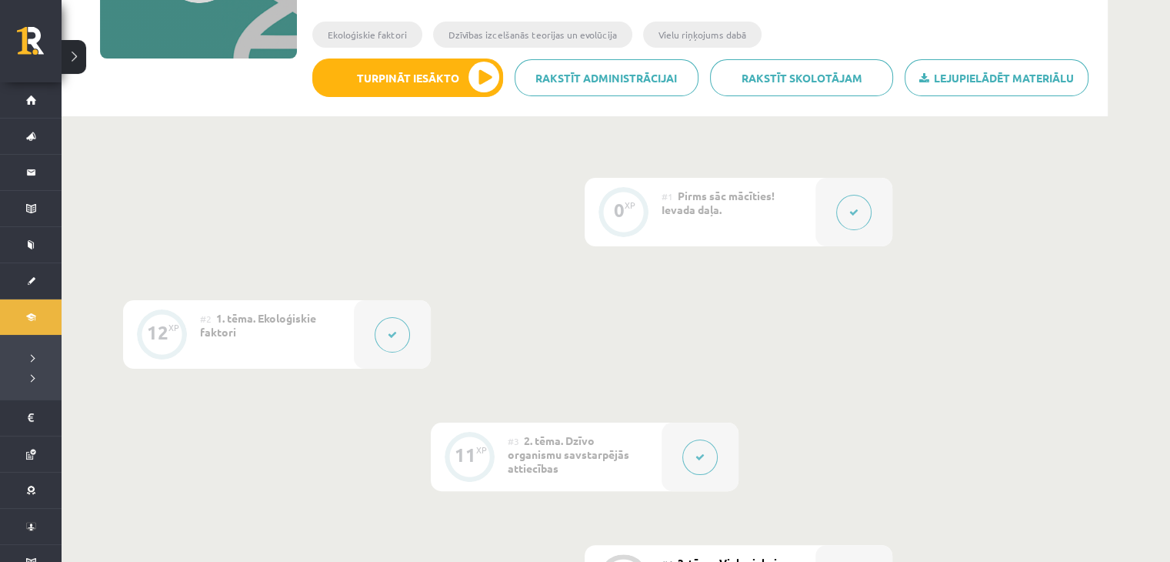
click at [713, 456] on button at bounding box center [700, 456] width 35 height 35
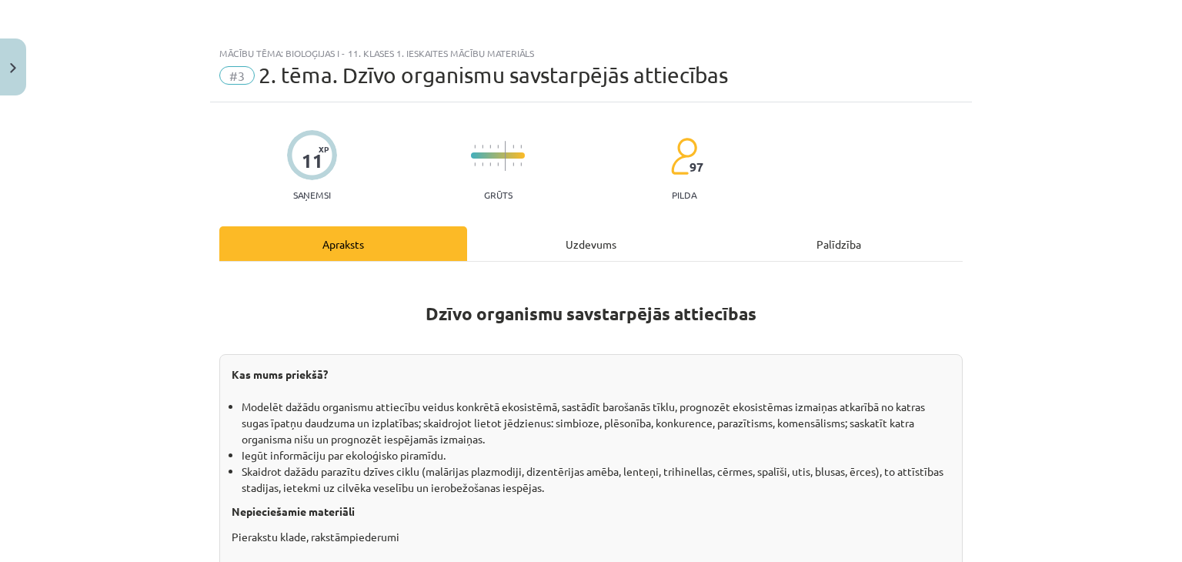
click at [542, 250] on div "Uzdevums" at bounding box center [591, 243] width 248 height 35
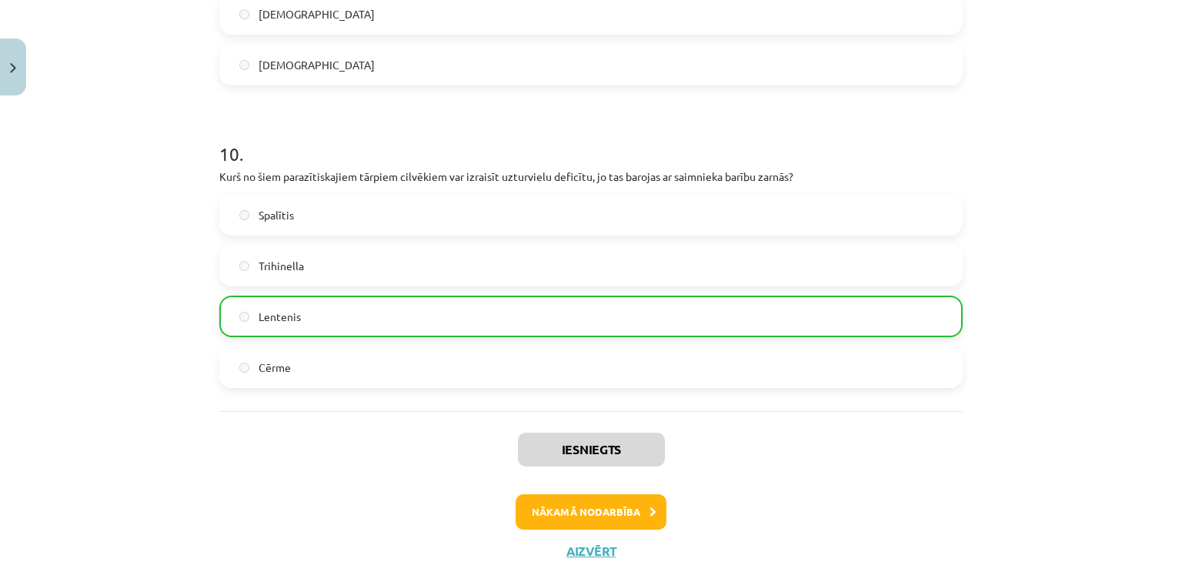
scroll to position [2964, 0]
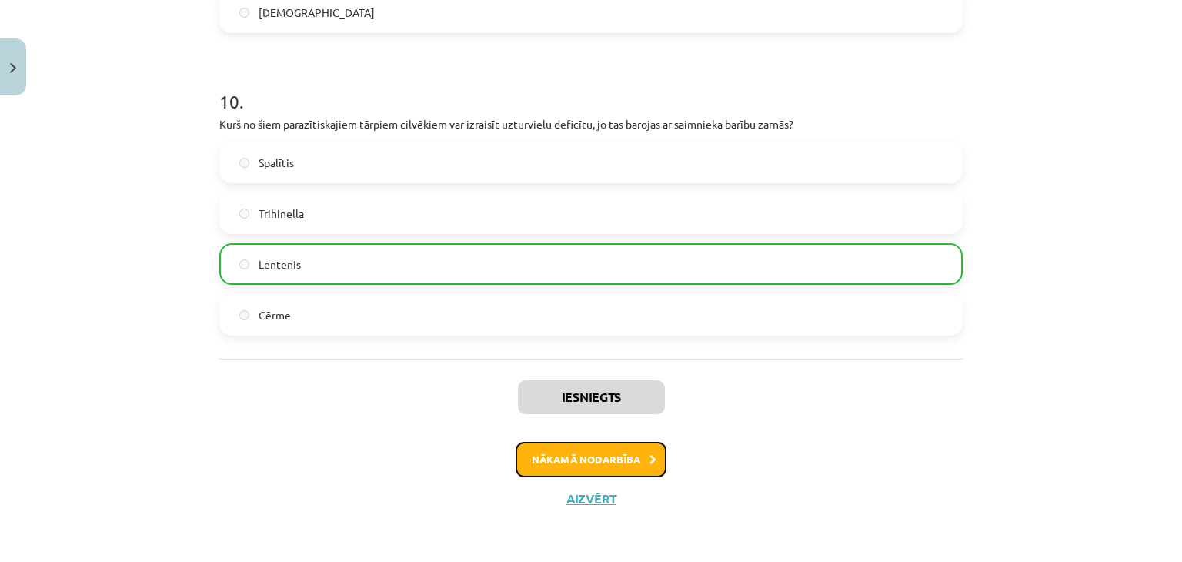
click at [609, 456] on button "Nākamā nodarbība" at bounding box center [591, 459] width 151 height 35
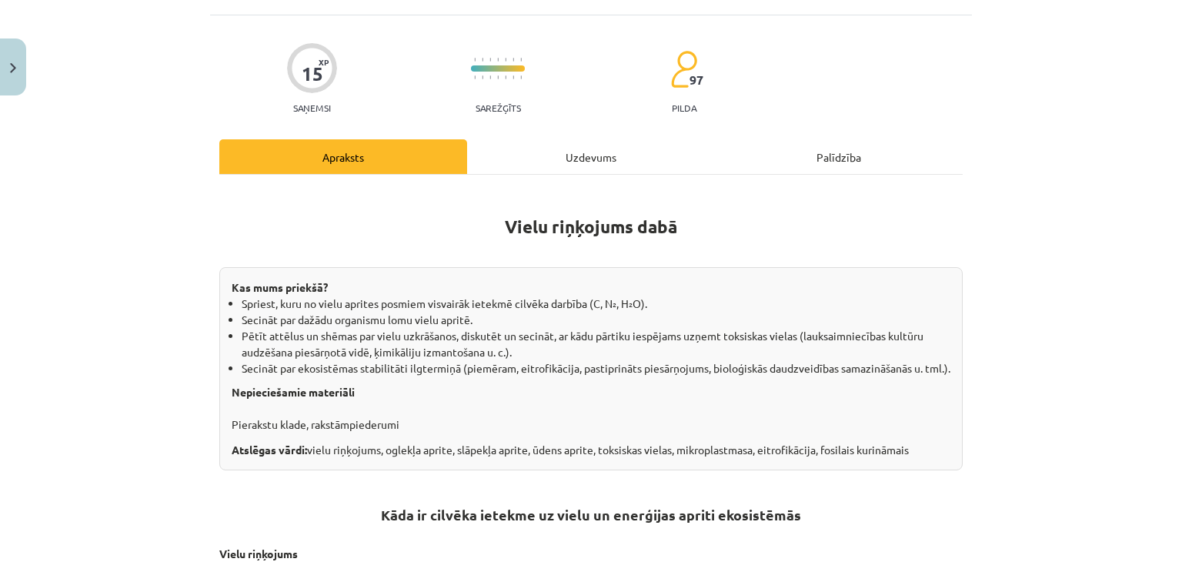
scroll to position [0, 0]
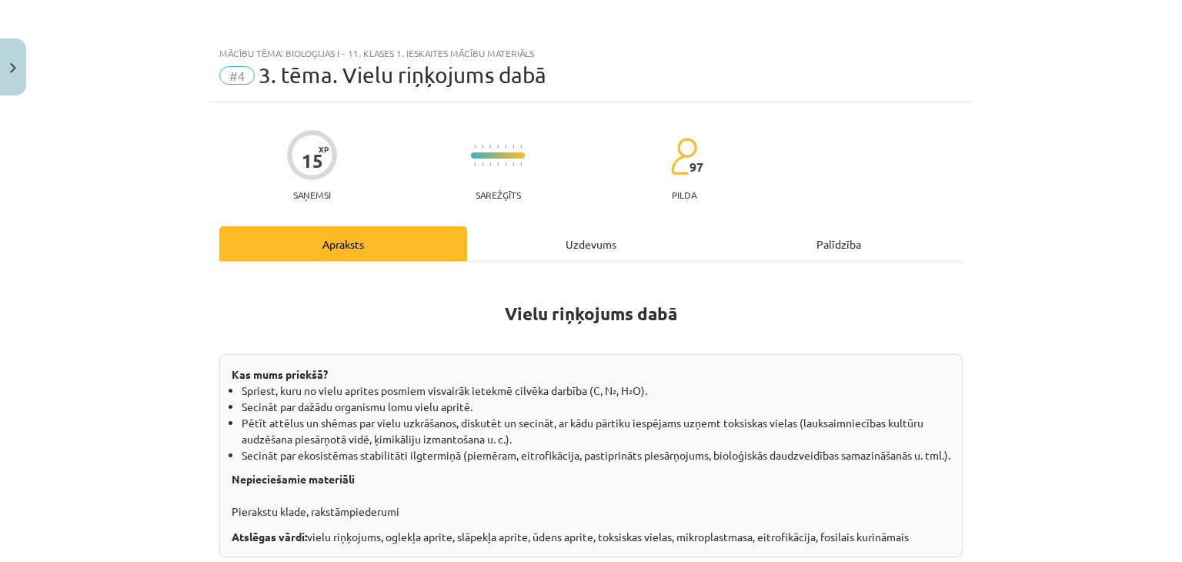
click at [592, 238] on div "Uzdevums" at bounding box center [591, 243] width 248 height 35
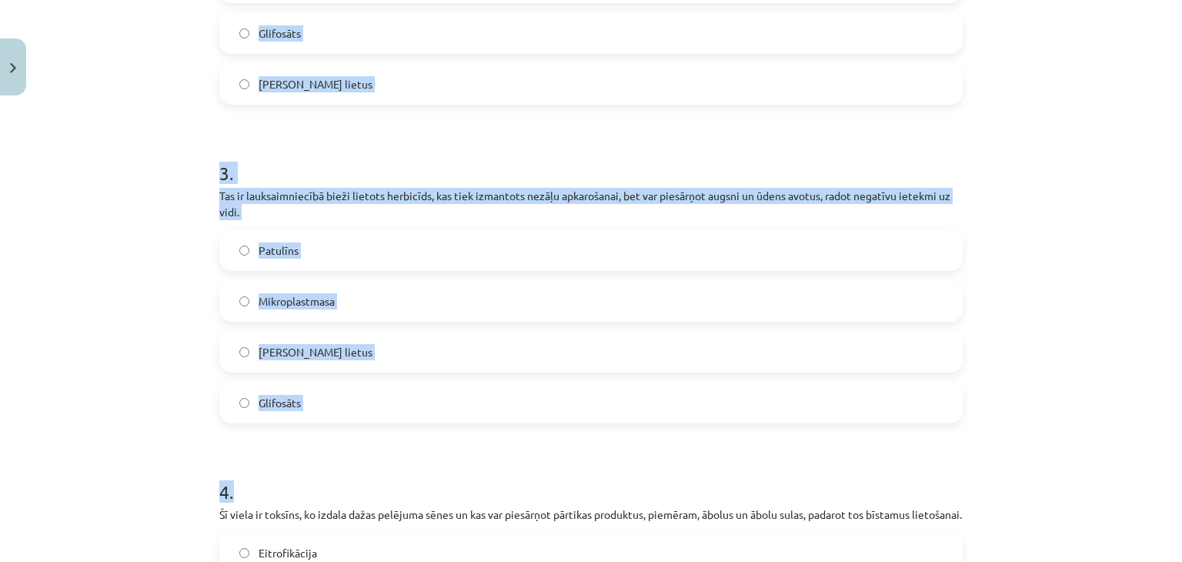
scroll to position [1468, 0]
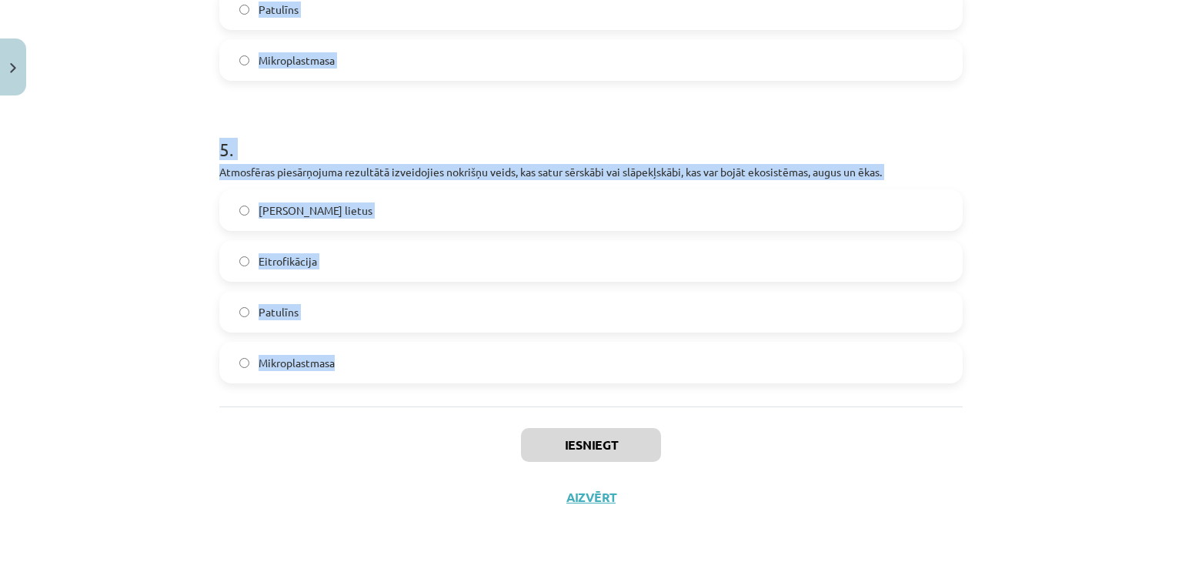
drag, startPoint x: 216, startPoint y: 299, endPoint x: 431, endPoint y: 349, distance: 220.3
copy form "1 . Process, kurā pārmērīga barības vielu (piemēram, slāpekļa un fosfora) nonāk…"
click at [460, 146] on h1 "5 ." at bounding box center [590, 136] width 743 height 48
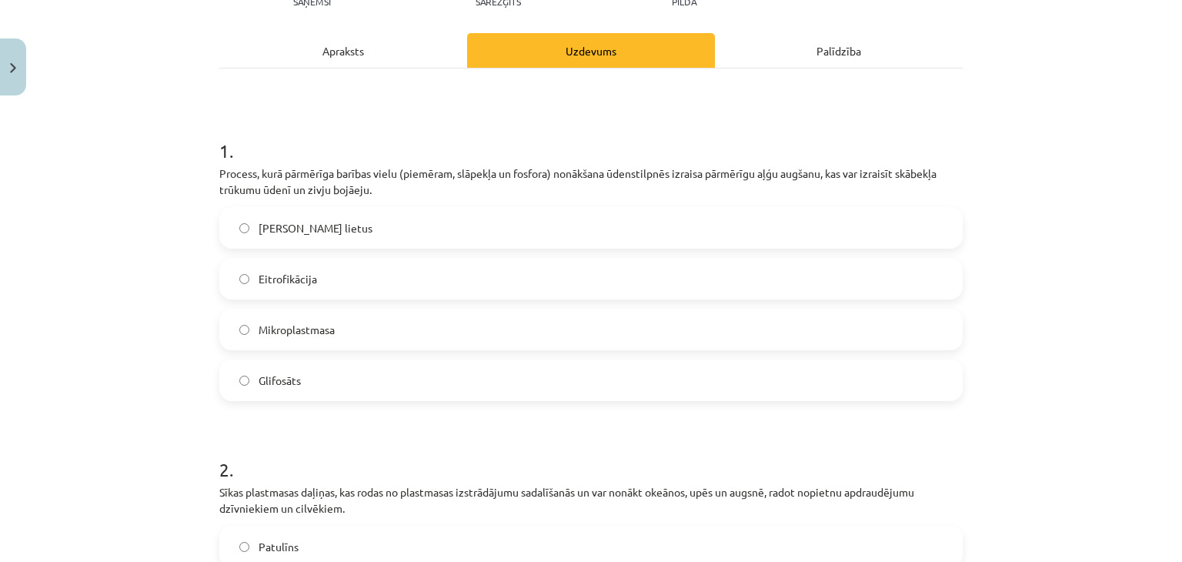
scroll to position [0, 0]
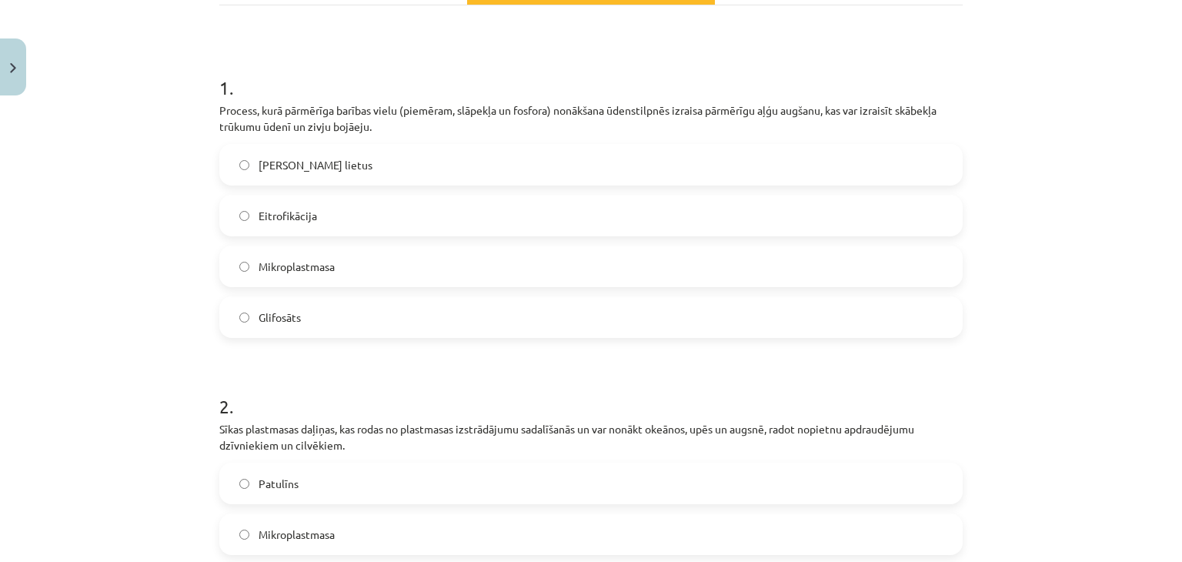
click at [411, 222] on label "Eitrofikācija" at bounding box center [591, 215] width 740 height 38
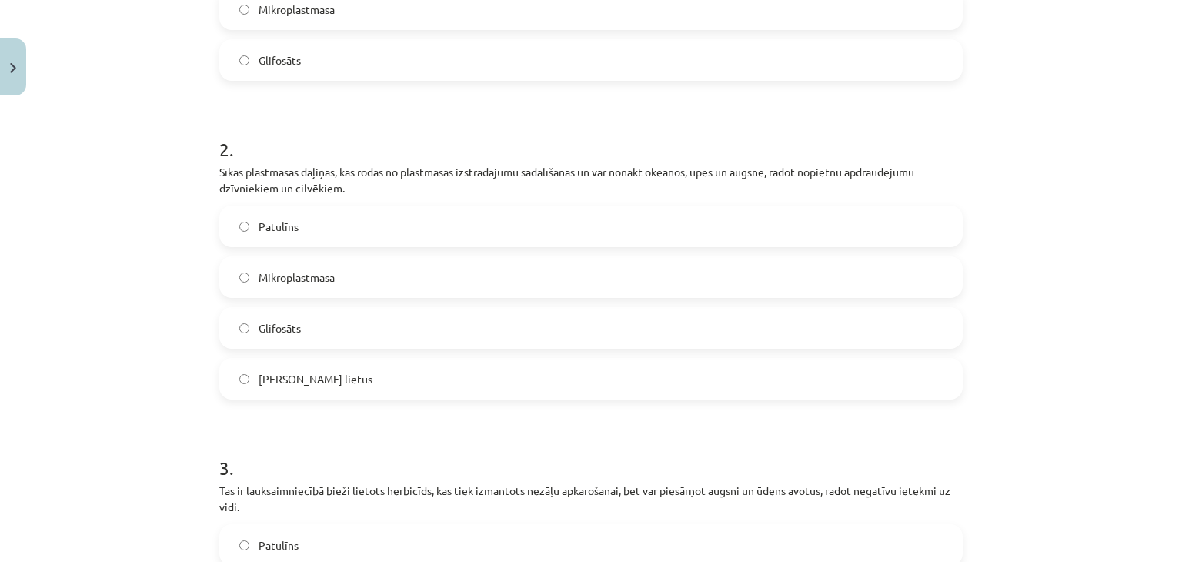
scroll to position [513, 0]
click at [404, 282] on label "Mikroplastmasa" at bounding box center [591, 278] width 740 height 38
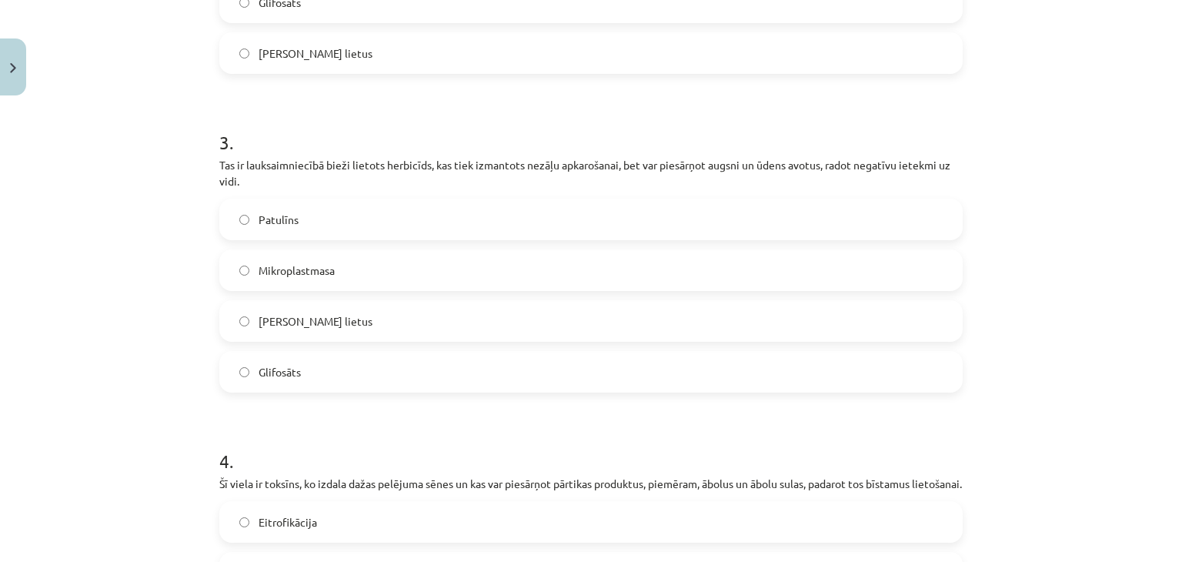
scroll to position [897, 0]
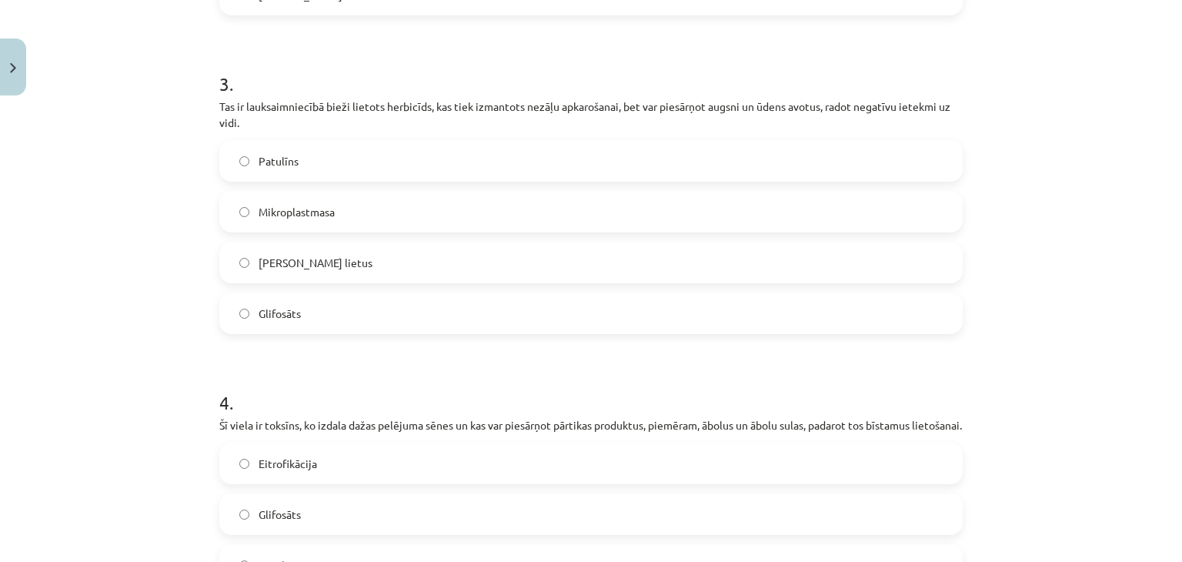
drag, startPoint x: 289, startPoint y: 310, endPoint x: 317, endPoint y: 294, distance: 32.1
click at [289, 310] on span "Glifosāts" at bounding box center [280, 314] width 42 height 16
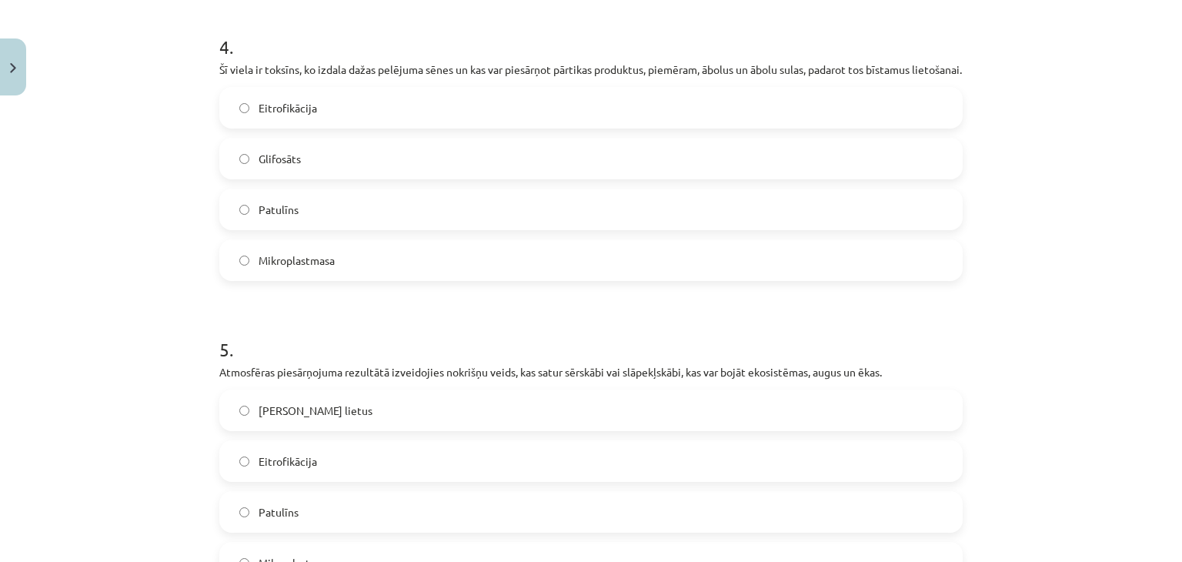
scroll to position [1282, 0]
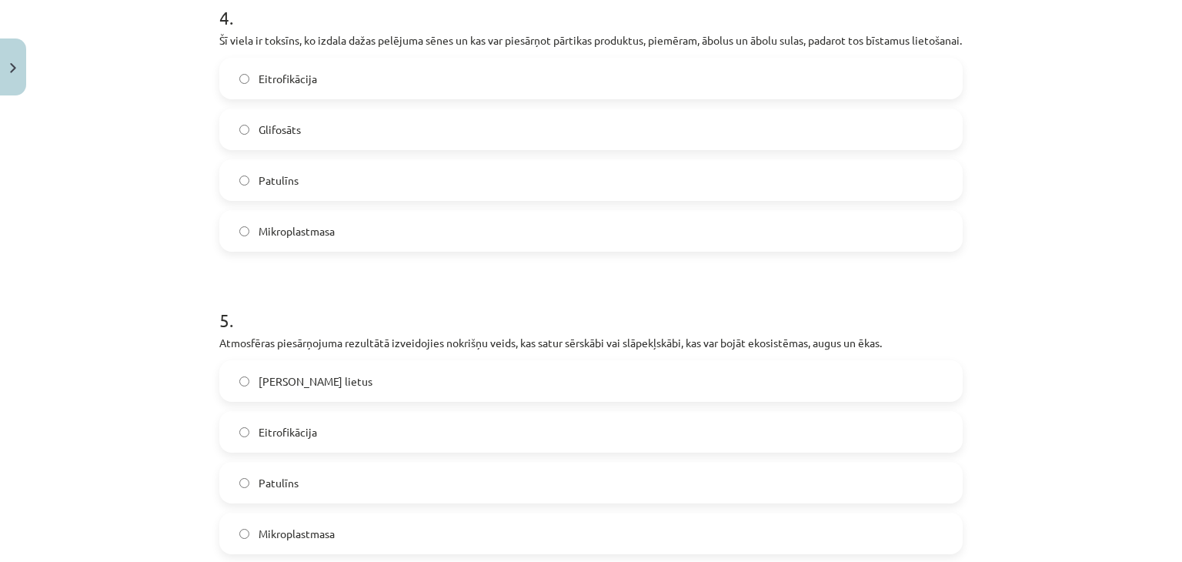
click at [366, 187] on label "Patulīns" at bounding box center [591, 180] width 740 height 38
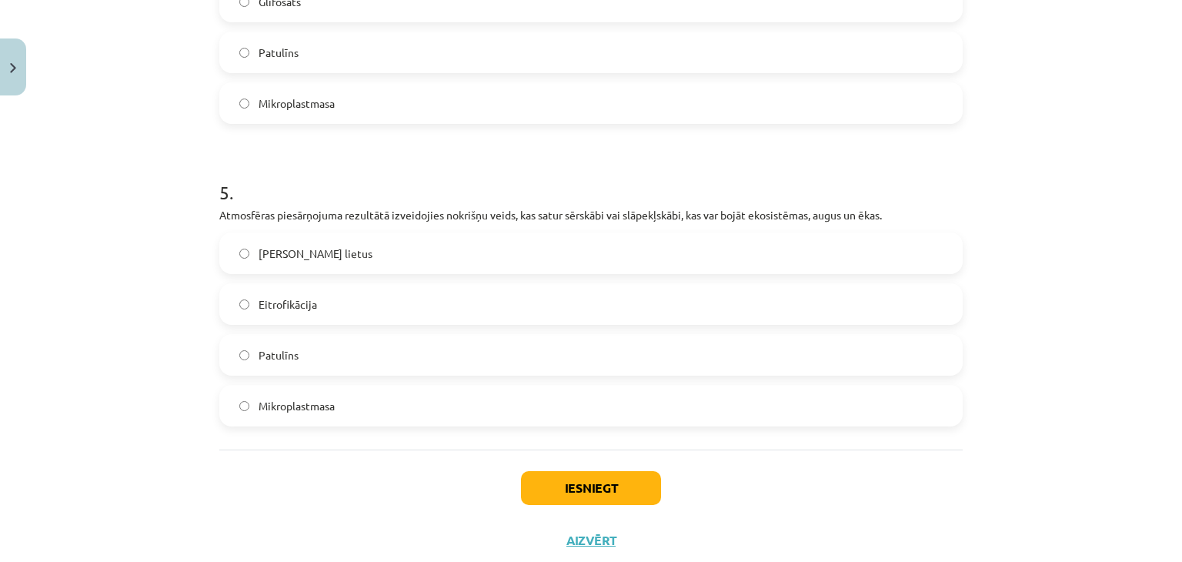
scroll to position [1468, 0]
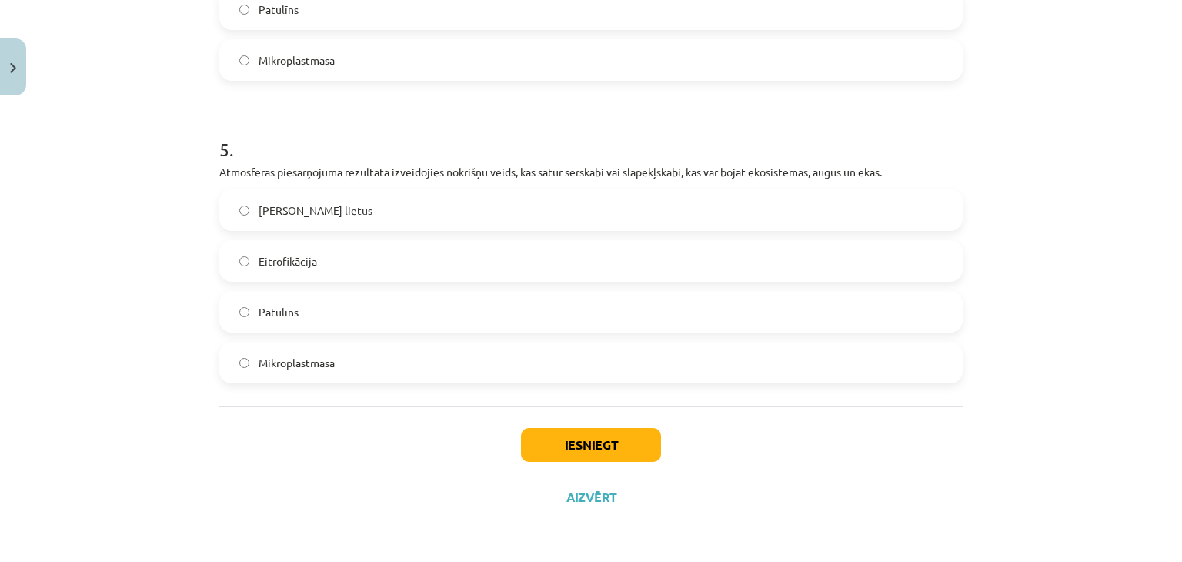
click at [340, 204] on label "Skābais lietus" at bounding box center [591, 210] width 740 height 38
click at [541, 437] on button "Iesniegt" at bounding box center [591, 445] width 140 height 34
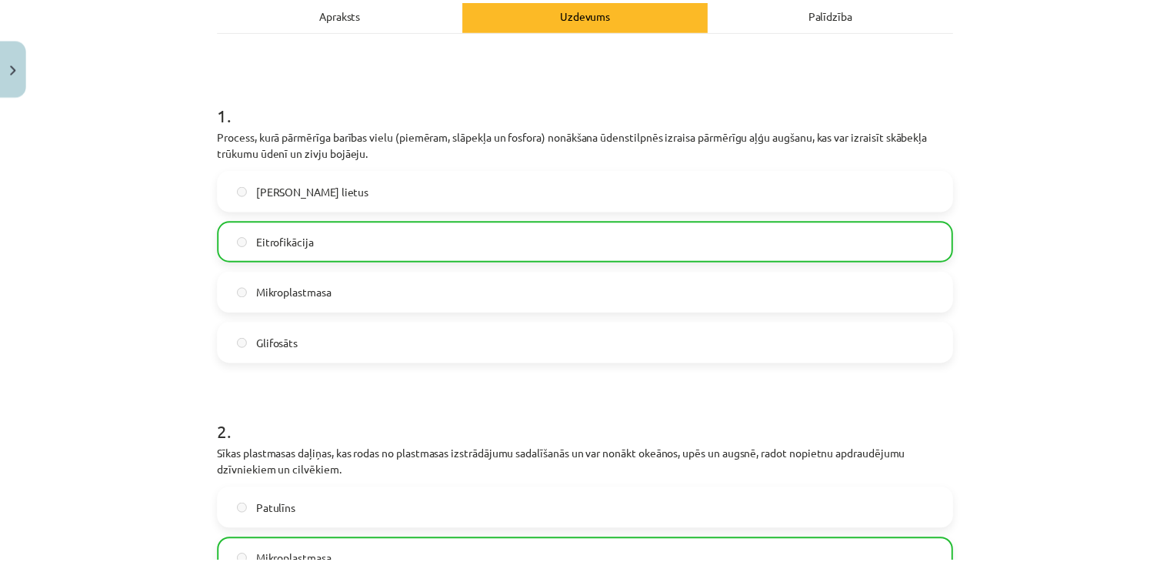
scroll to position [58, 0]
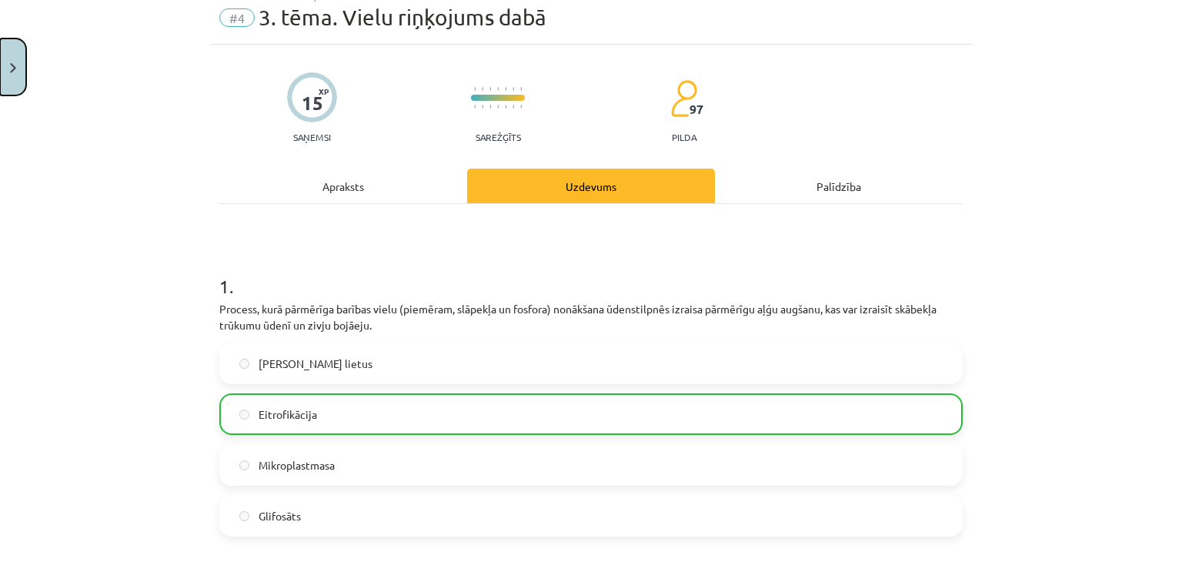
click at [0, 63] on button "Close" at bounding box center [13, 66] width 26 height 57
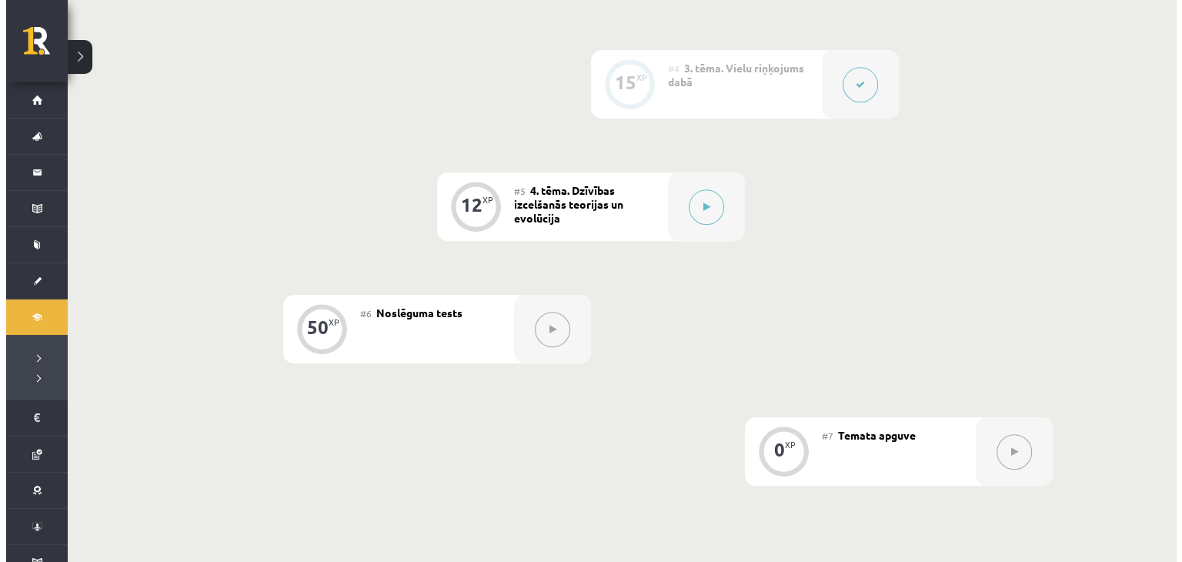
scroll to position [770, 0]
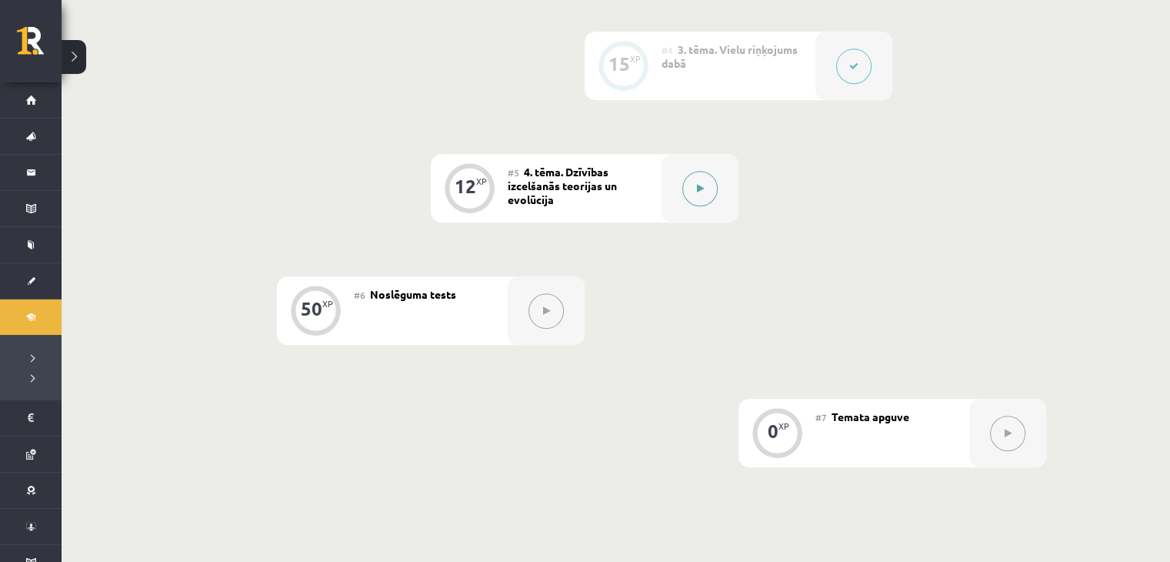
click at [696, 189] on button at bounding box center [700, 188] width 35 height 35
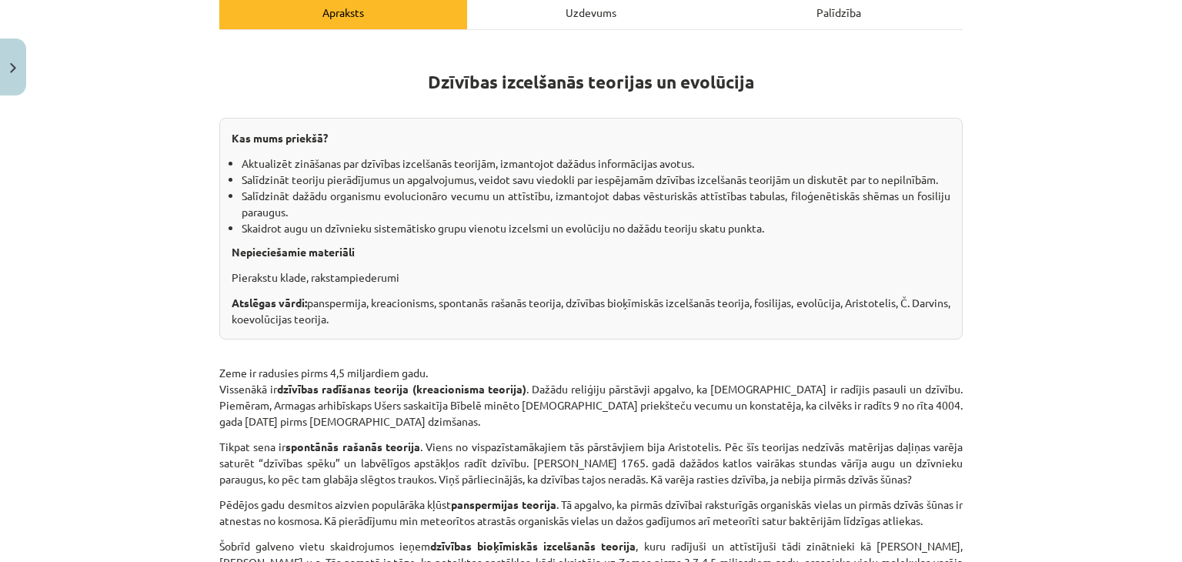
scroll to position [0, 0]
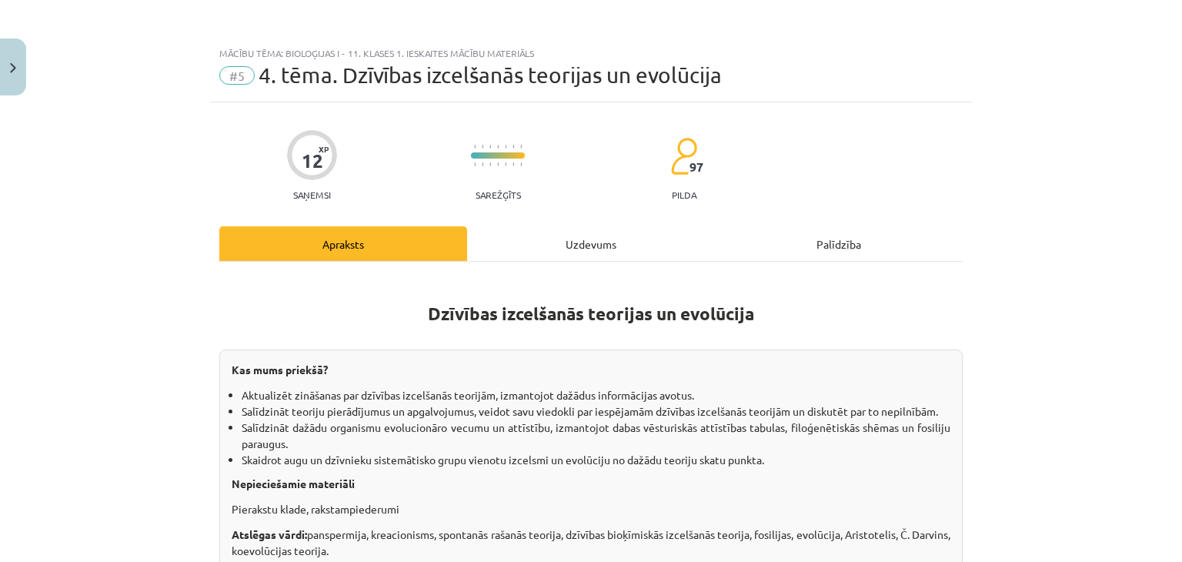
click at [583, 238] on div "Uzdevums" at bounding box center [591, 243] width 248 height 35
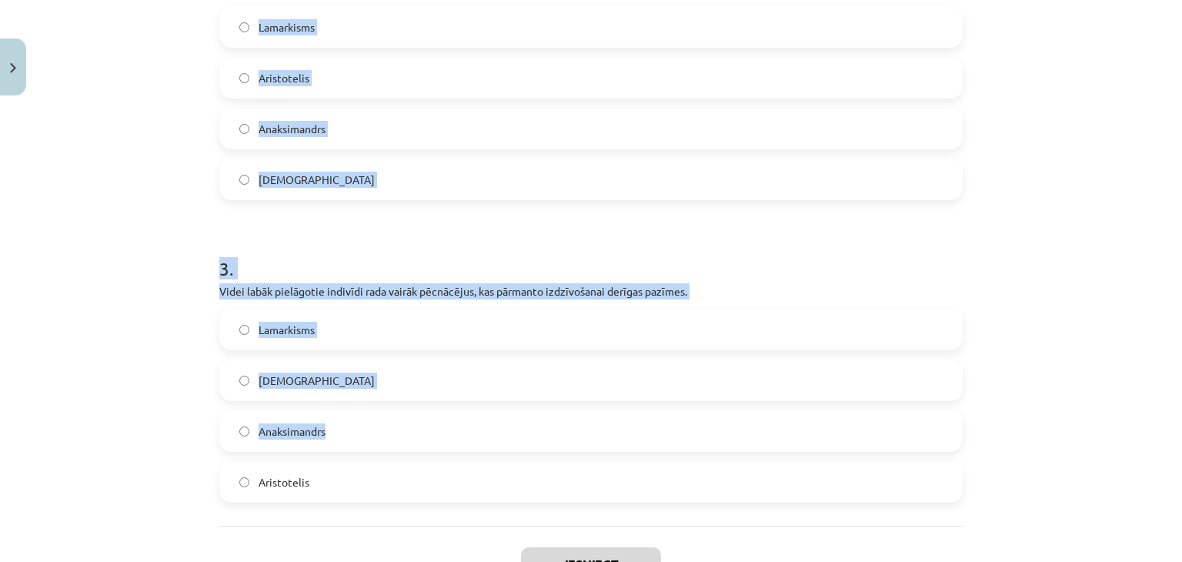
scroll to position [800, 0]
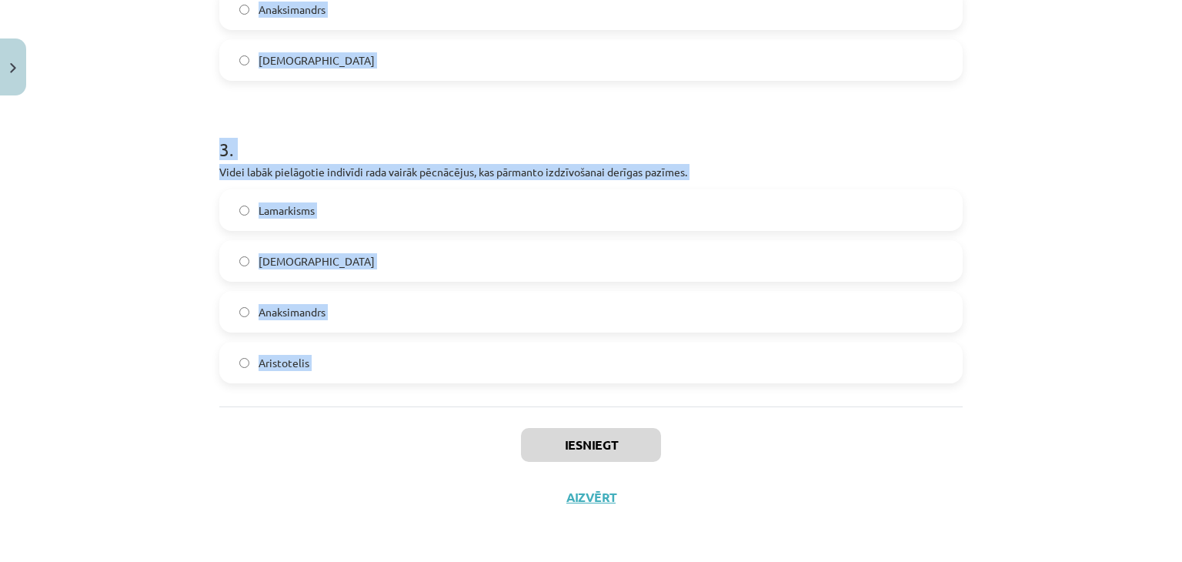
drag, startPoint x: 202, startPoint y: 302, endPoint x: 431, endPoint y: 431, distance: 262.9
click at [431, 431] on div "Mācību tēma: Bioloģijas i - 11. klases 1. ieskaites mācību materiāls #5 4. tēma…" at bounding box center [591, 281] width 1182 height 562
copy form "1 . Pēcnācējiem var nodot dzīves laikā iegūtas izdzīvošanai derīgas pazīmes. Or…"
click at [476, 133] on h1 "3 ." at bounding box center [590, 136] width 743 height 48
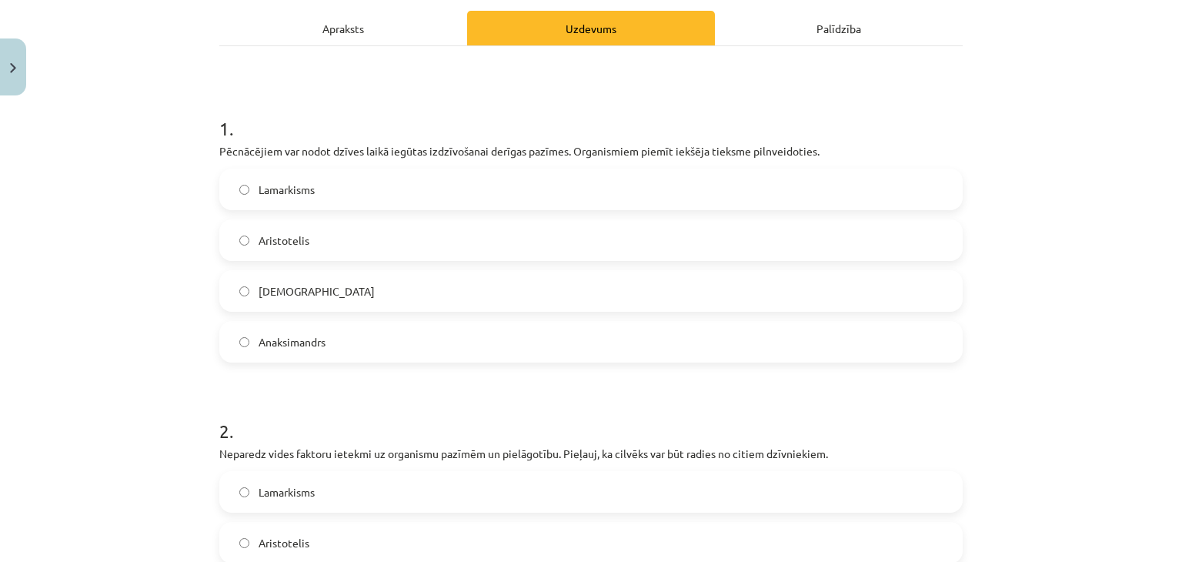
scroll to position [256, 0]
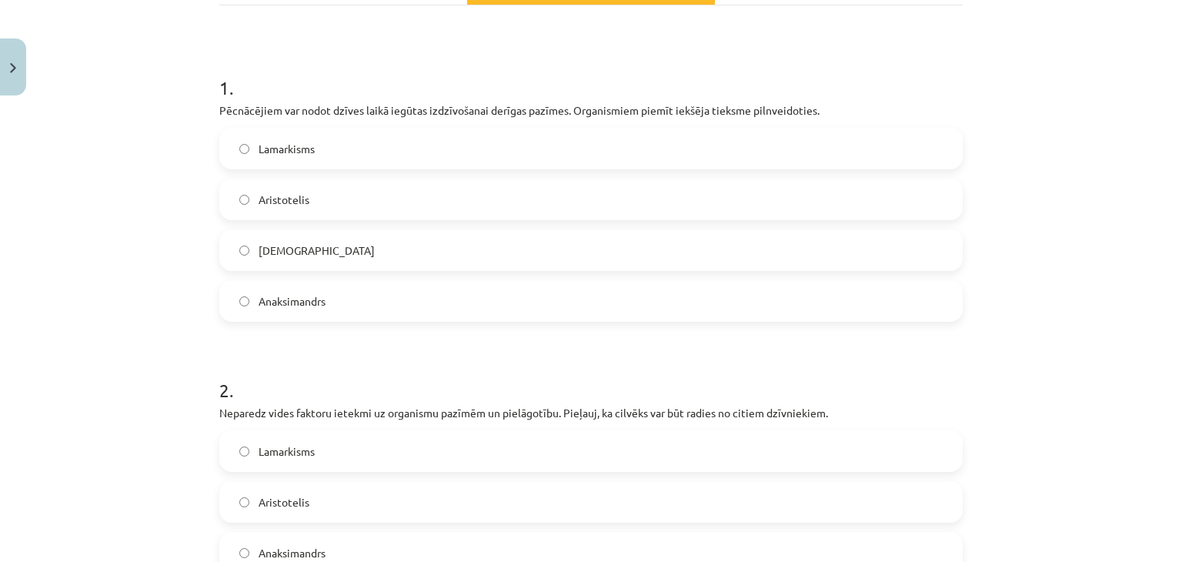
click at [473, 158] on label "Lamarkisms" at bounding box center [591, 148] width 740 height 38
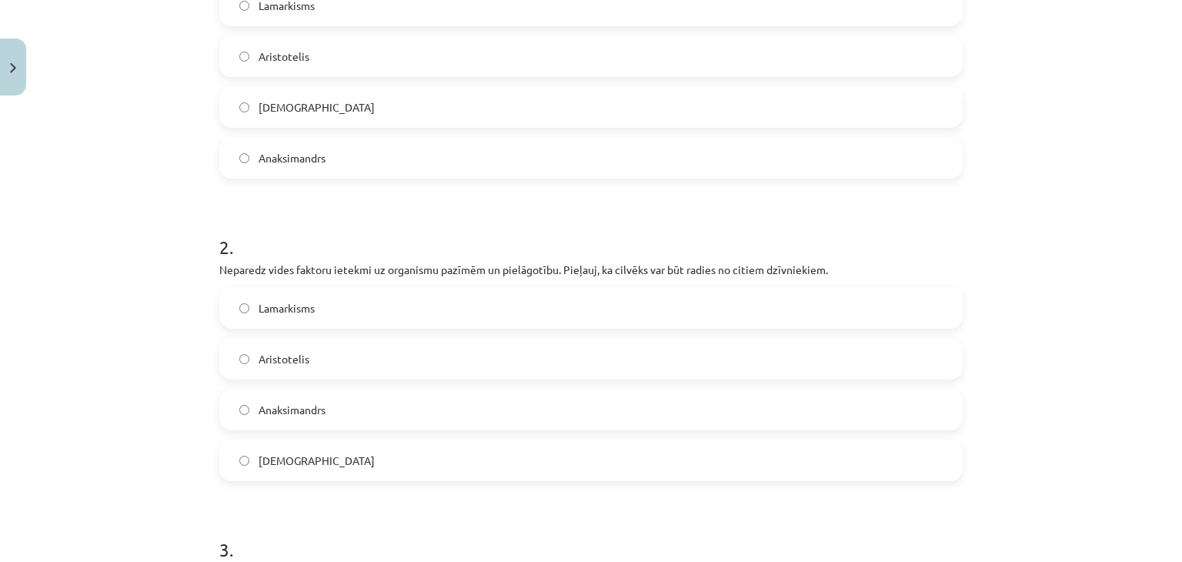
scroll to position [641, 0]
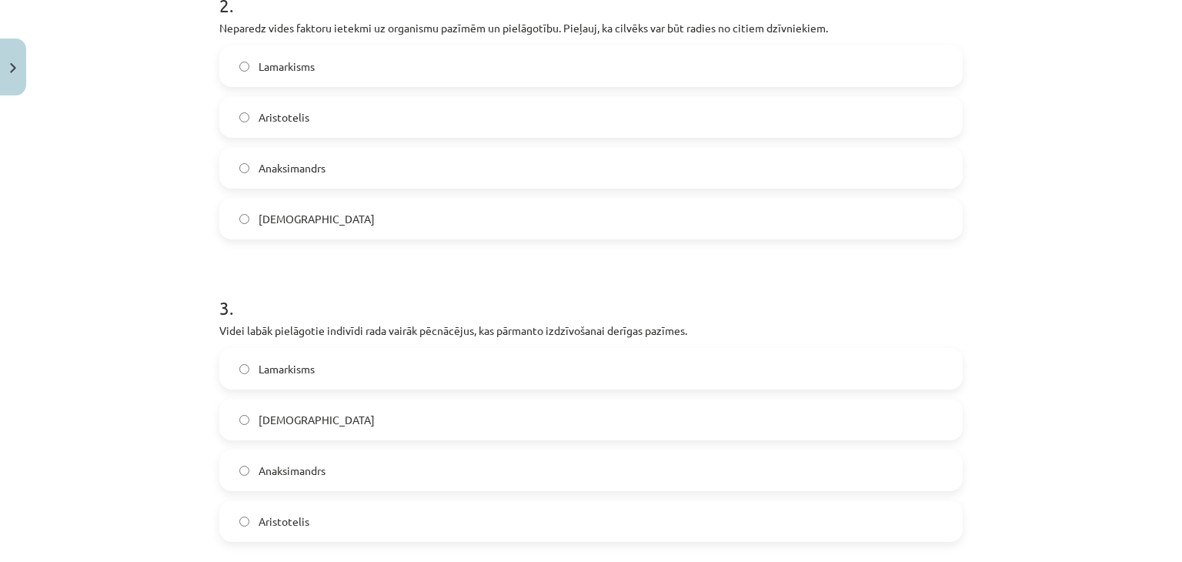
click at [412, 175] on label "Anaksimandrs" at bounding box center [591, 168] width 740 height 38
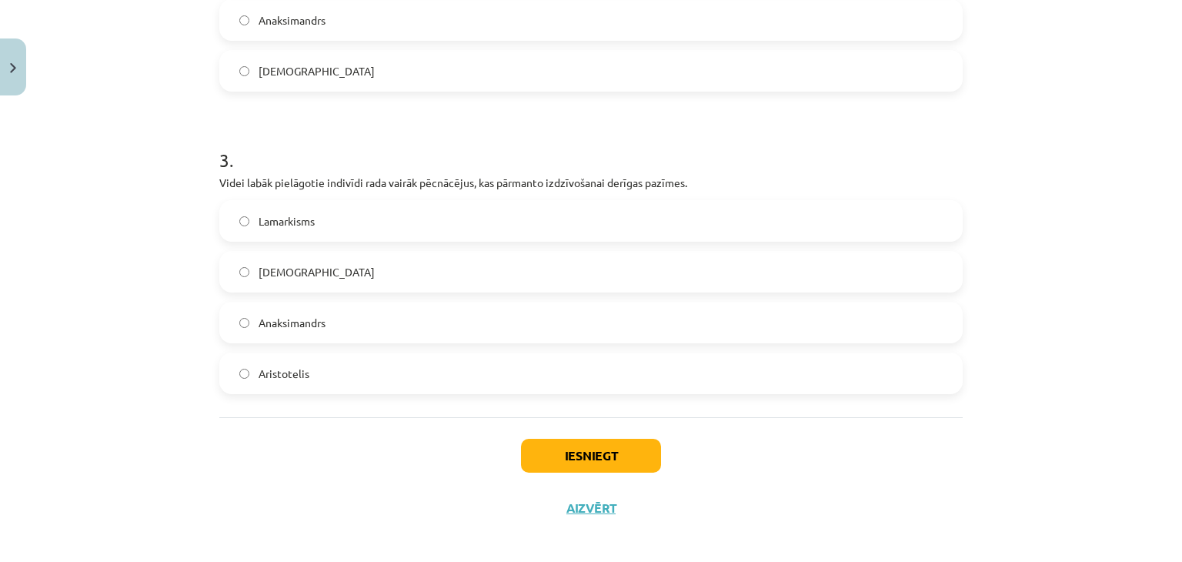
scroll to position [800, 0]
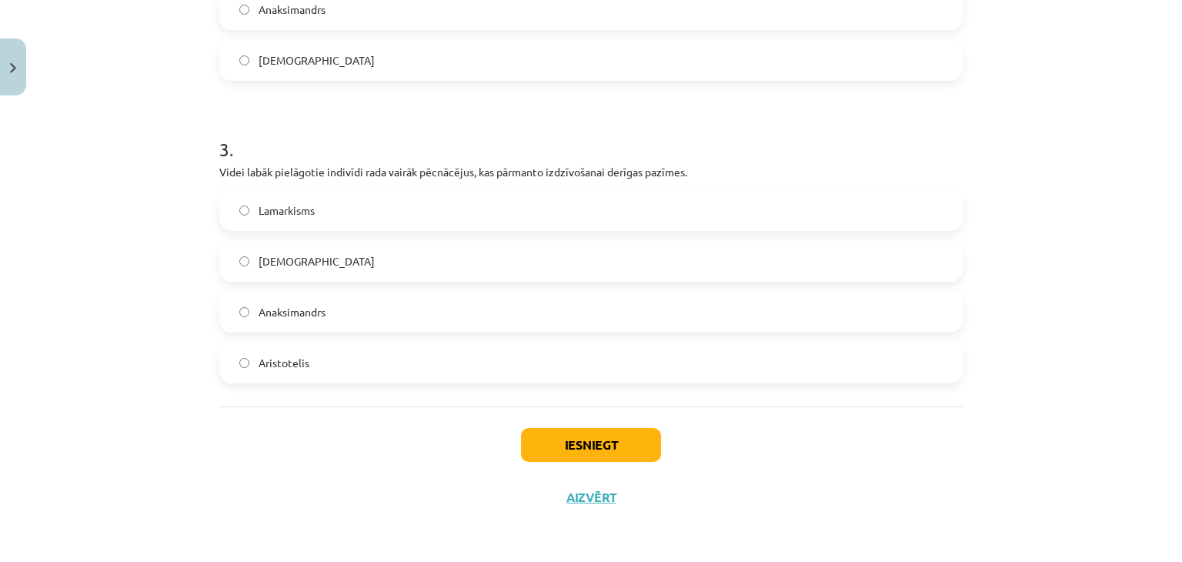
click at [419, 262] on label "Darvinisms" at bounding box center [591, 261] width 740 height 38
click at [589, 447] on button "Iesniegt" at bounding box center [591, 445] width 140 height 34
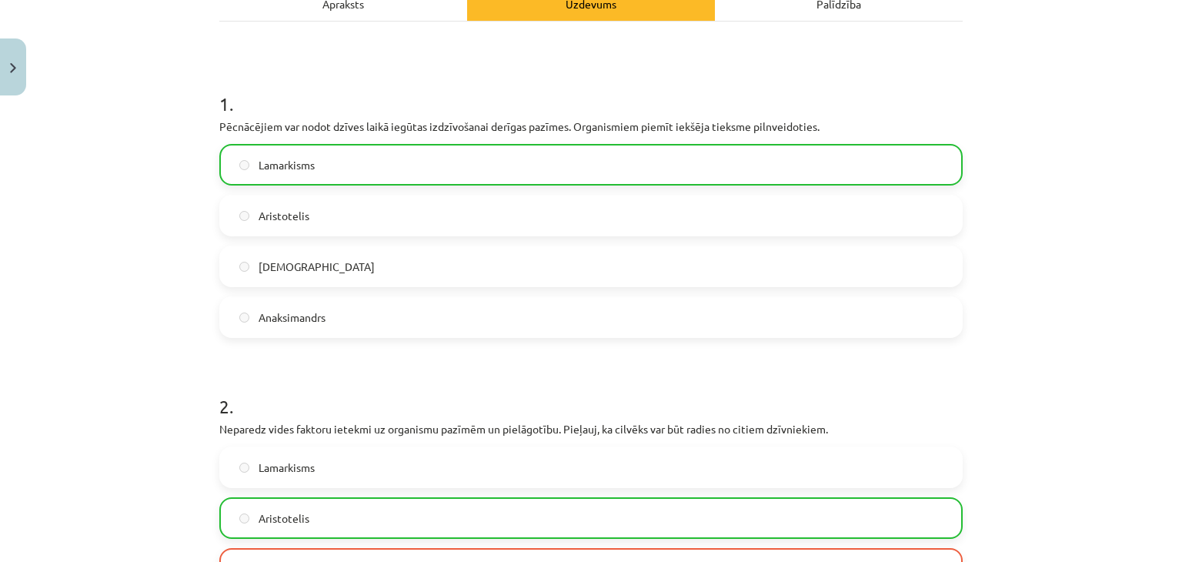
scroll to position [30, 0]
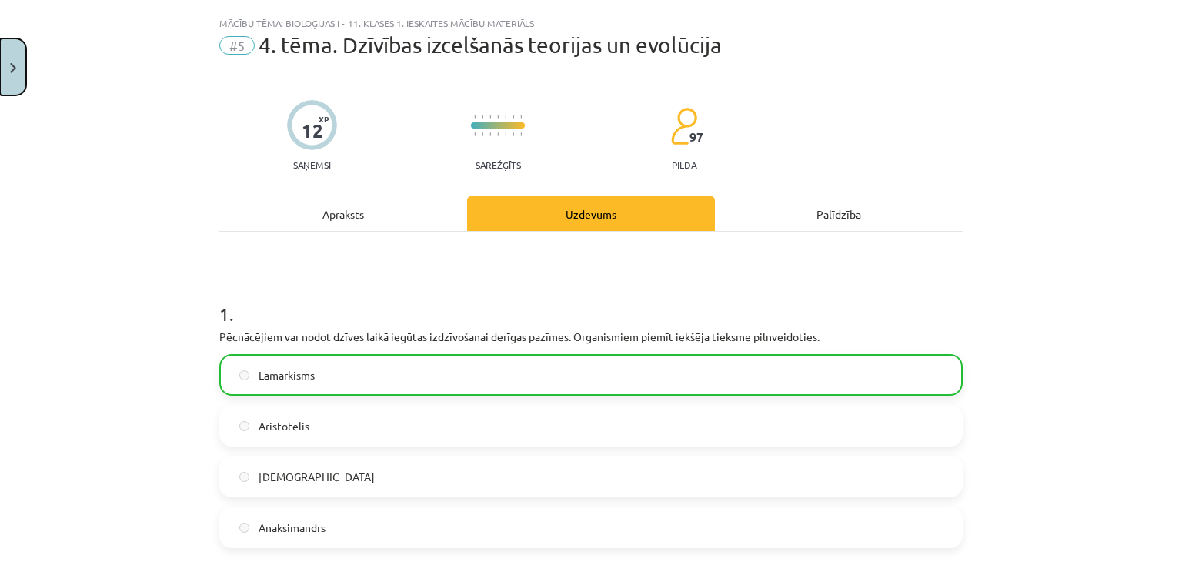
click at [0, 80] on button "Close" at bounding box center [13, 66] width 26 height 57
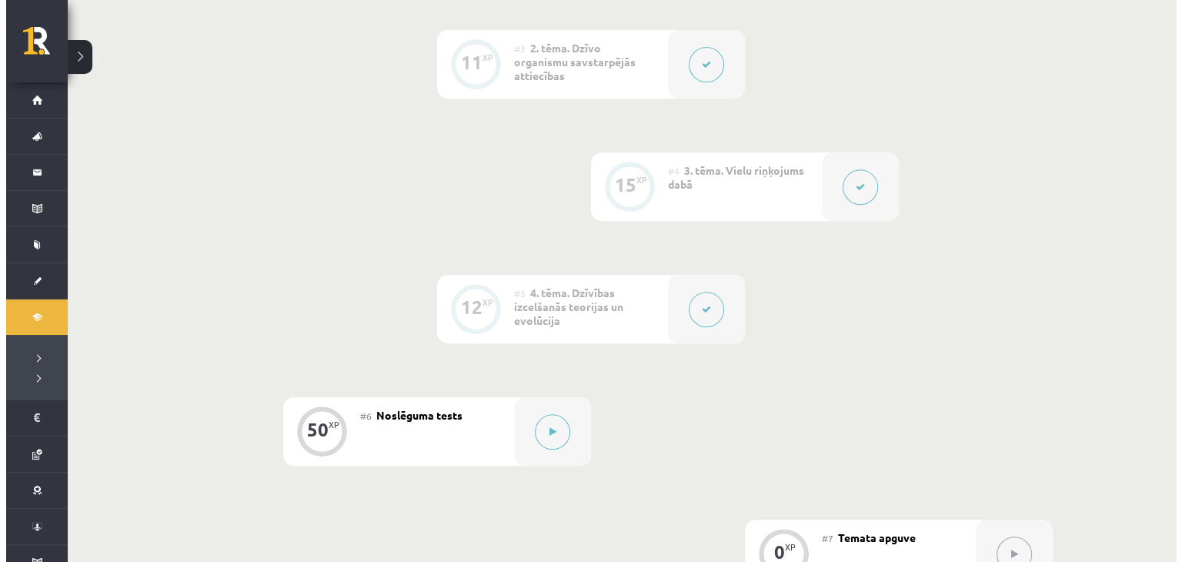
scroll to position [770, 0]
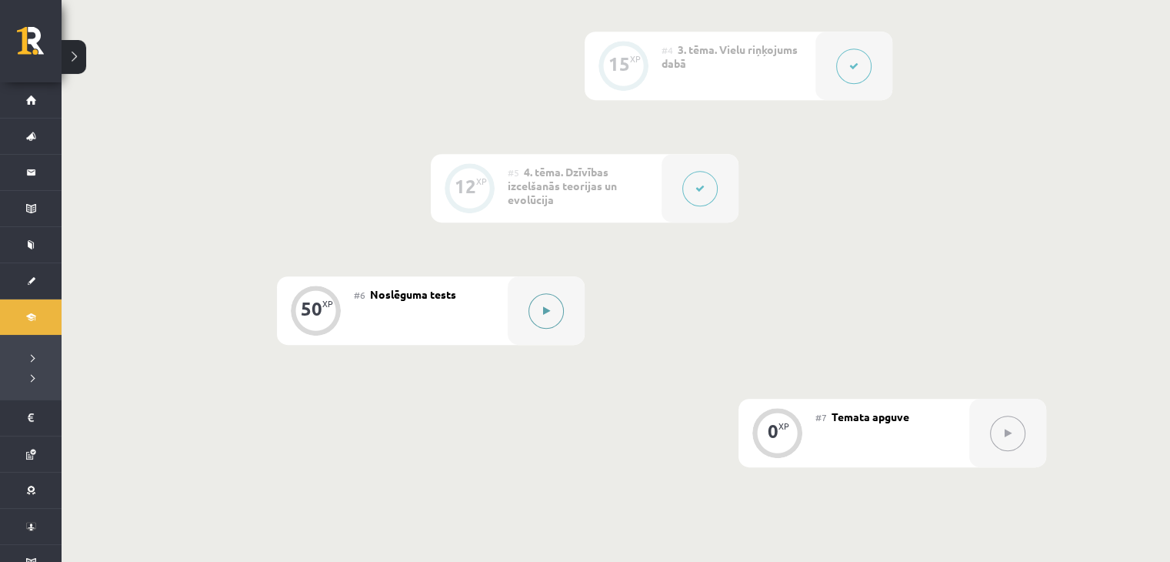
click at [556, 302] on button at bounding box center [546, 310] width 35 height 35
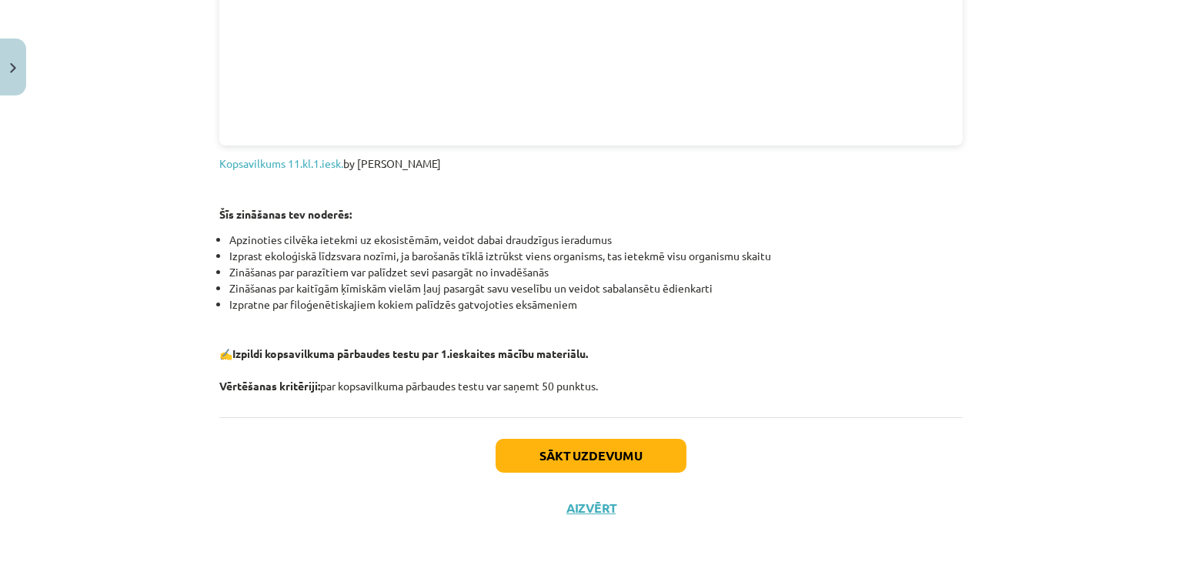
scroll to position [1825, 0]
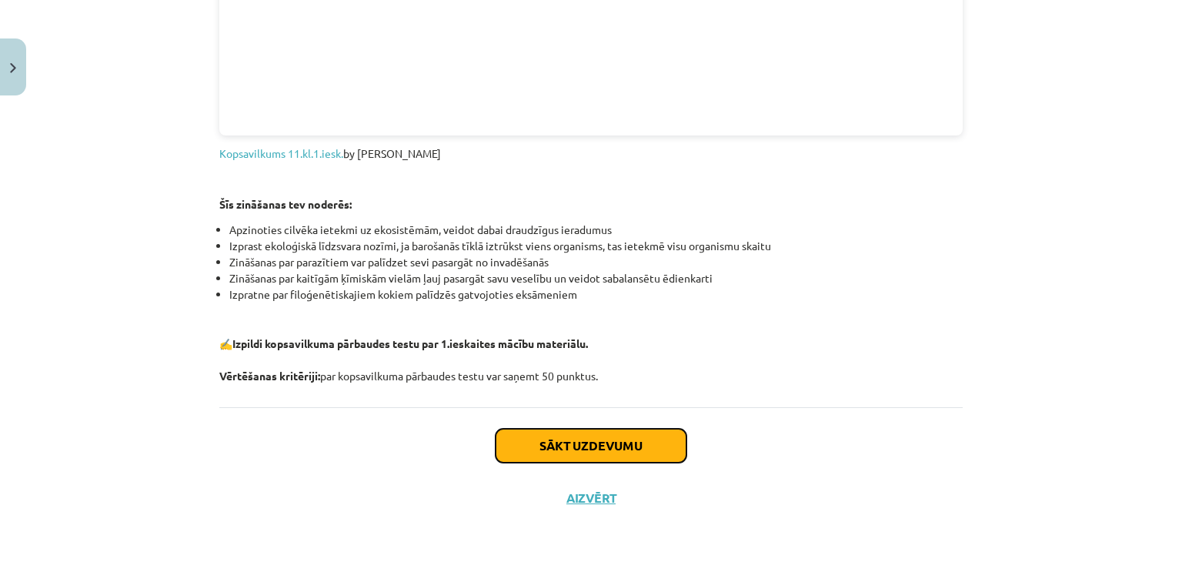
click at [661, 449] on button "Sākt uzdevumu" at bounding box center [591, 446] width 191 height 34
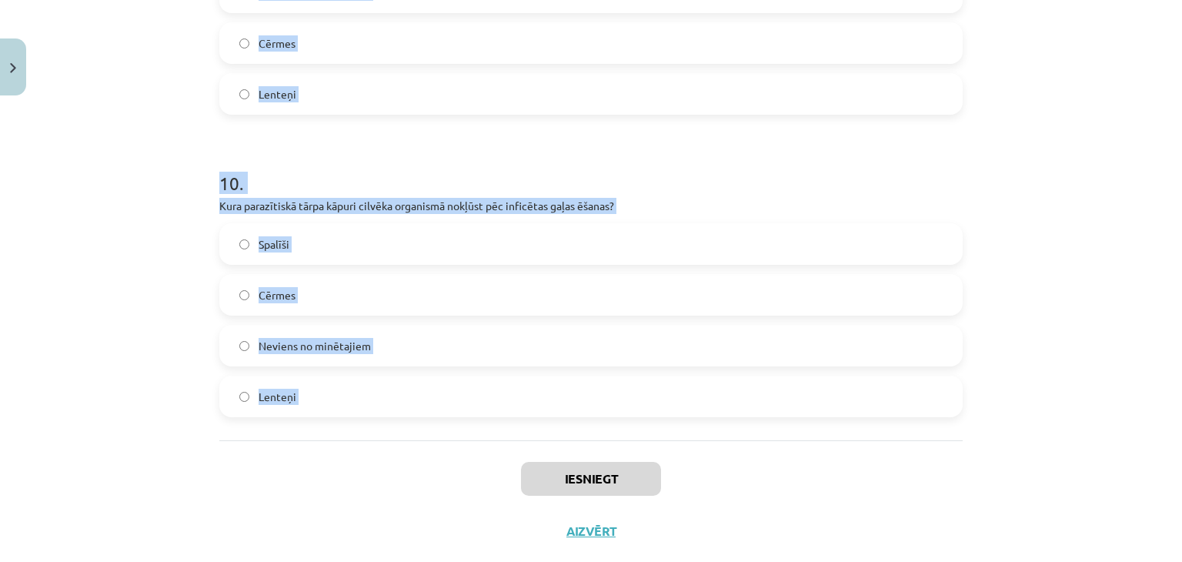
scroll to position [3054, 0]
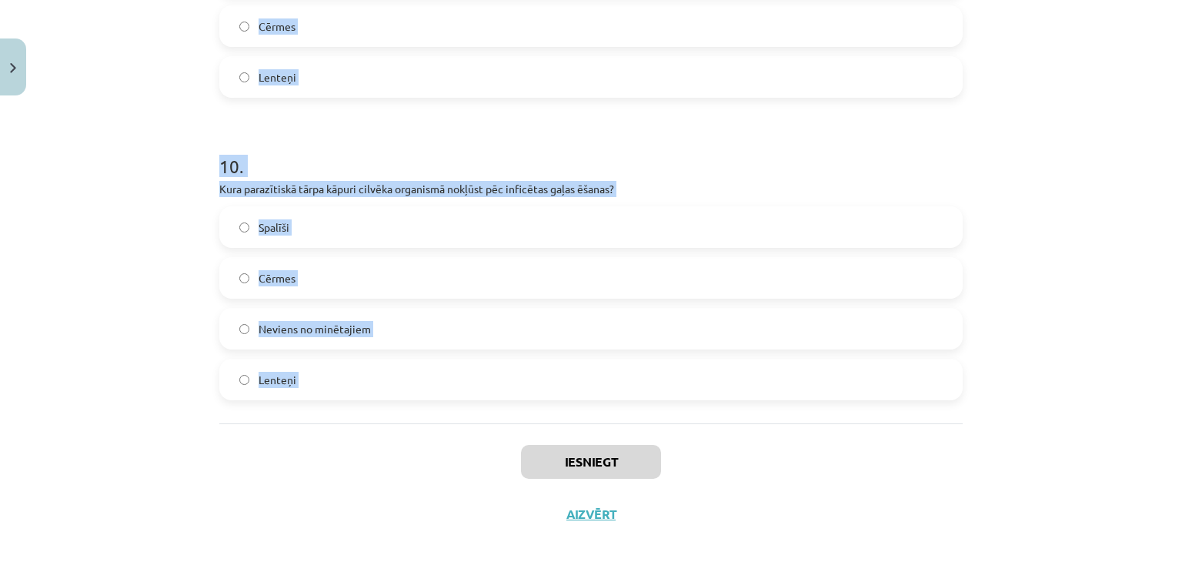
drag, startPoint x: 212, startPoint y: 342, endPoint x: 452, endPoint y: 435, distance: 257.2
copy form "1 . Kura trofiskajā līmenī atrodas ruduli dzeņi? 2. līmeņa konsuments 3. līmeņa…"
click at [505, 152] on h1 "10 ." at bounding box center [590, 153] width 743 height 48
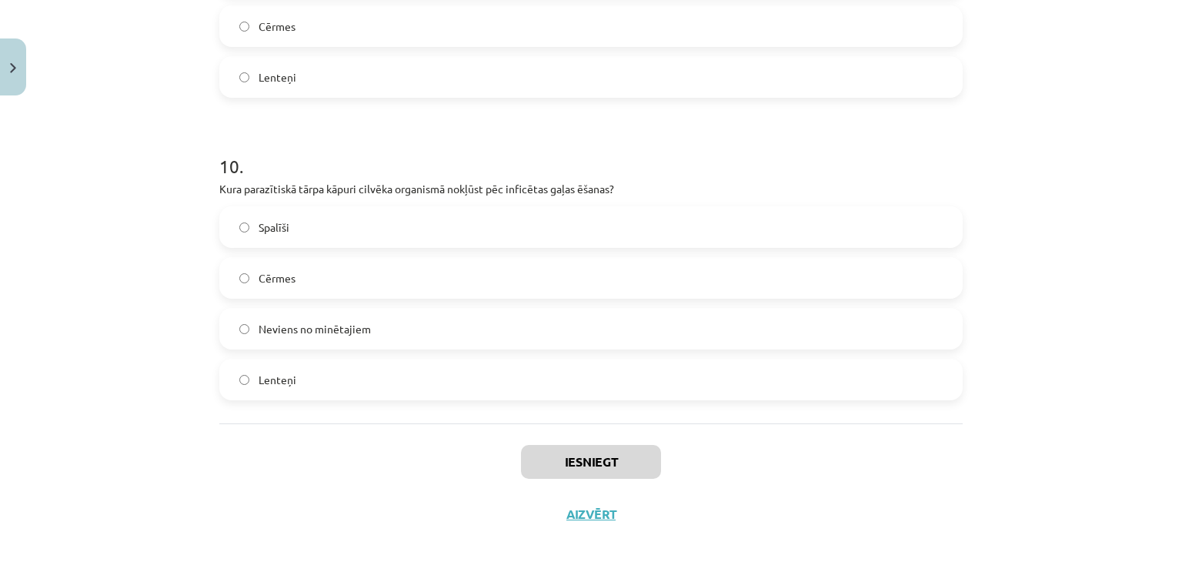
click at [446, 215] on label "Spalīši" at bounding box center [591, 227] width 740 height 38
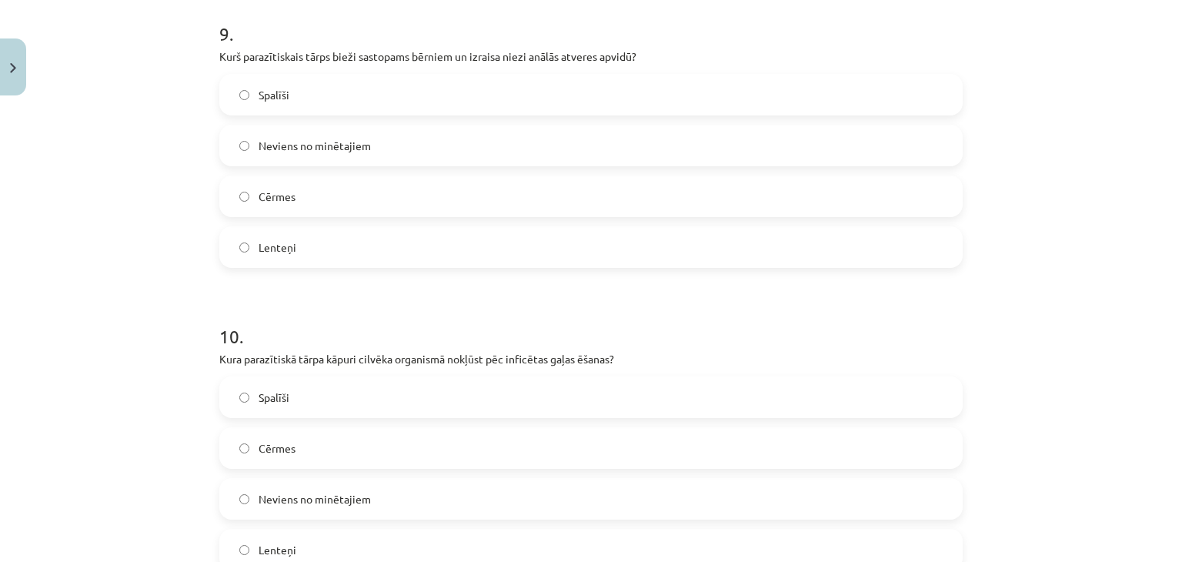
scroll to position [2798, 0]
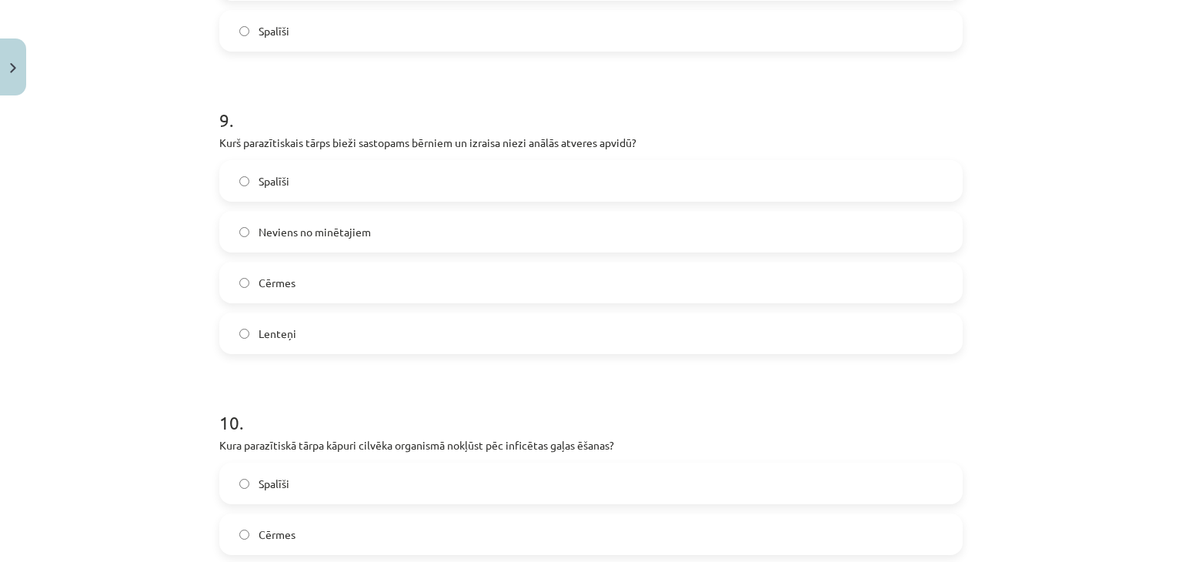
click at [386, 267] on label "Cērmes" at bounding box center [591, 282] width 740 height 38
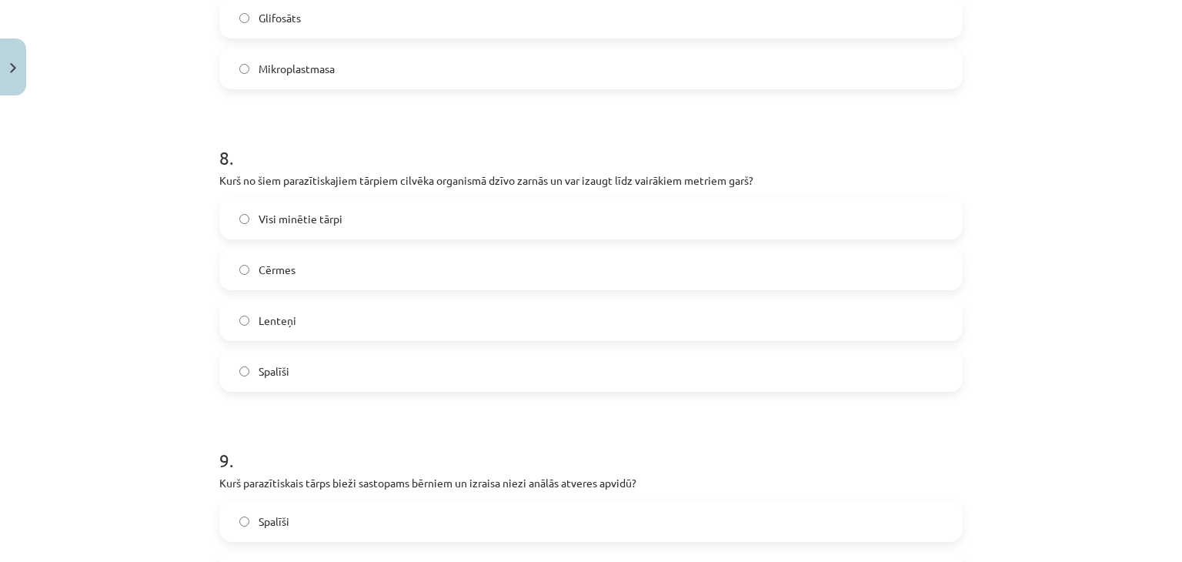
scroll to position [2413, 0]
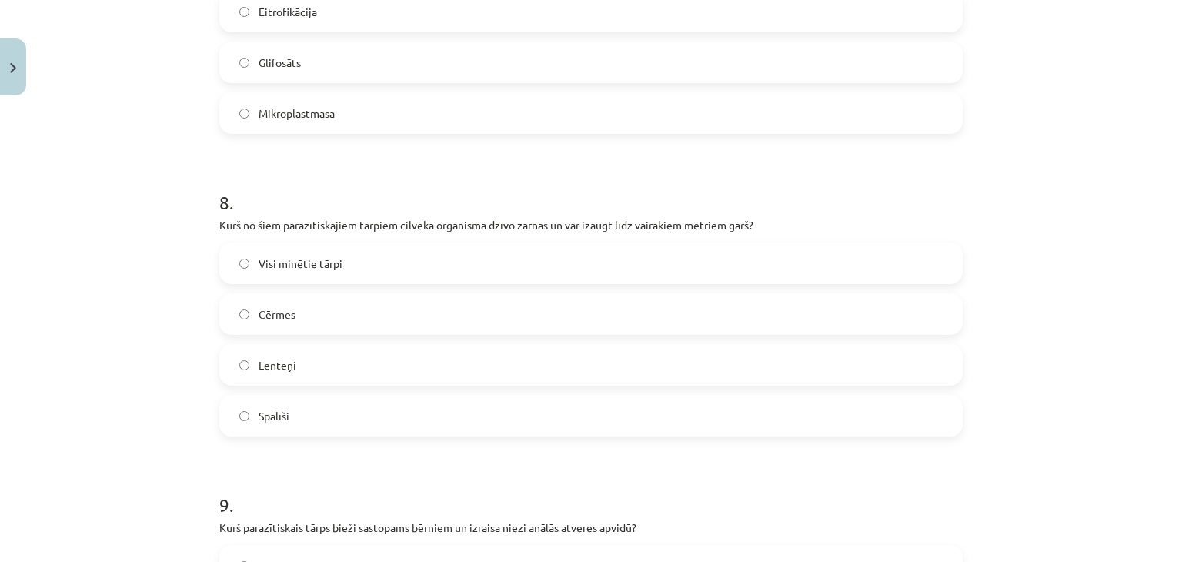
click at [376, 353] on label "Lenteņi" at bounding box center [591, 365] width 740 height 38
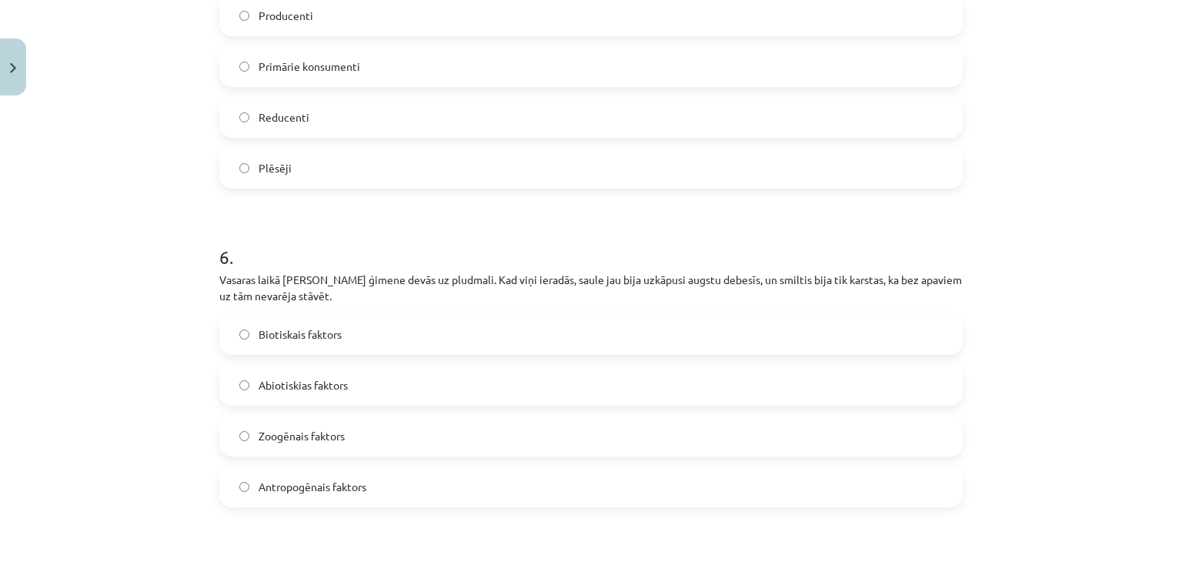
scroll to position [1644, 0]
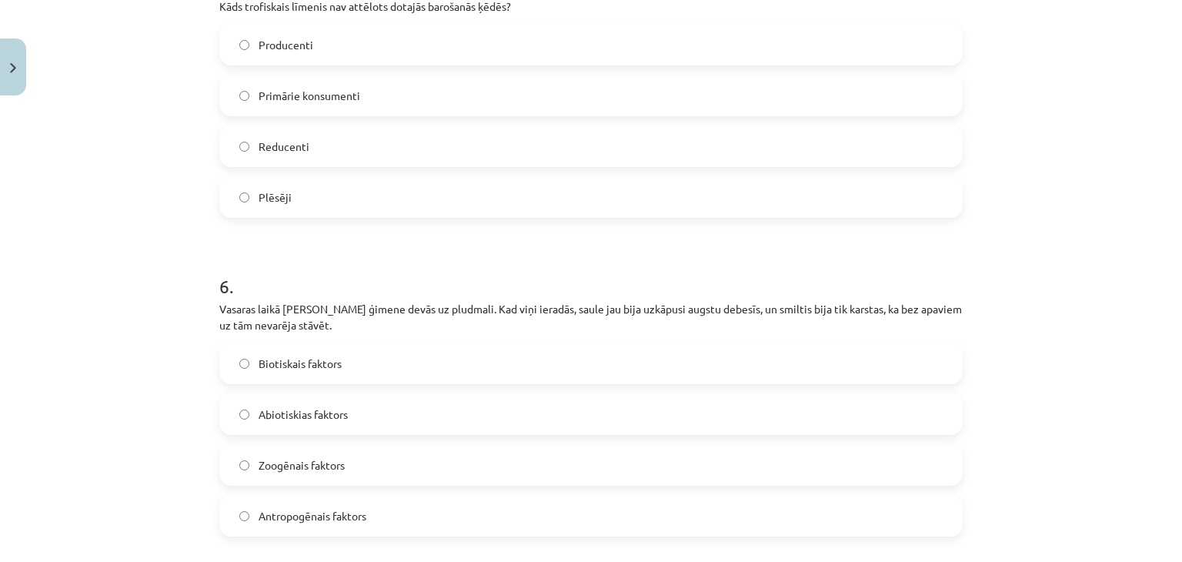
click at [446, 344] on label "Biotiskais faktors" at bounding box center [591, 363] width 740 height 38
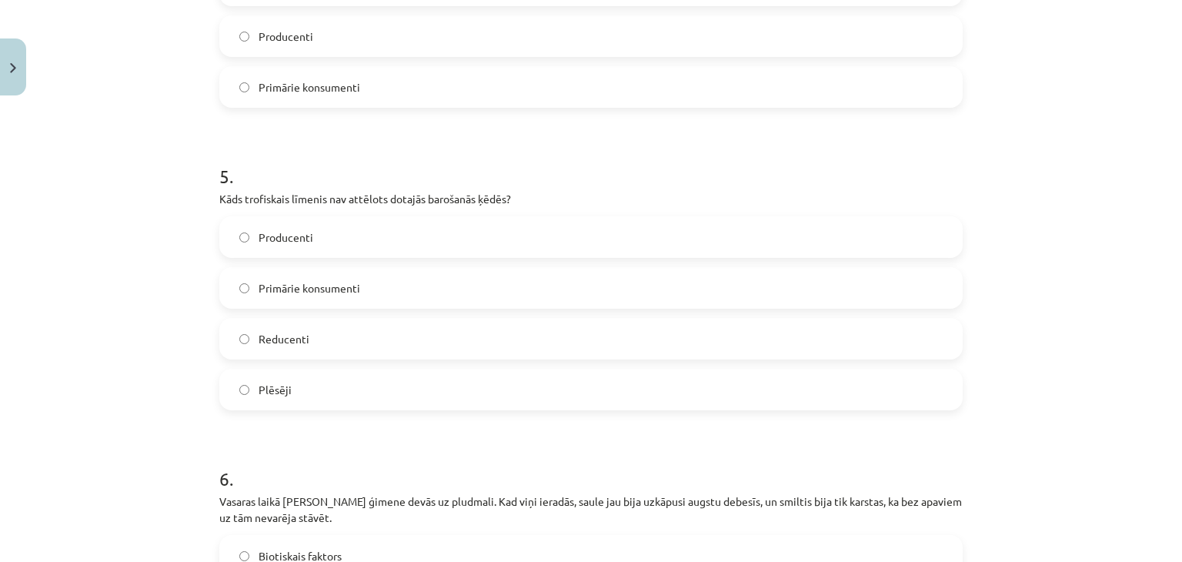
scroll to position [1387, 0]
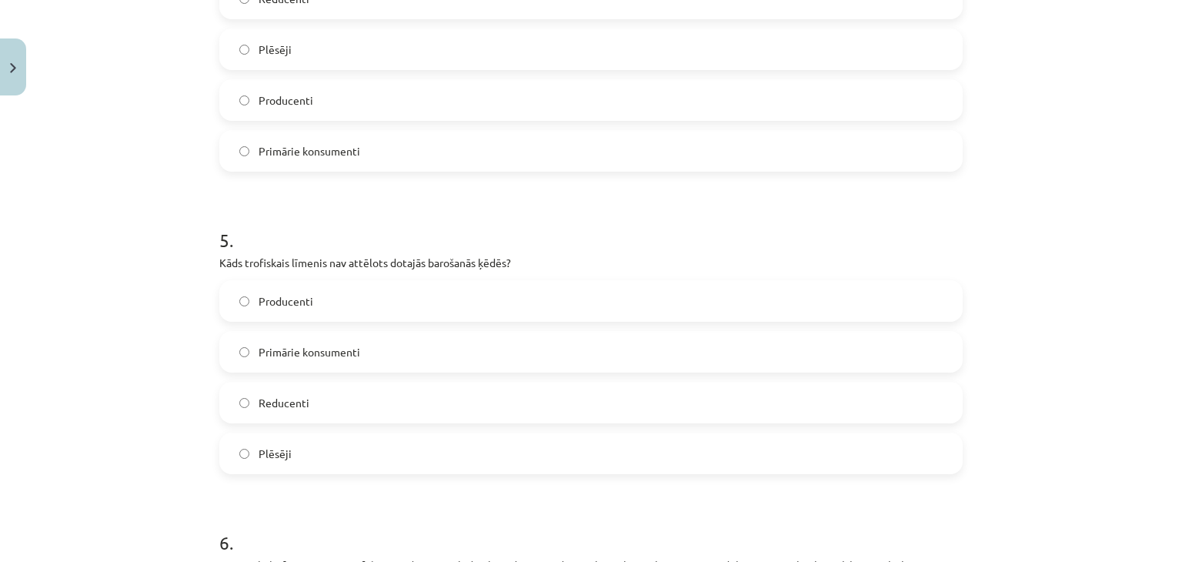
click at [351, 344] on span "Primārie konsumenti" at bounding box center [310, 352] width 102 height 16
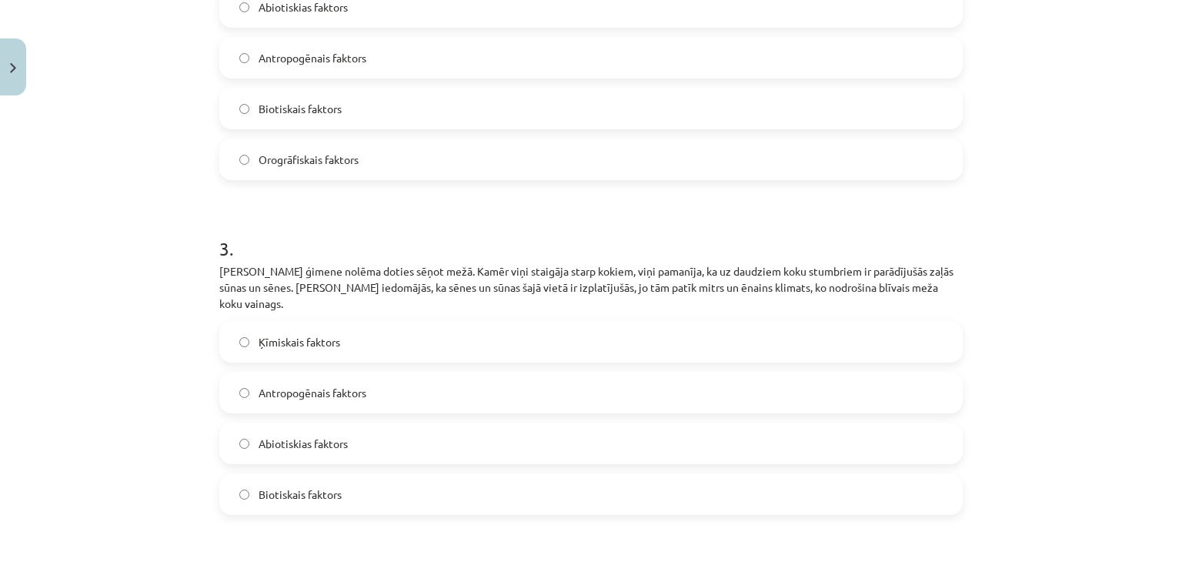
scroll to position [746, 0]
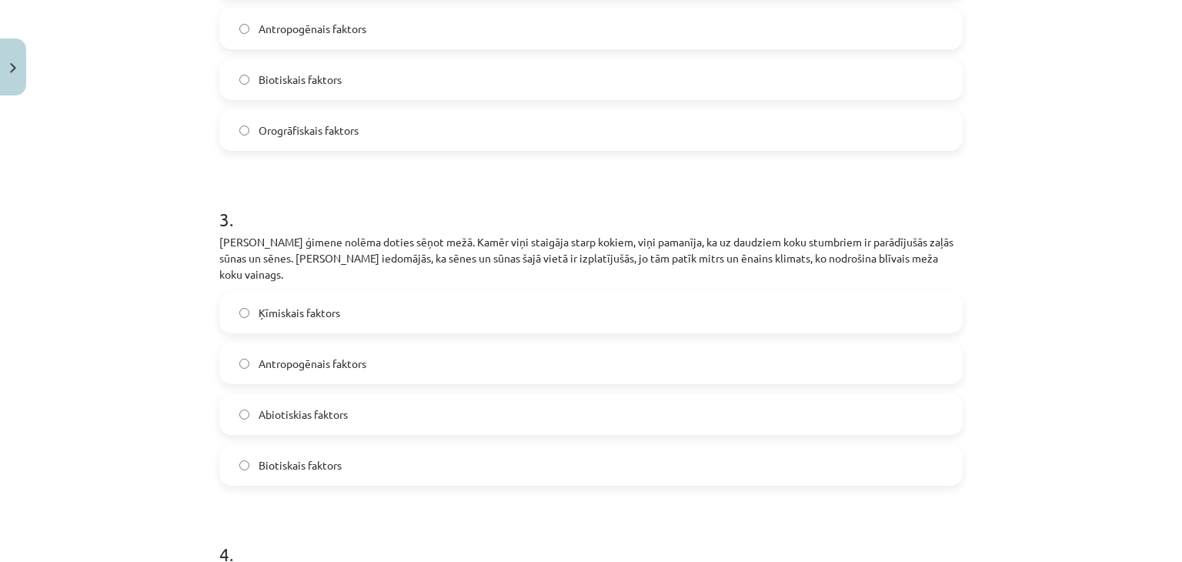
click at [362, 356] on span "Antropogēnais faktors" at bounding box center [313, 364] width 108 height 16
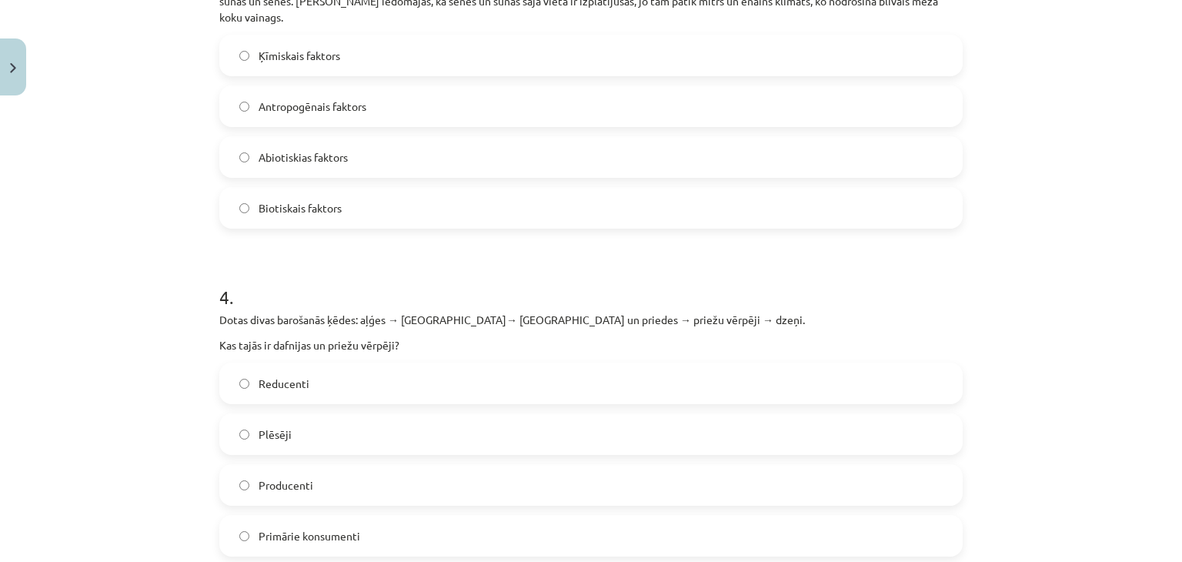
click at [375, 207] on label "Biotiskais faktors" at bounding box center [591, 208] width 740 height 38
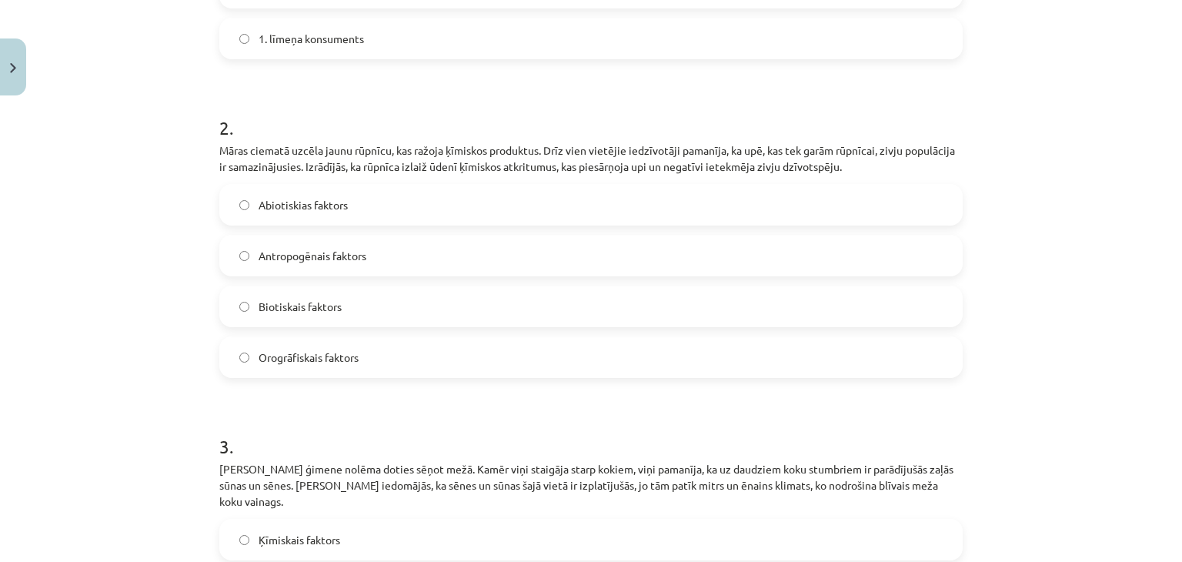
scroll to position [489, 0]
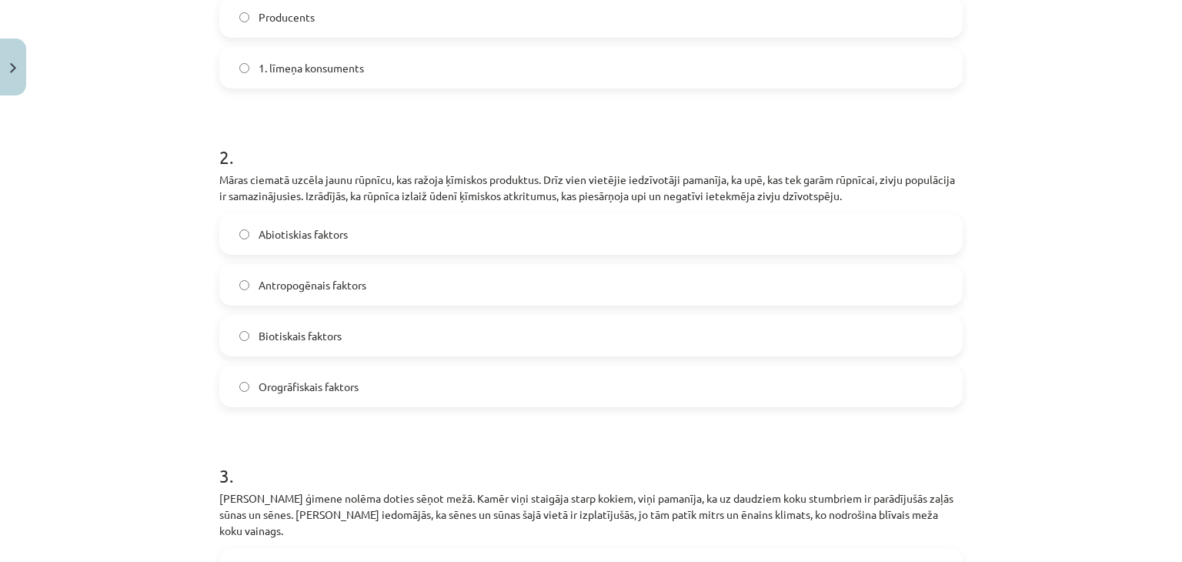
click at [403, 241] on label "Abiotiskias faktors" at bounding box center [591, 234] width 740 height 38
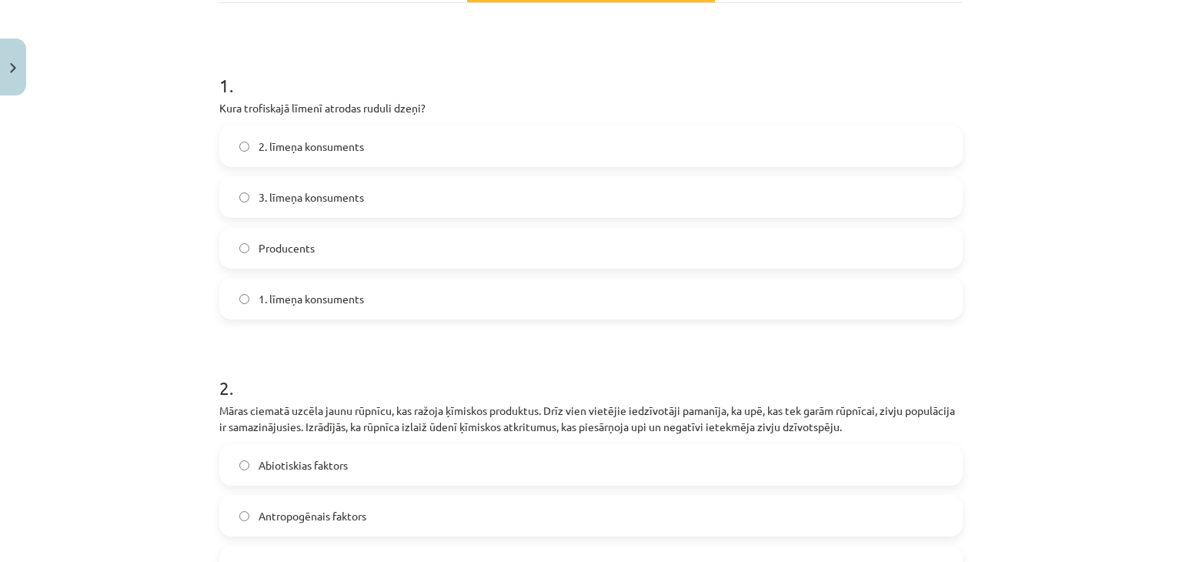
scroll to position [233, 0]
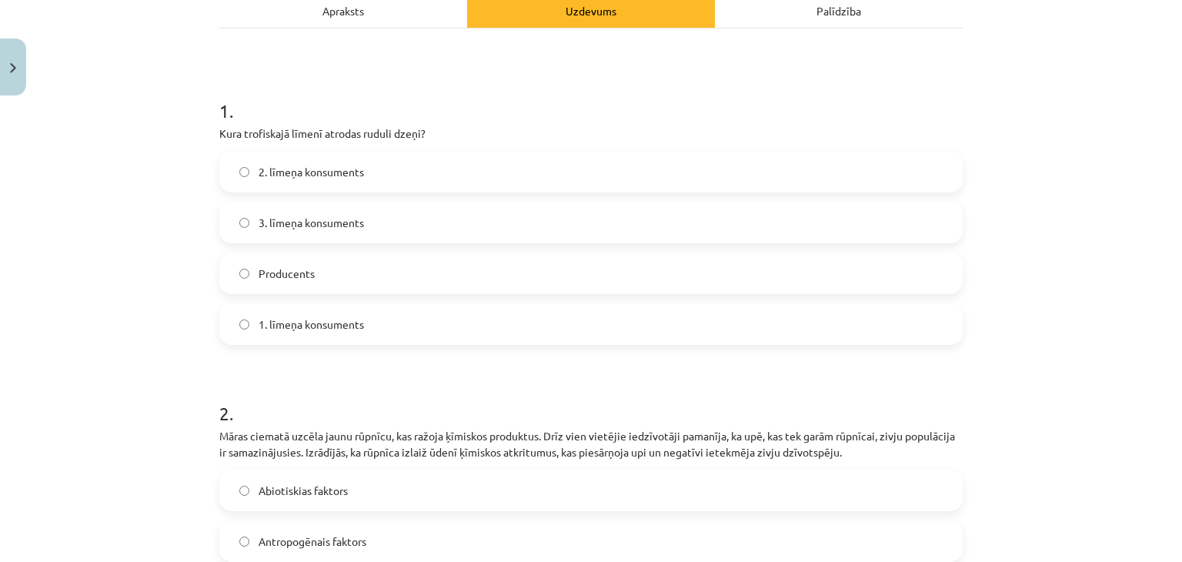
click at [388, 329] on label "1. līmeņa konsuments" at bounding box center [591, 324] width 740 height 38
click at [471, 224] on label "3. līmeņa konsuments" at bounding box center [591, 222] width 740 height 38
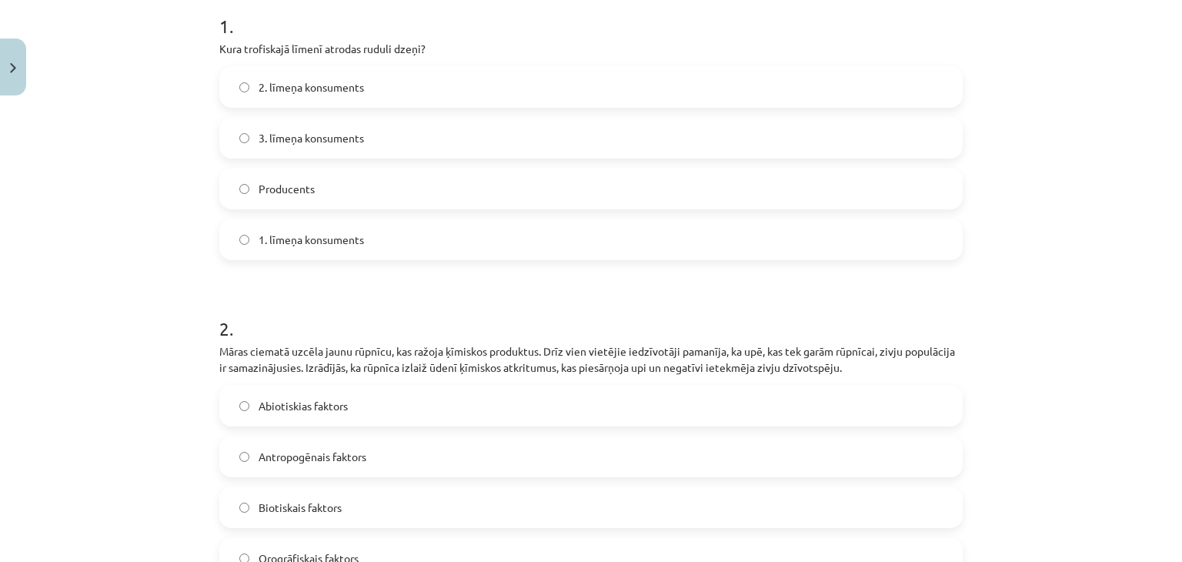
scroll to position [489, 0]
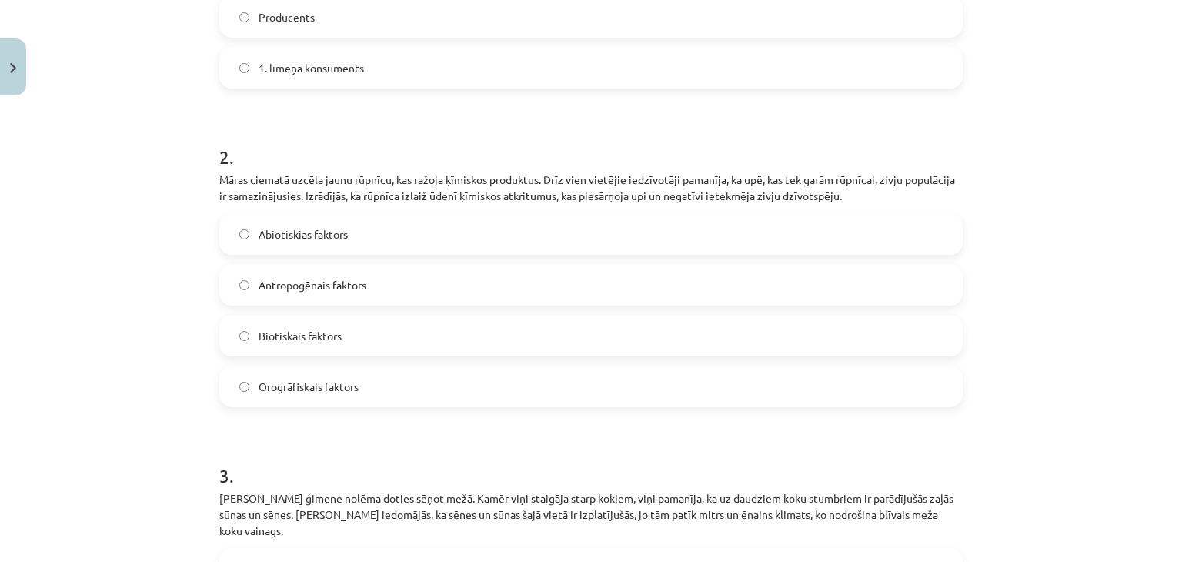
click at [354, 284] on span "Antropogēnais faktors" at bounding box center [313, 285] width 108 height 16
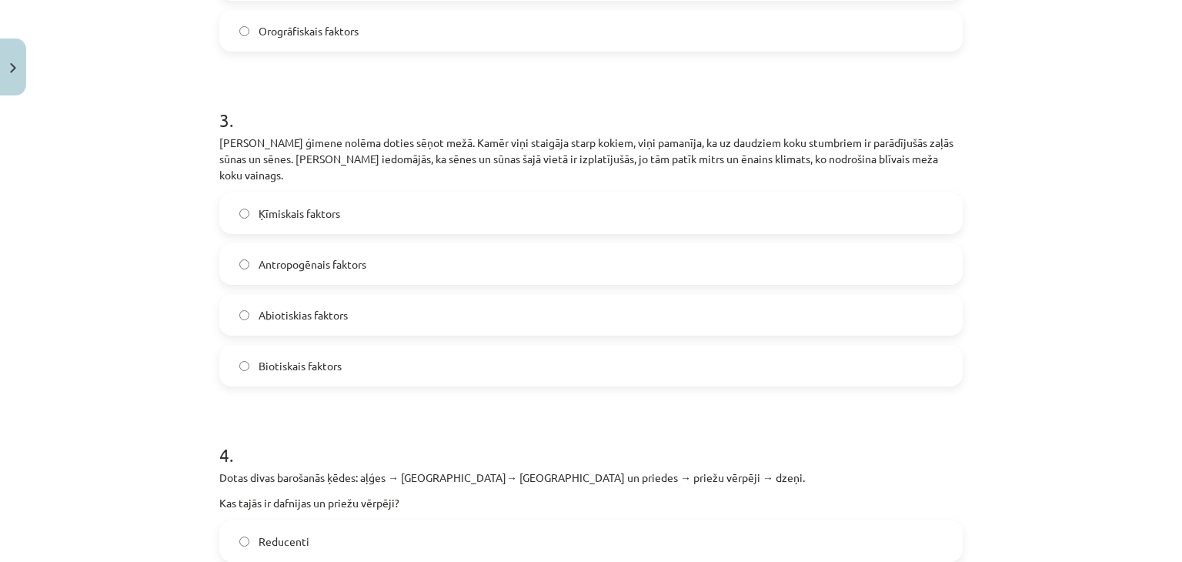
scroll to position [874, 0]
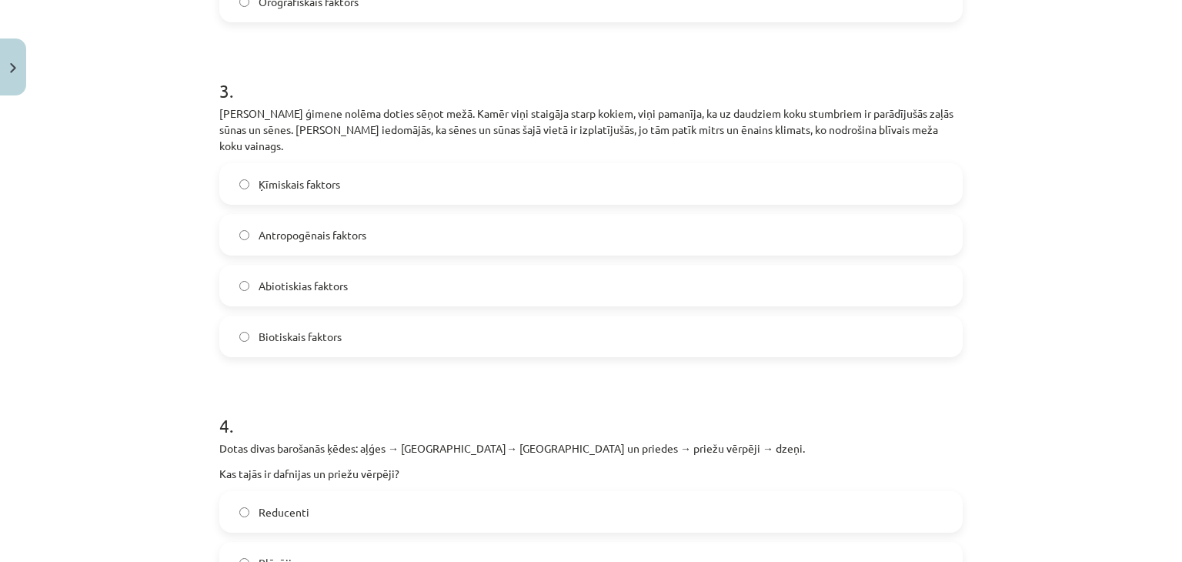
click at [372, 276] on label "Abiotiskias faktors" at bounding box center [591, 285] width 740 height 38
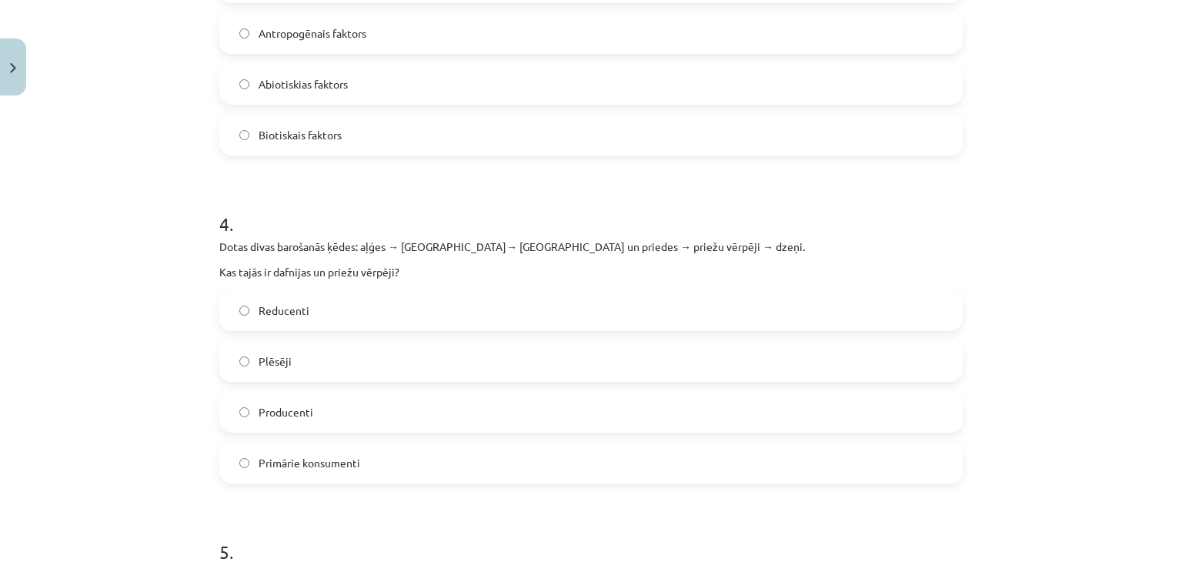
scroll to position [1259, 0]
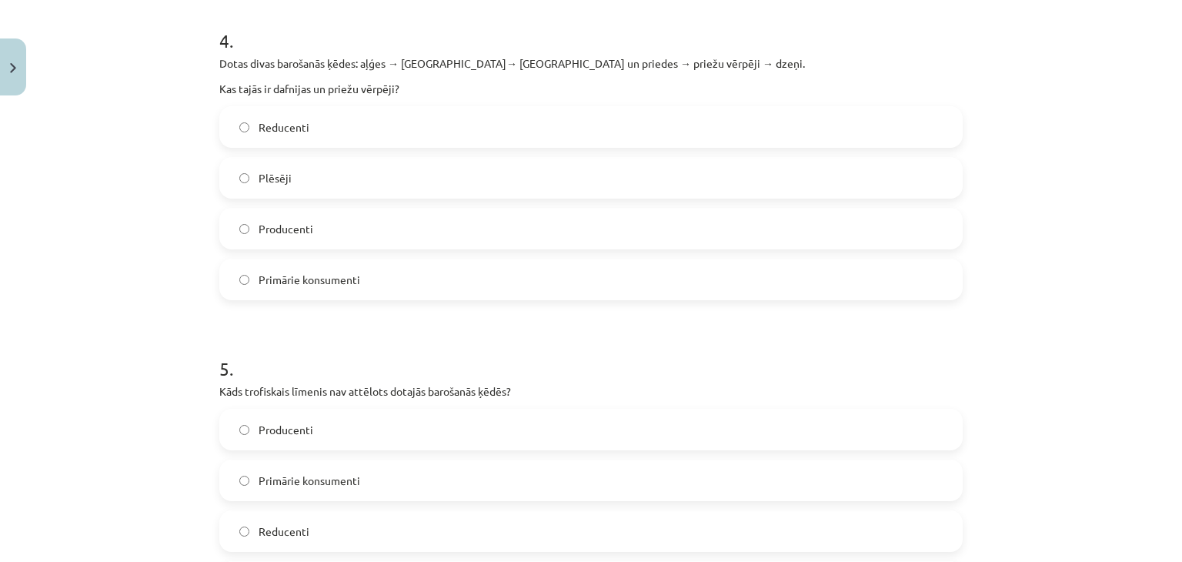
click at [403, 266] on label "Primārie konsumenti" at bounding box center [591, 279] width 740 height 38
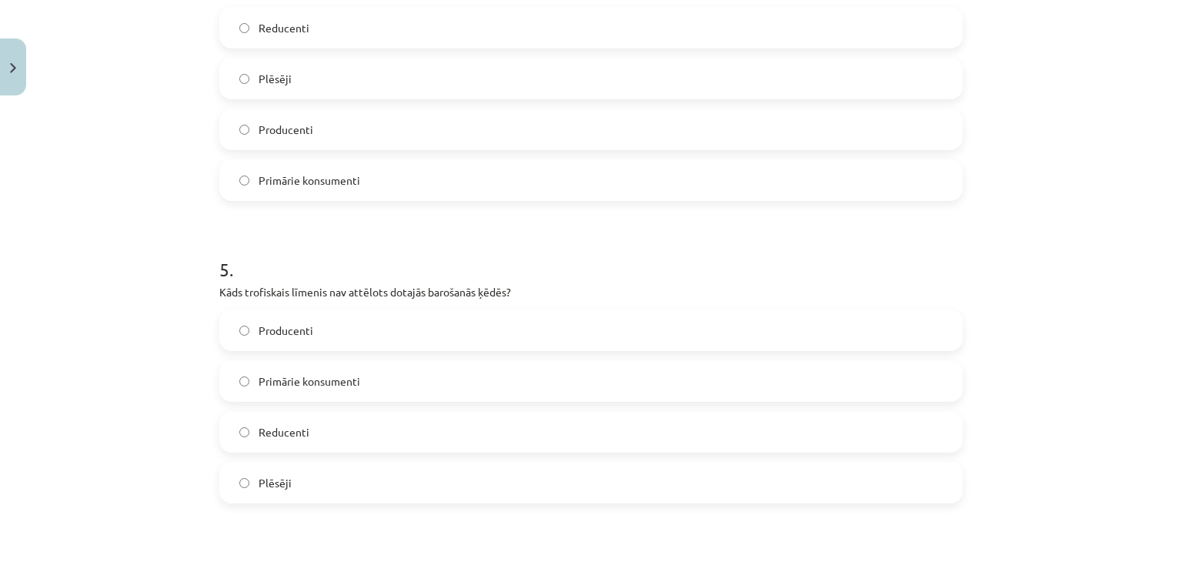
scroll to position [1515, 0]
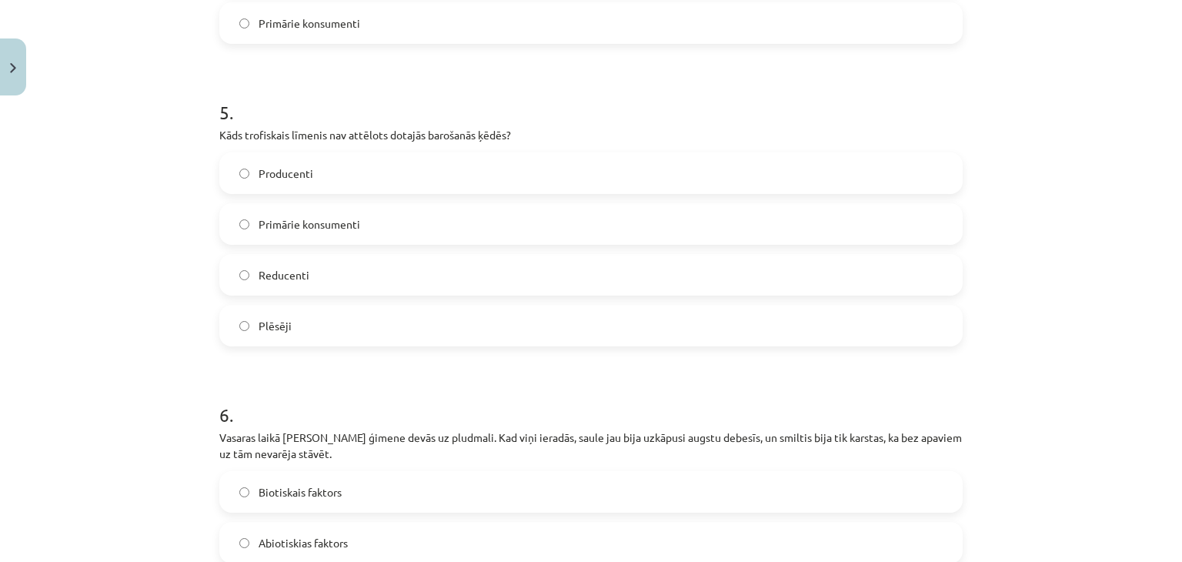
click at [402, 259] on label "Reducenti" at bounding box center [591, 274] width 740 height 38
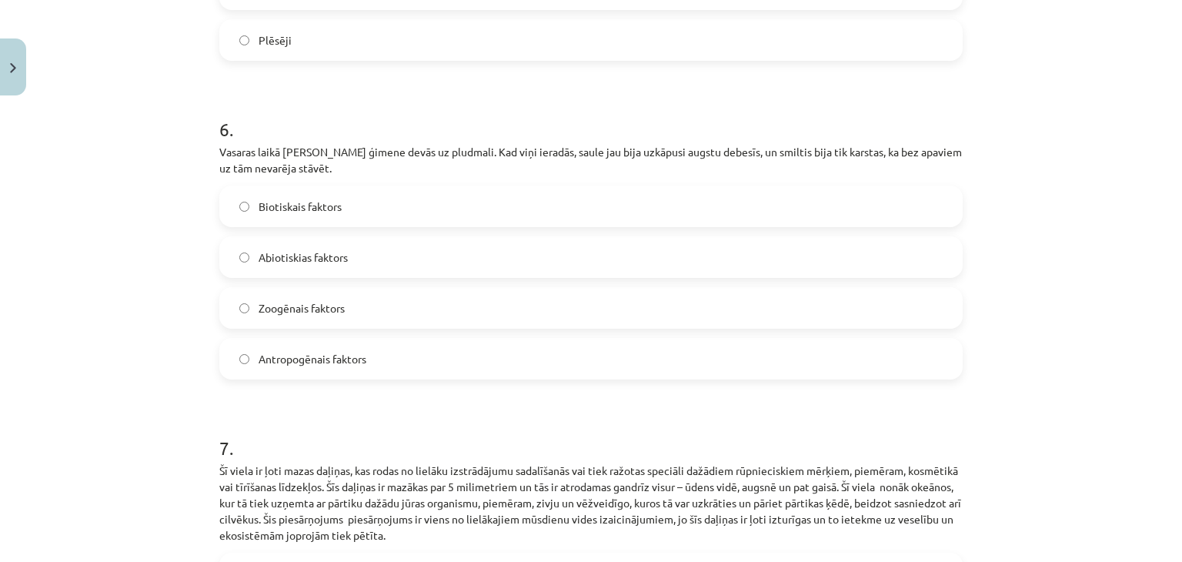
scroll to position [1772, 0]
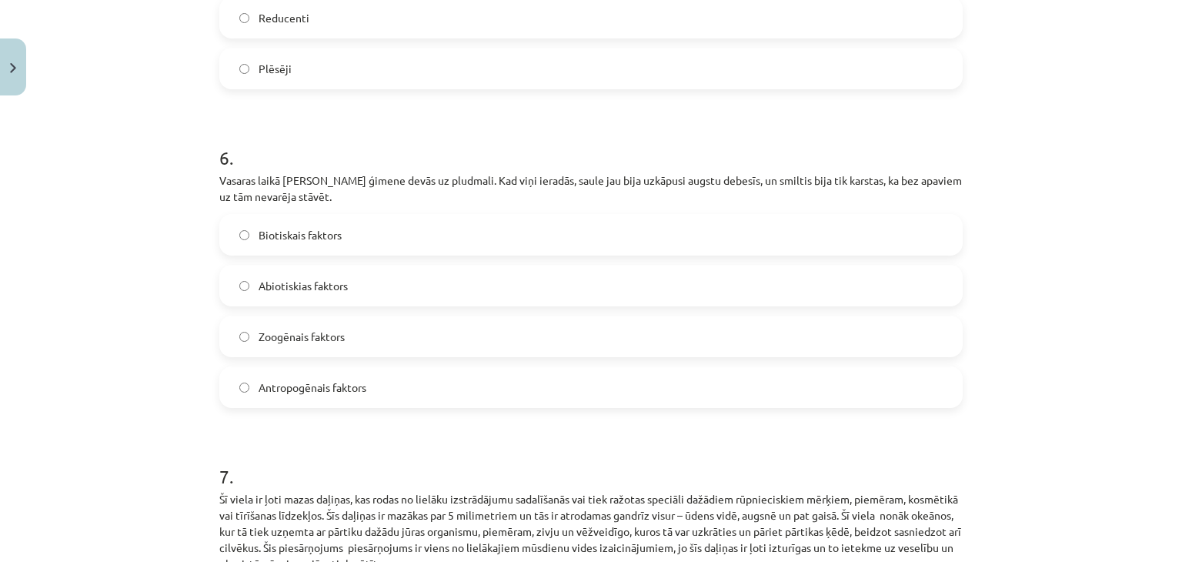
click at [362, 266] on label "Abiotiskias faktors" at bounding box center [591, 285] width 740 height 38
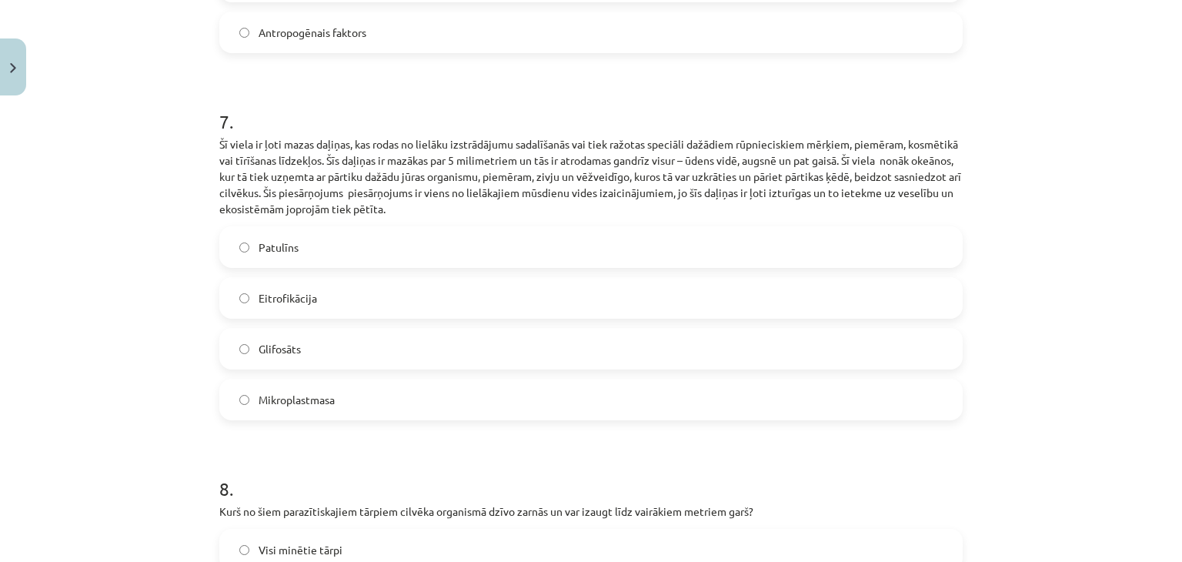
scroll to position [2157, 0]
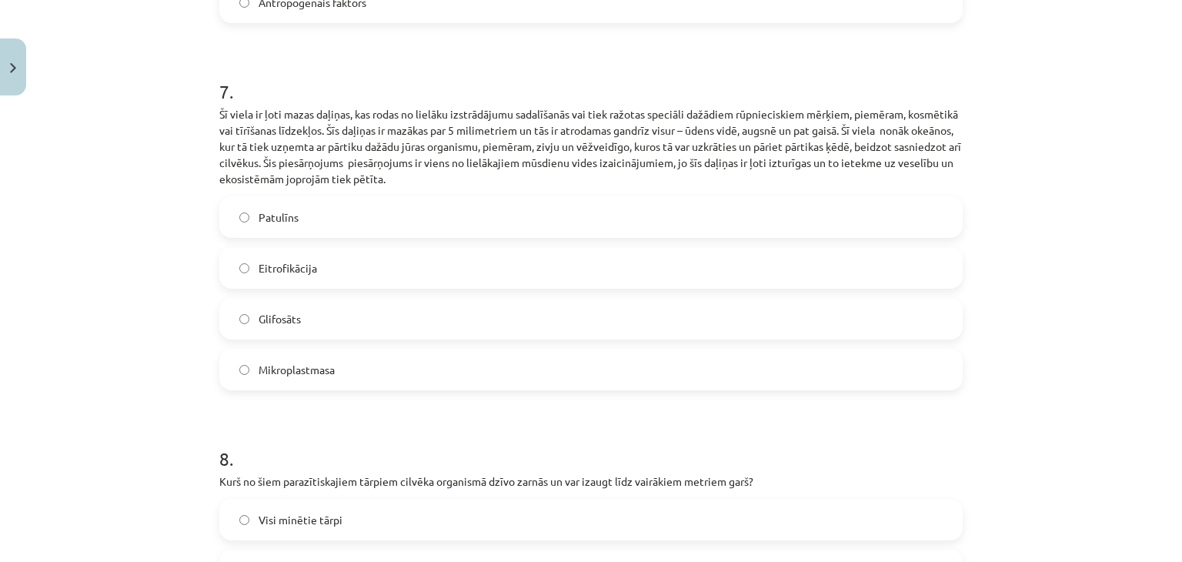
click at [326, 362] on span "Mikroplastmasa" at bounding box center [297, 370] width 76 height 16
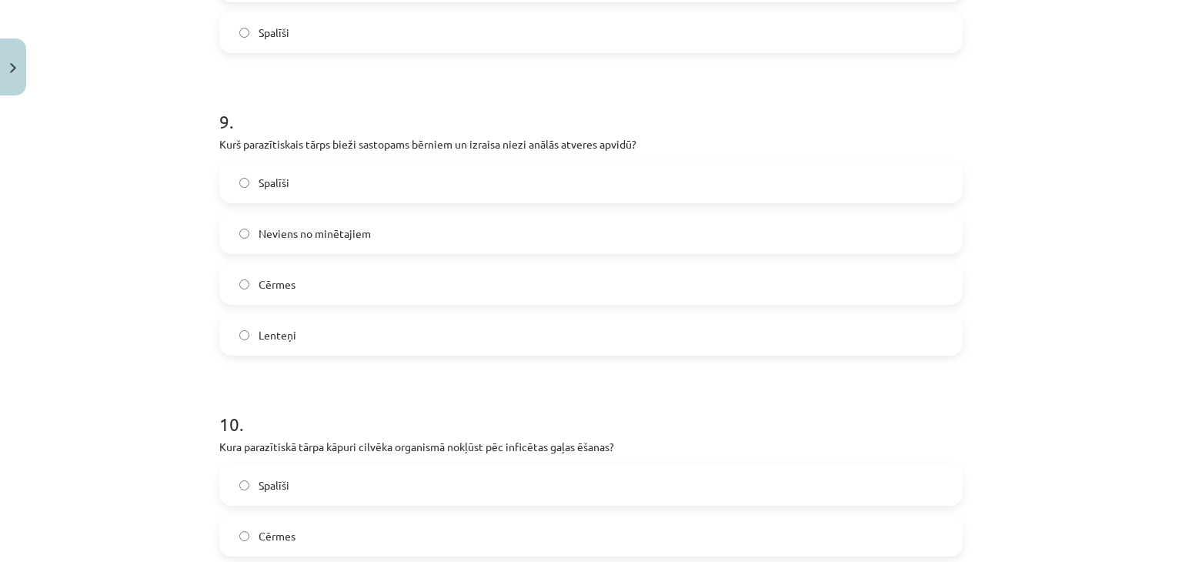
scroll to position [2798, 0]
click at [437, 164] on label "Spalīši" at bounding box center [591, 181] width 740 height 38
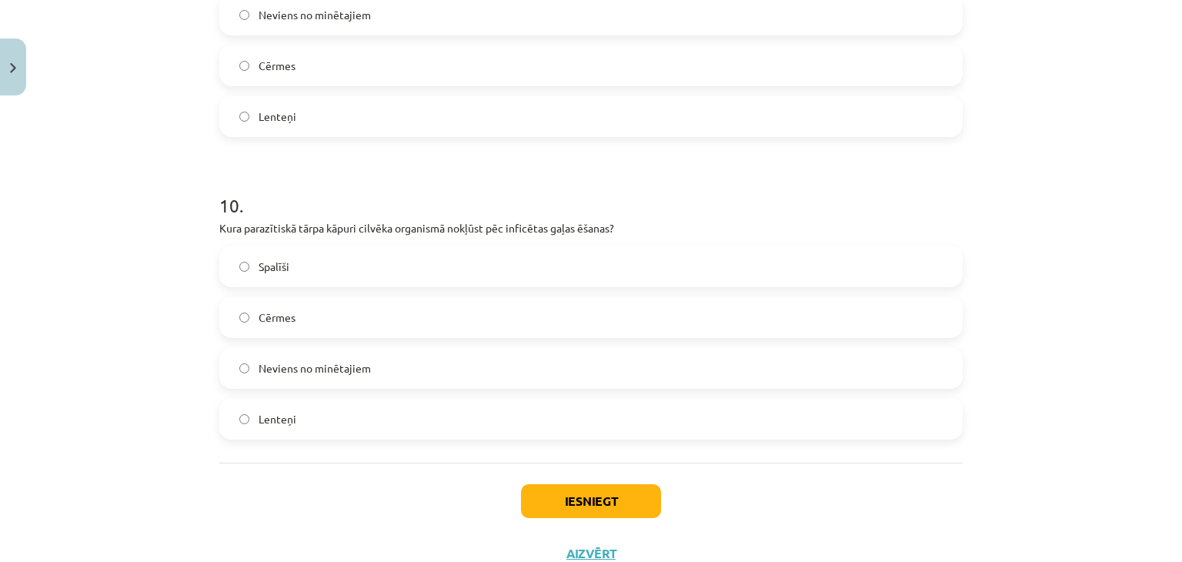
scroll to position [3054, 0]
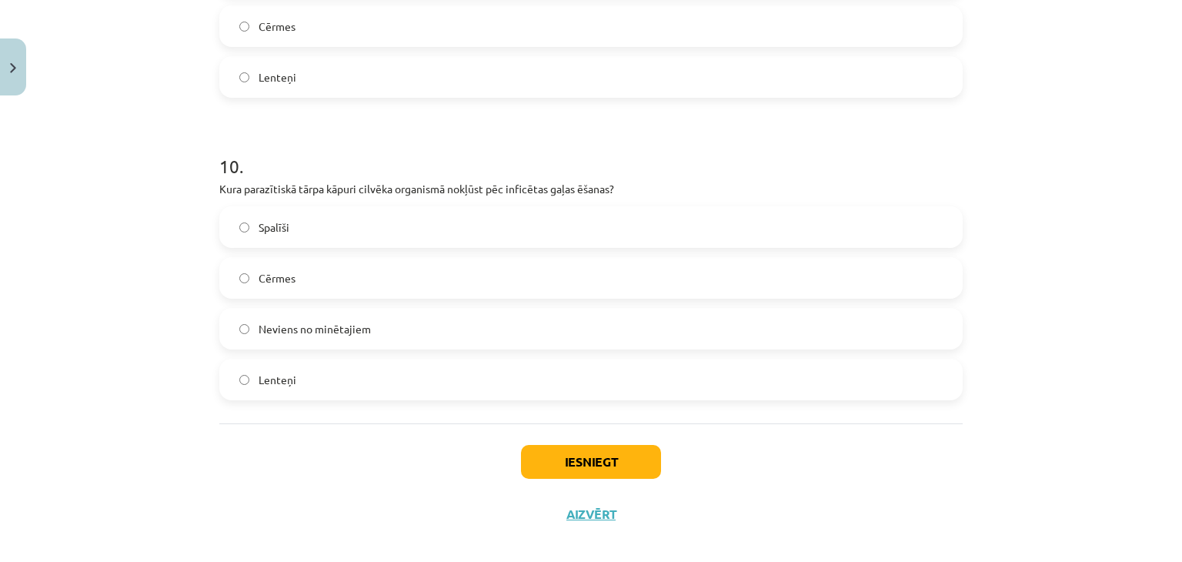
click at [365, 360] on label "Lenteņi" at bounding box center [591, 379] width 740 height 38
click at [566, 447] on button "Iesniegt" at bounding box center [591, 462] width 140 height 34
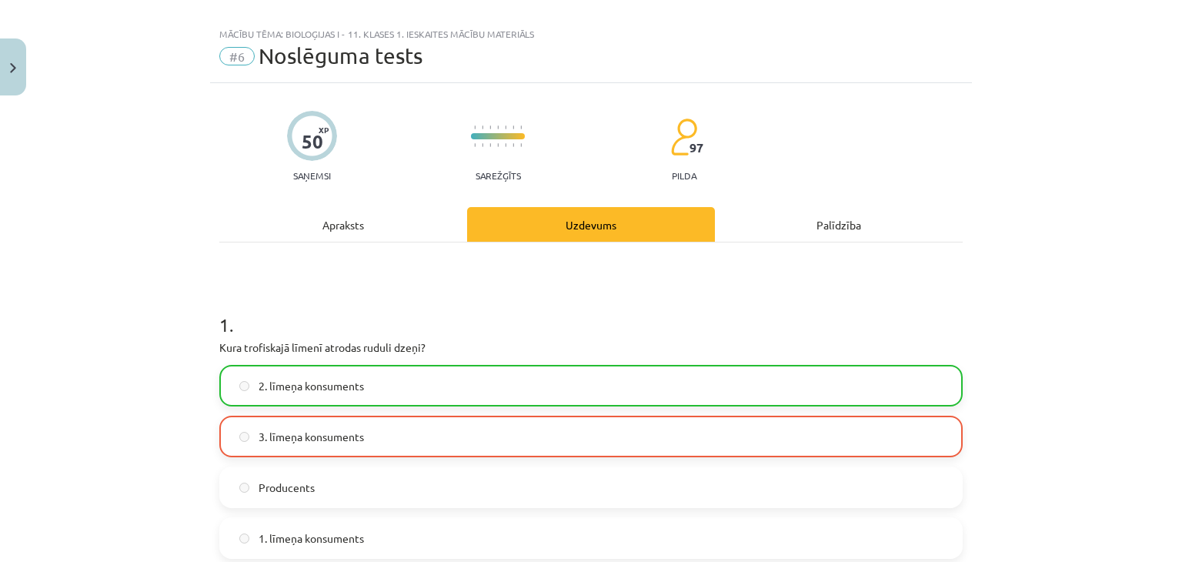
scroll to position [0, 0]
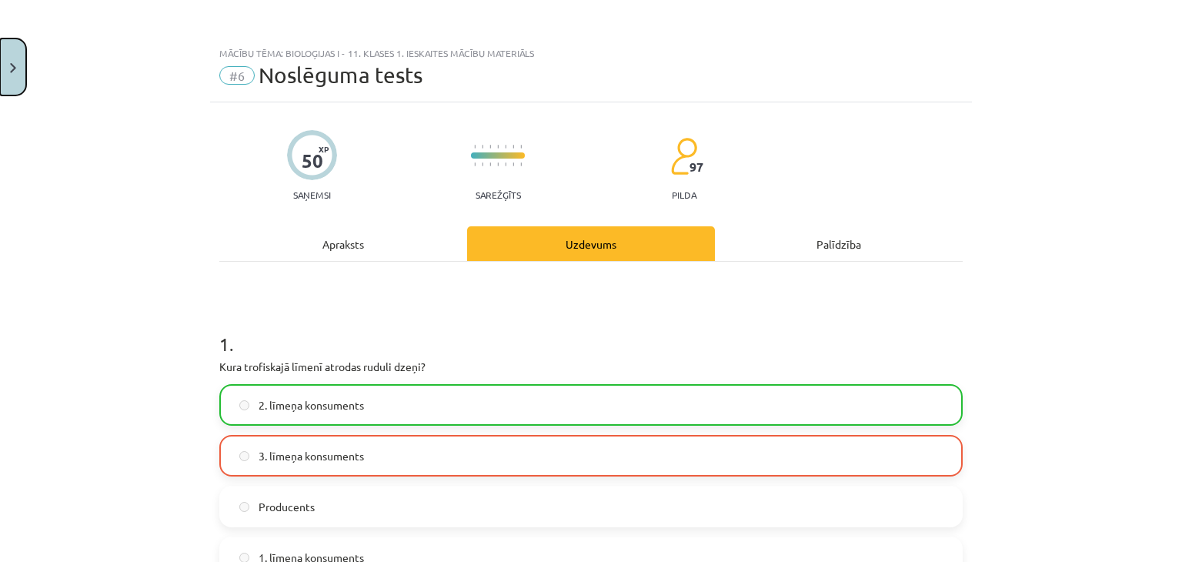
click at [13, 57] on button "Close" at bounding box center [13, 66] width 26 height 57
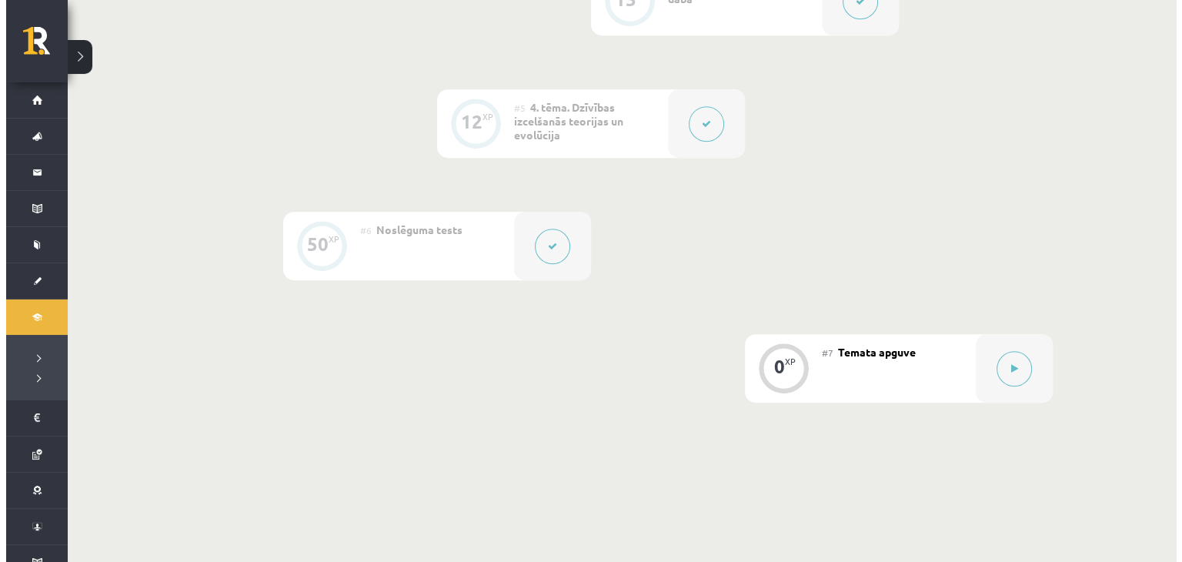
scroll to position [944, 0]
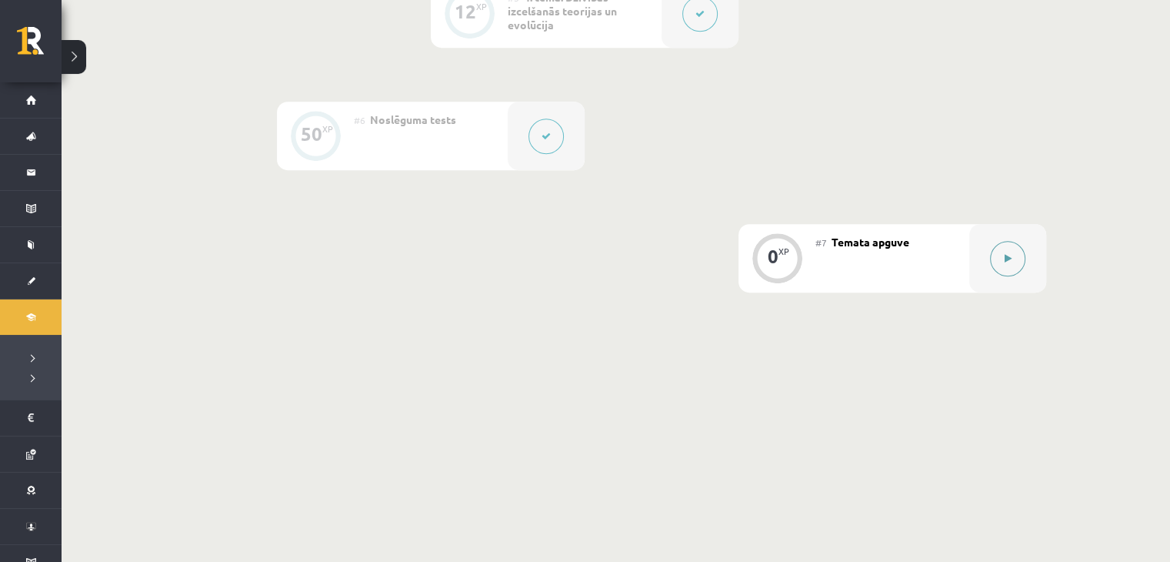
click at [1020, 259] on button at bounding box center [1007, 258] width 35 height 35
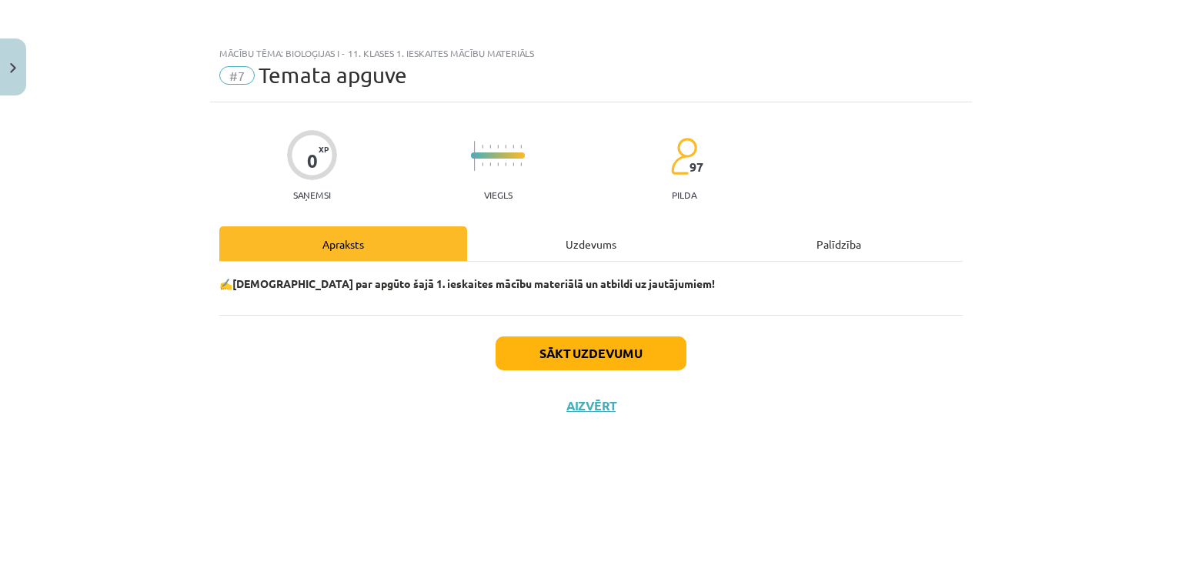
click at [625, 240] on div "Uzdevums" at bounding box center [591, 243] width 248 height 35
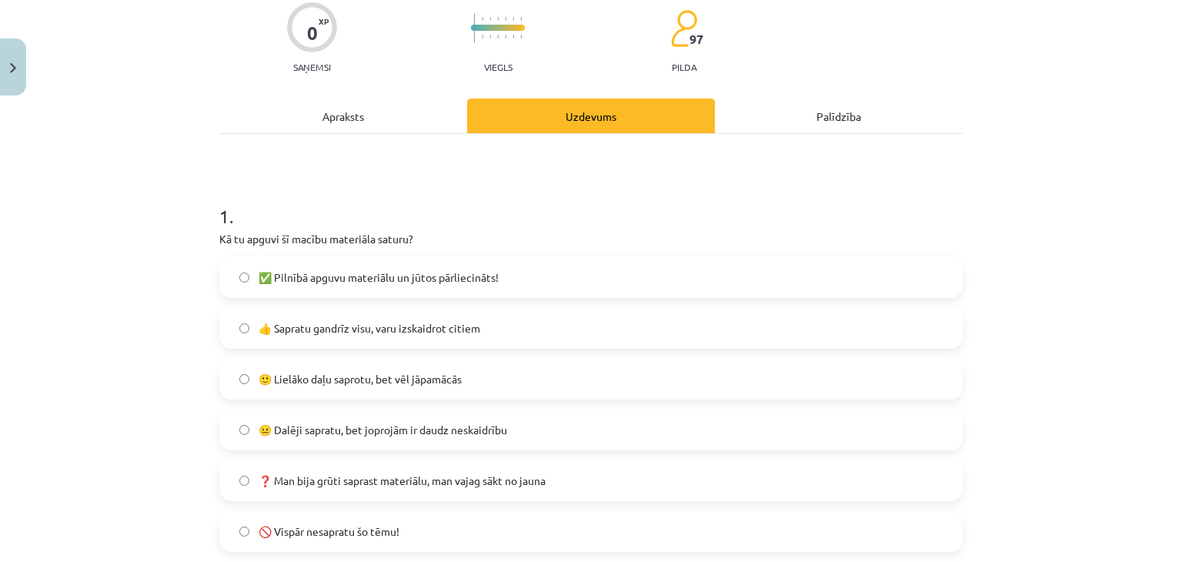
scroll to position [256, 0]
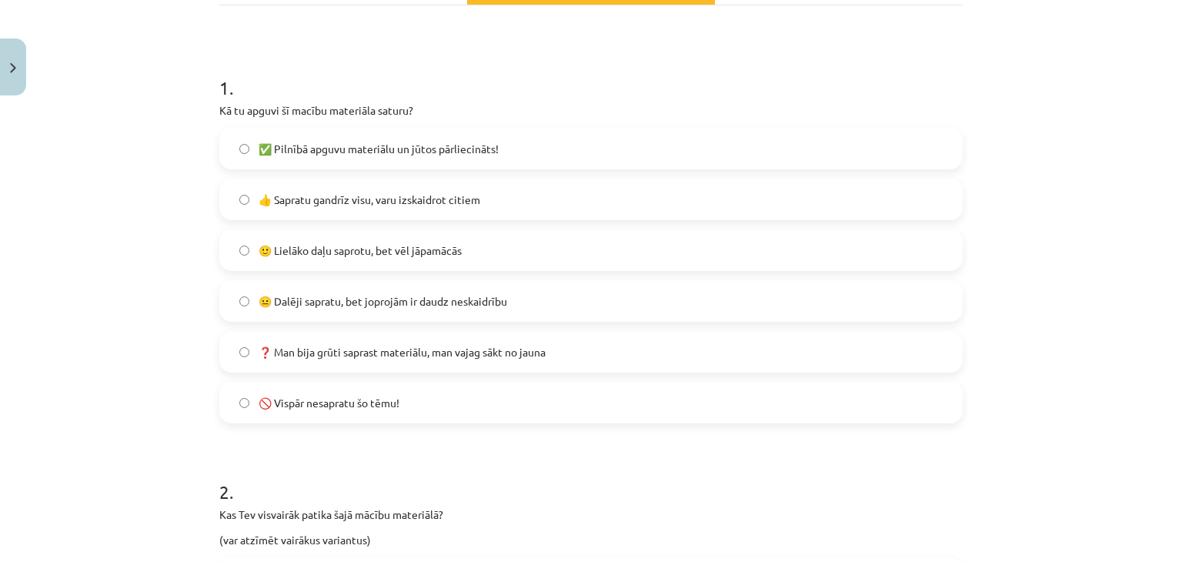
click at [549, 311] on label "😐 Dalēji sapratu, bet joprojām ir daudz neskaidrību" at bounding box center [591, 301] width 740 height 38
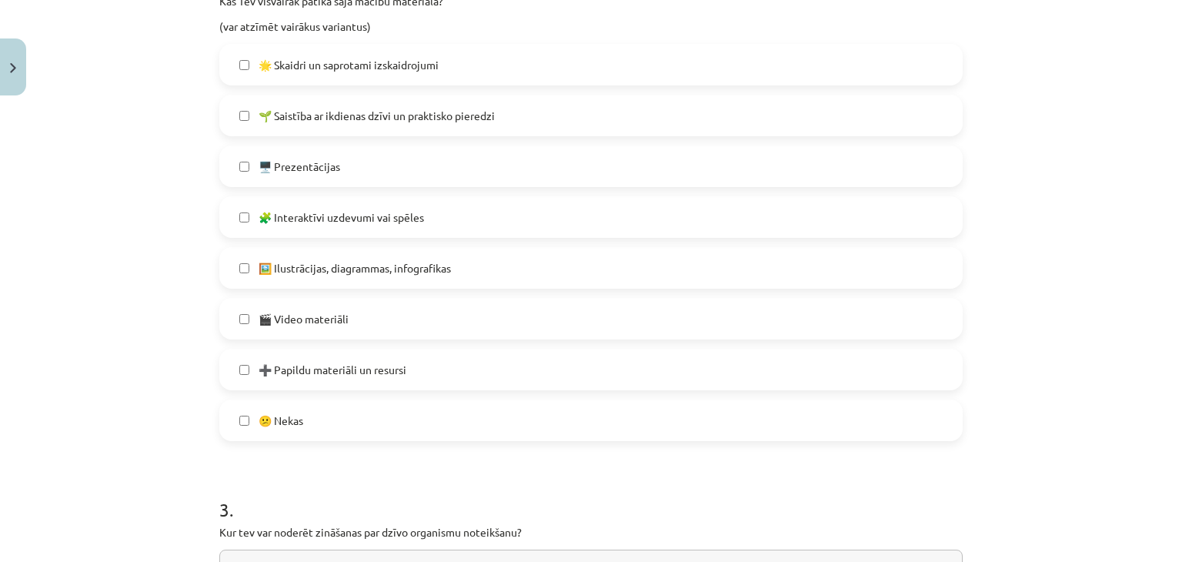
scroll to position [641, 0]
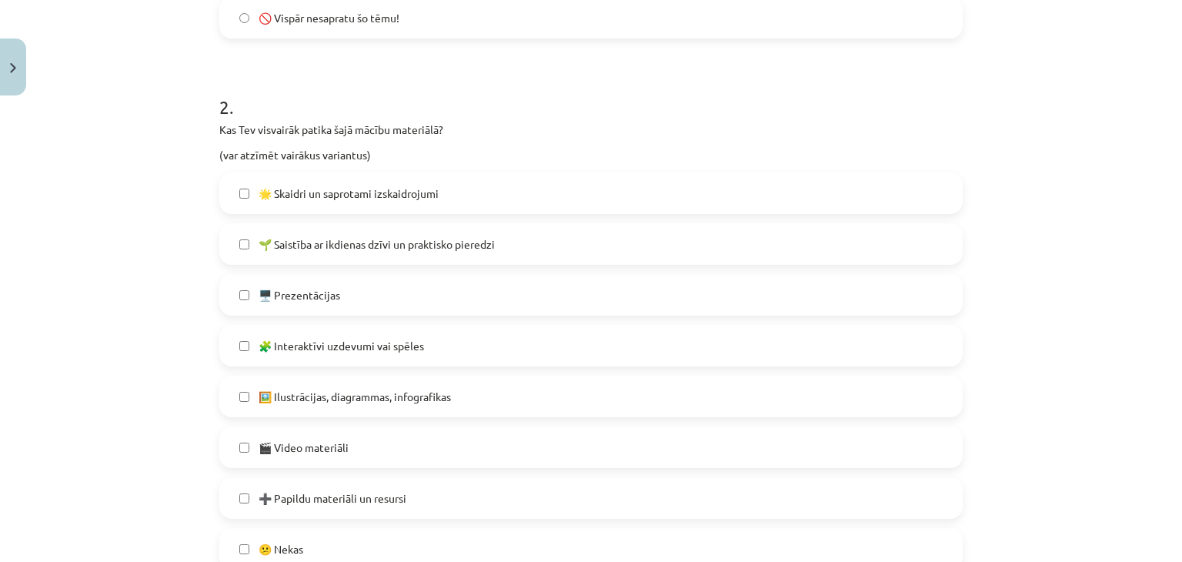
click at [431, 399] on span "🖼️ Ilustrācijas, diagrammas, infografikas" at bounding box center [355, 397] width 192 height 16
click at [451, 289] on label "🖥️ Prezentācijas" at bounding box center [591, 294] width 740 height 38
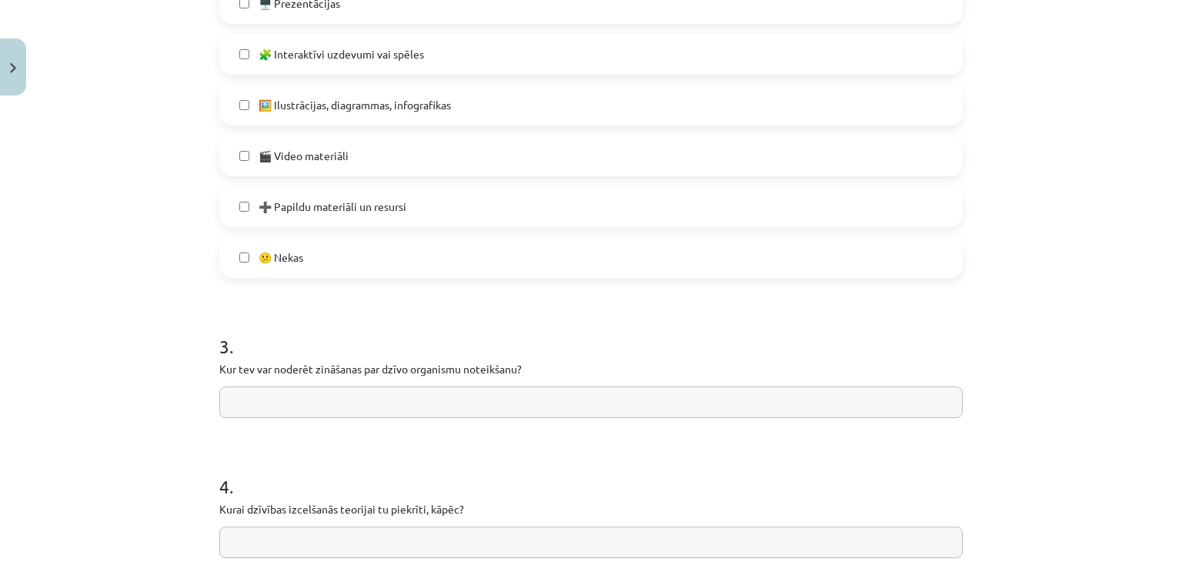
scroll to position [1026, 0]
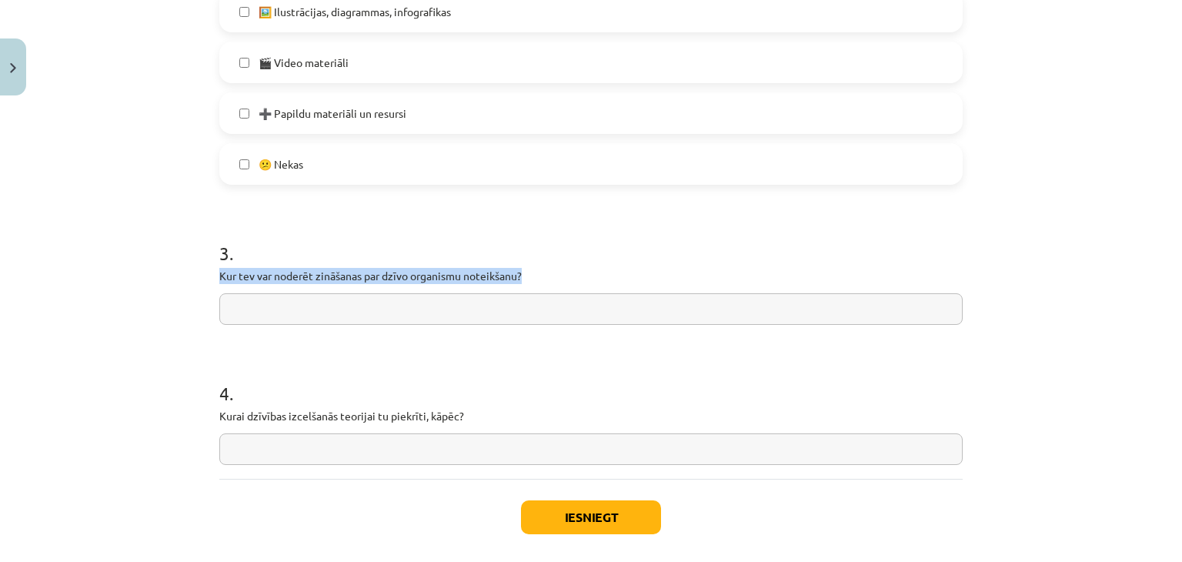
drag, startPoint x: 210, startPoint y: 282, endPoint x: 529, endPoint y: 272, distance: 318.7
copy p "Kur tev var noderēt zināšanas par dzīvo organismu noteikšanu?"
click at [515, 265] on div "3 . Kur tev var noderēt zināšanas par dzīvo organismu noteikšanu?" at bounding box center [590, 269] width 743 height 109
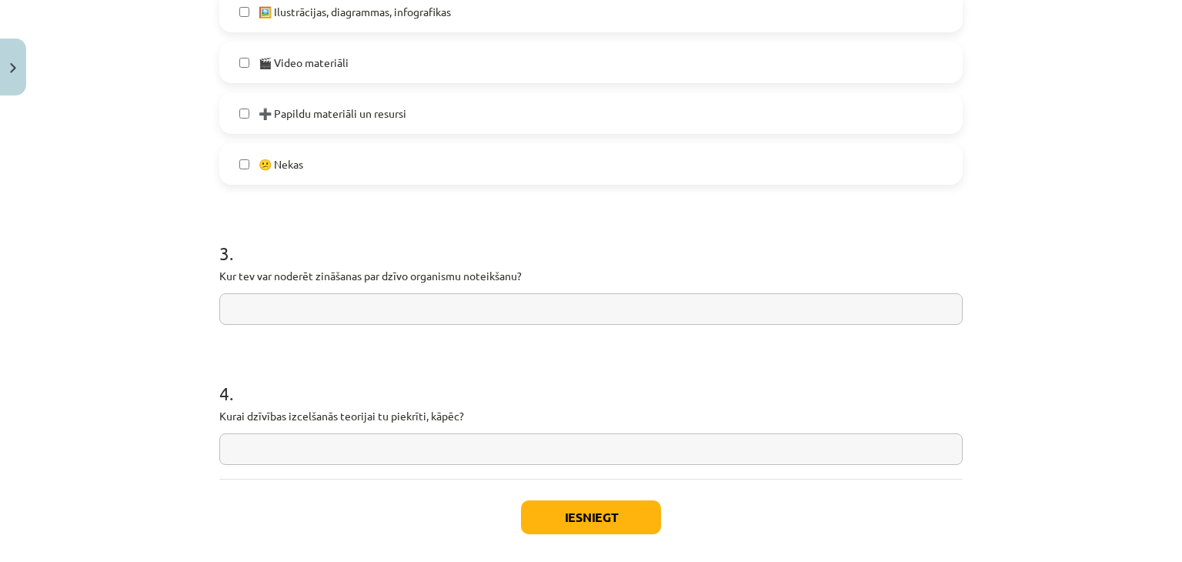
click at [518, 305] on input "text" at bounding box center [590, 309] width 743 height 32
type input "**********"
drag, startPoint x: 510, startPoint y: 310, endPoint x: 212, endPoint y: 284, distance: 299.0
click at [353, 373] on h1 "4 ." at bounding box center [590, 380] width 743 height 48
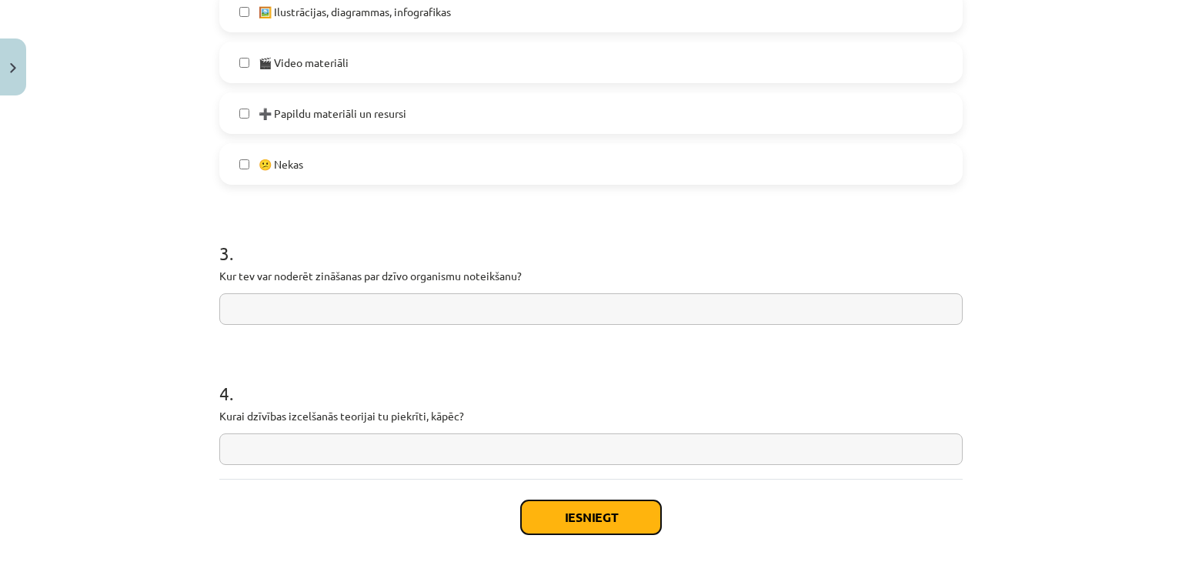
click at [572, 518] on button "Iesniegt" at bounding box center [591, 517] width 140 height 34
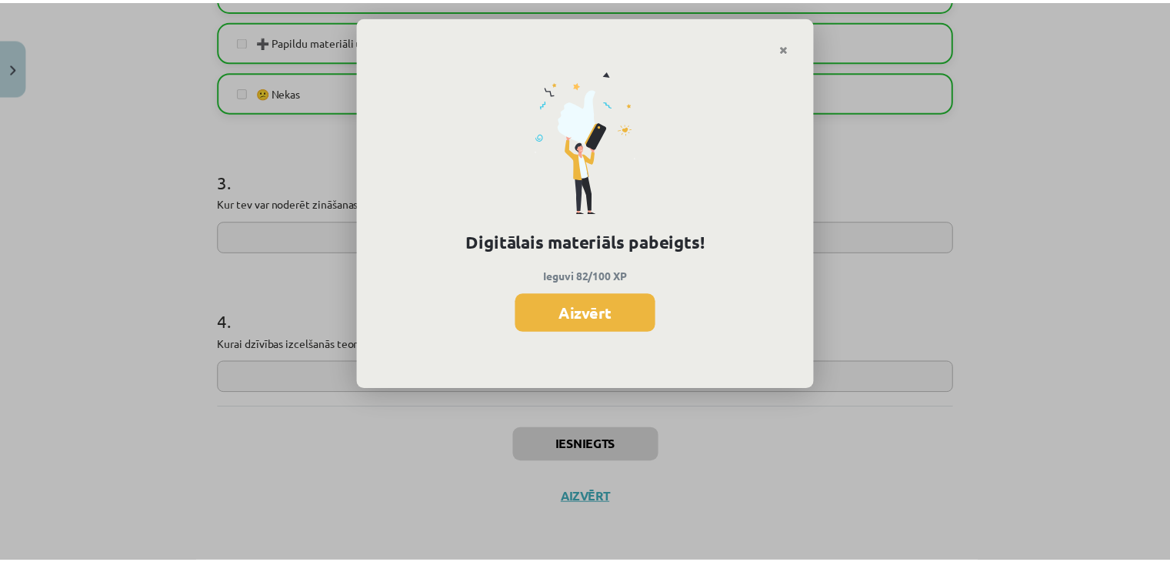
scroll to position [943, 0]
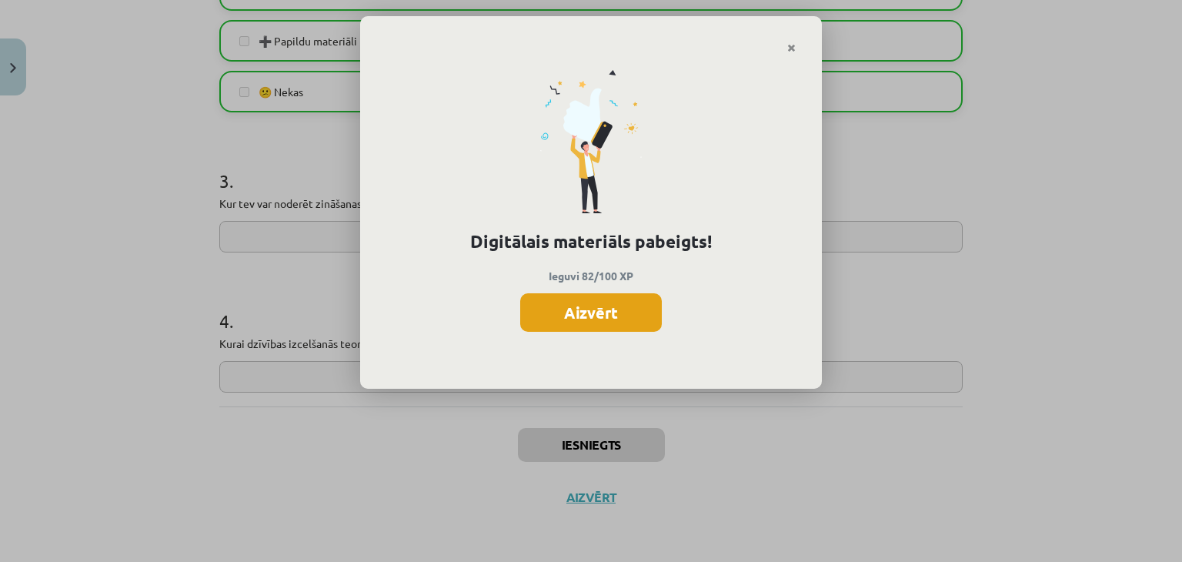
click at [612, 312] on button "Aizvērt" at bounding box center [591, 312] width 142 height 38
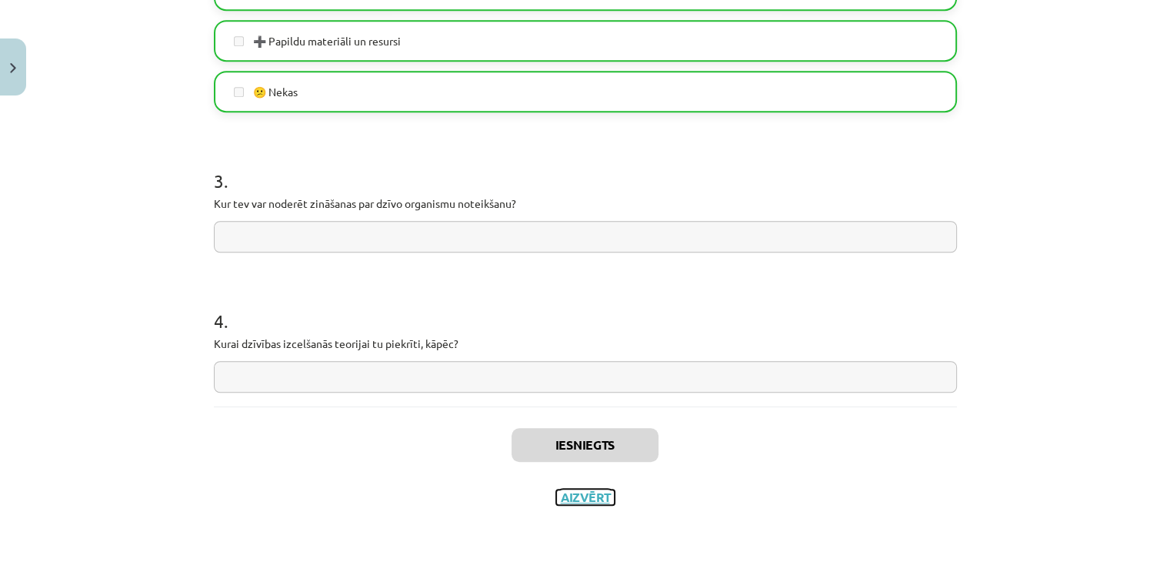
click at [591, 493] on button "Aizvērt" at bounding box center [585, 496] width 58 height 15
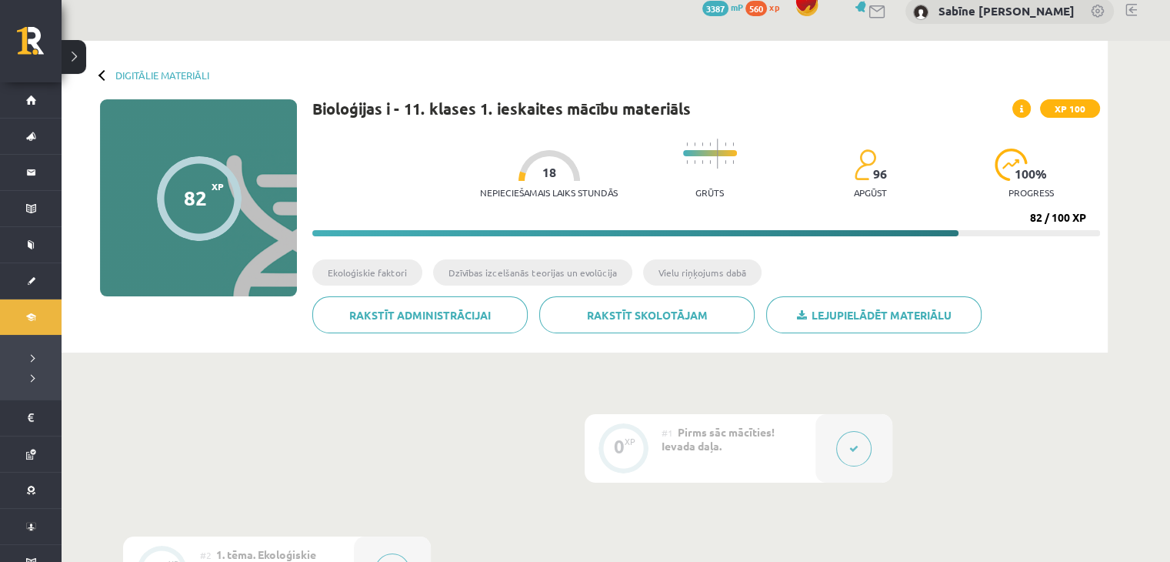
scroll to position [0, 0]
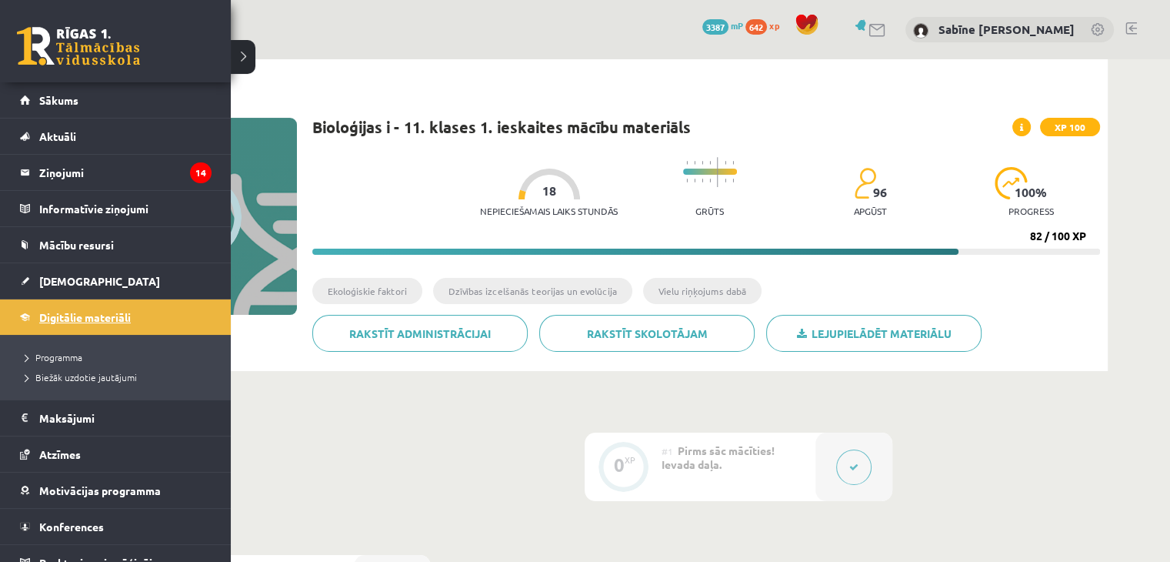
click at [71, 318] on span "Digitālie materiāli" at bounding box center [85, 317] width 92 height 14
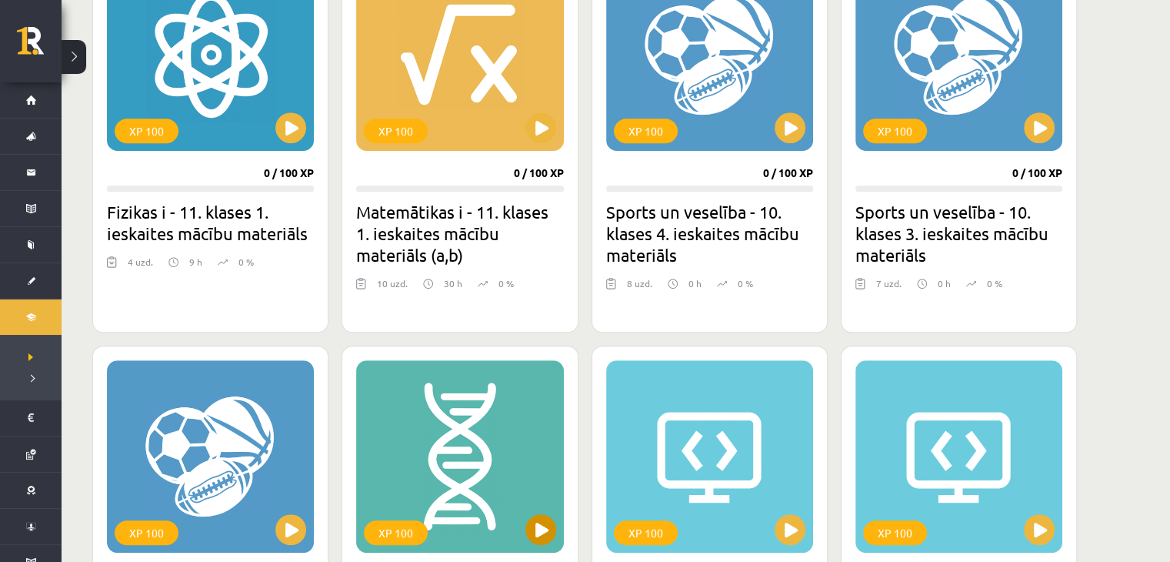
scroll to position [1411, 0]
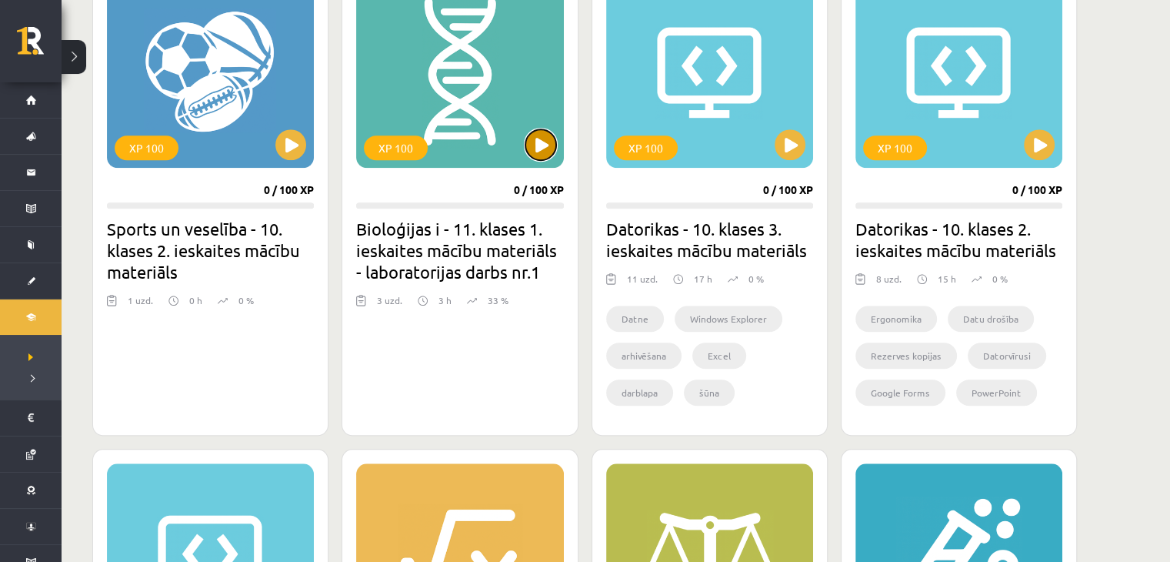
click at [539, 150] on button at bounding box center [541, 144] width 31 height 31
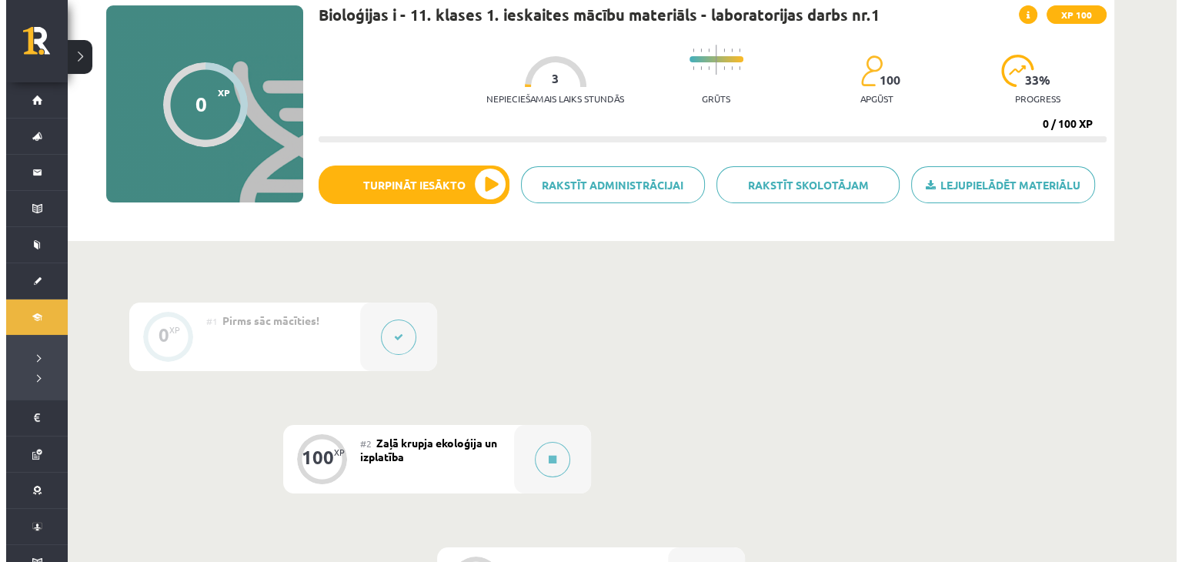
scroll to position [385, 0]
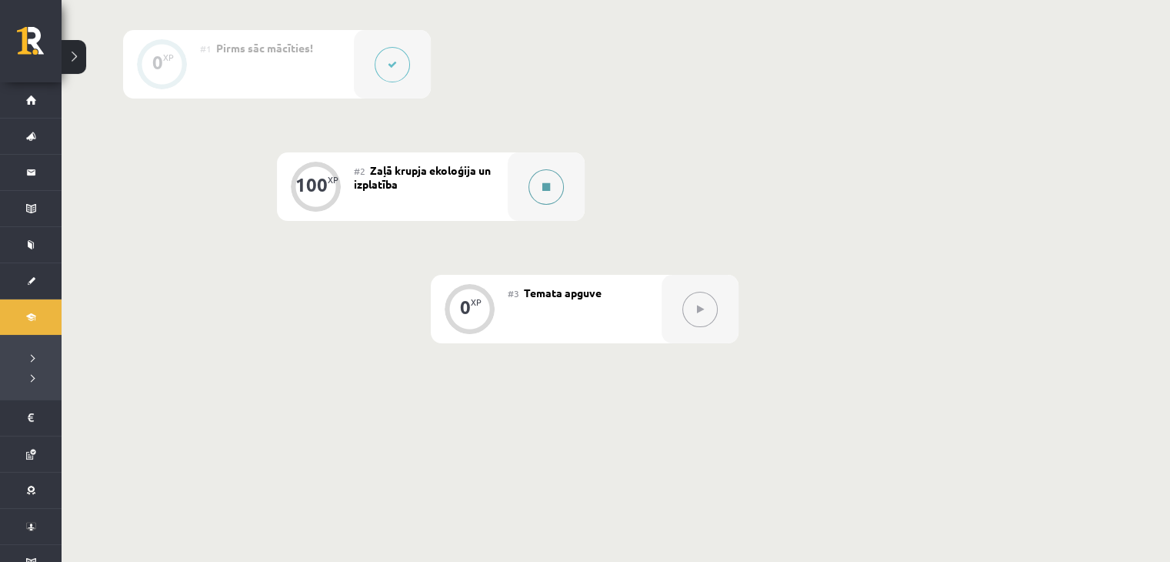
click at [548, 200] on button at bounding box center [546, 186] width 35 height 35
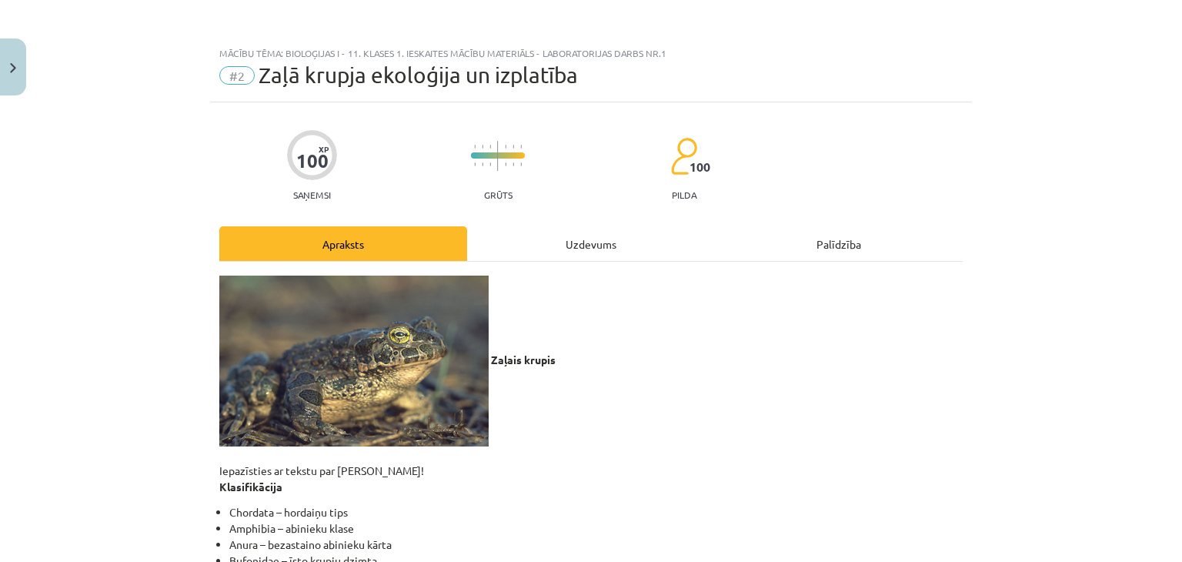
click at [617, 242] on div "Uzdevums" at bounding box center [591, 243] width 248 height 35
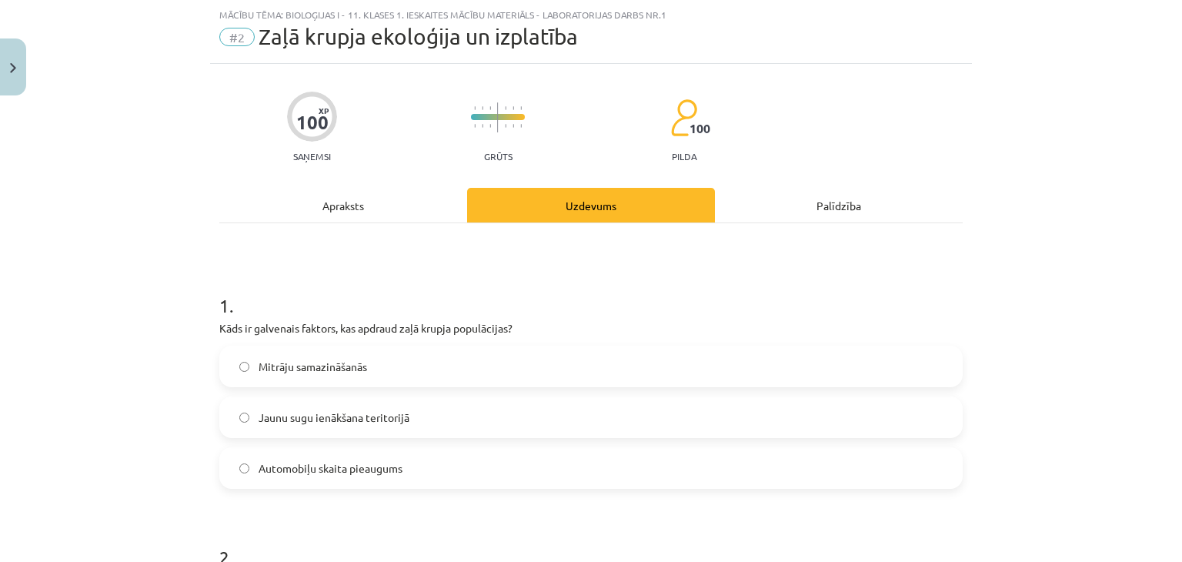
scroll to position [166, 0]
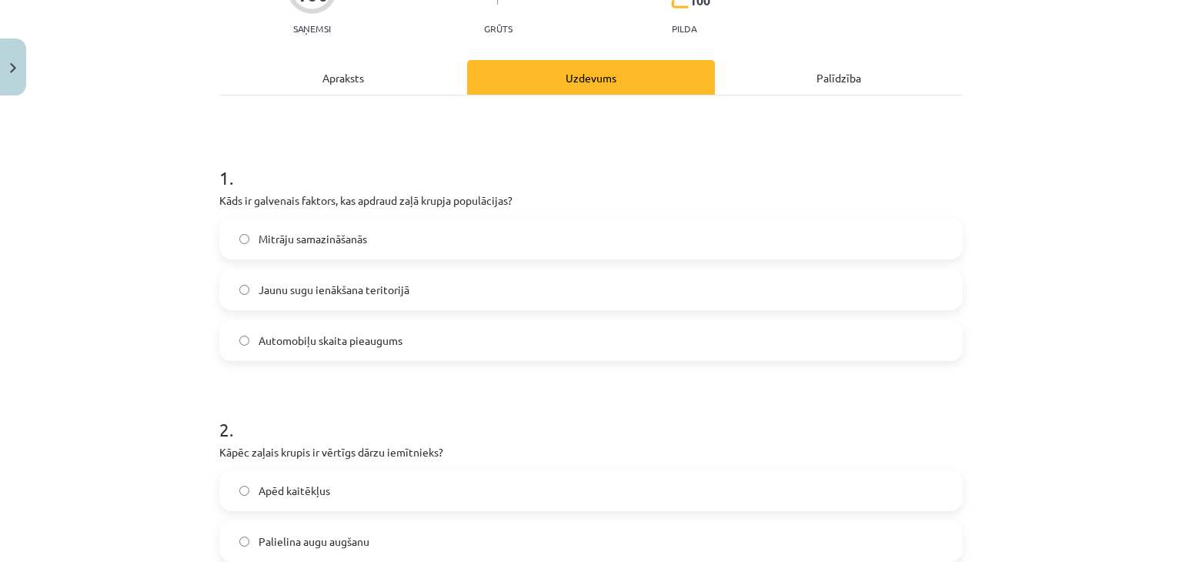
click at [342, 90] on div "Apraksts" at bounding box center [343, 77] width 248 height 35
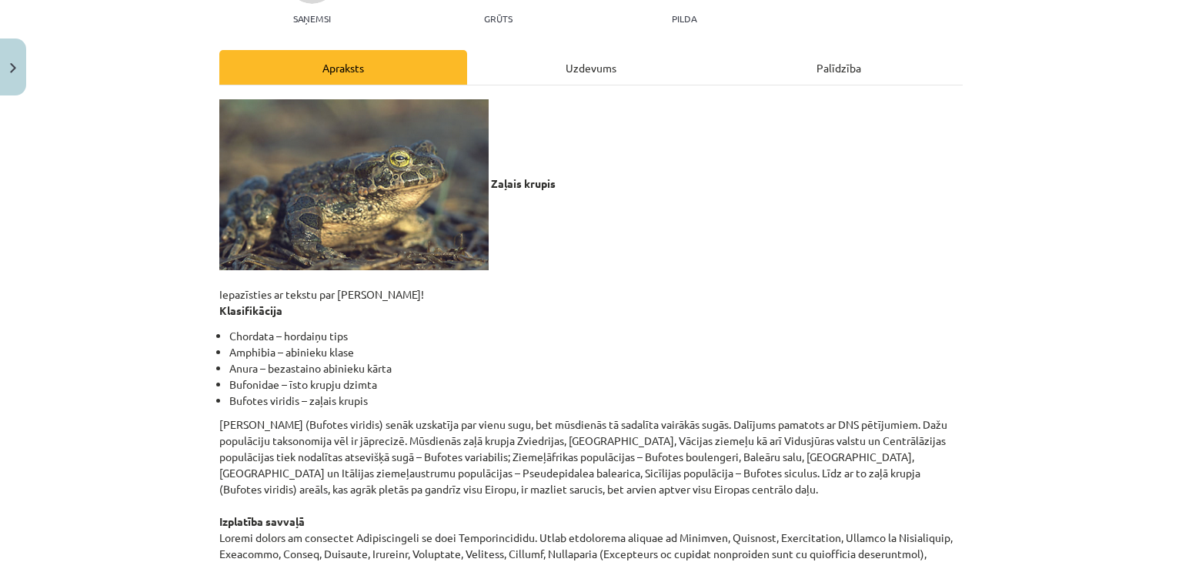
scroll to position [38, 0]
